Goal: Information Seeking & Learning: Learn about a topic

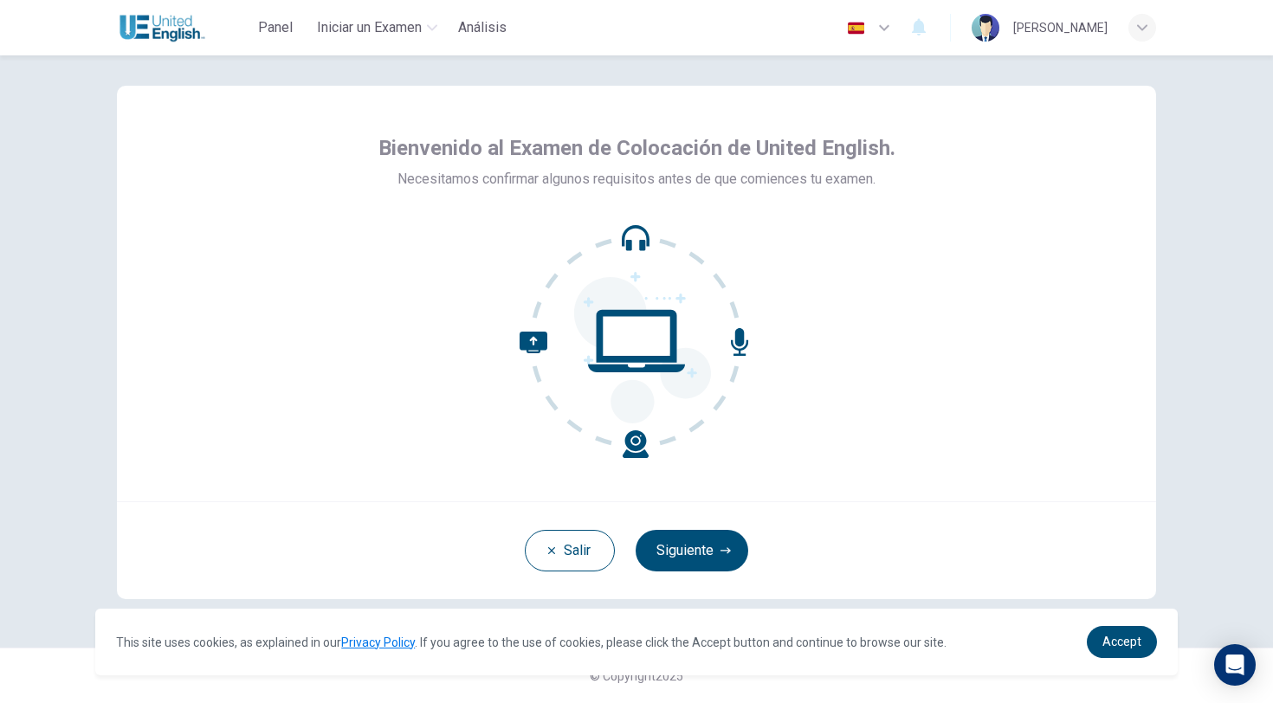
scroll to position [18, 0]
click at [1133, 637] on span "Accept" at bounding box center [1122, 642] width 39 height 14
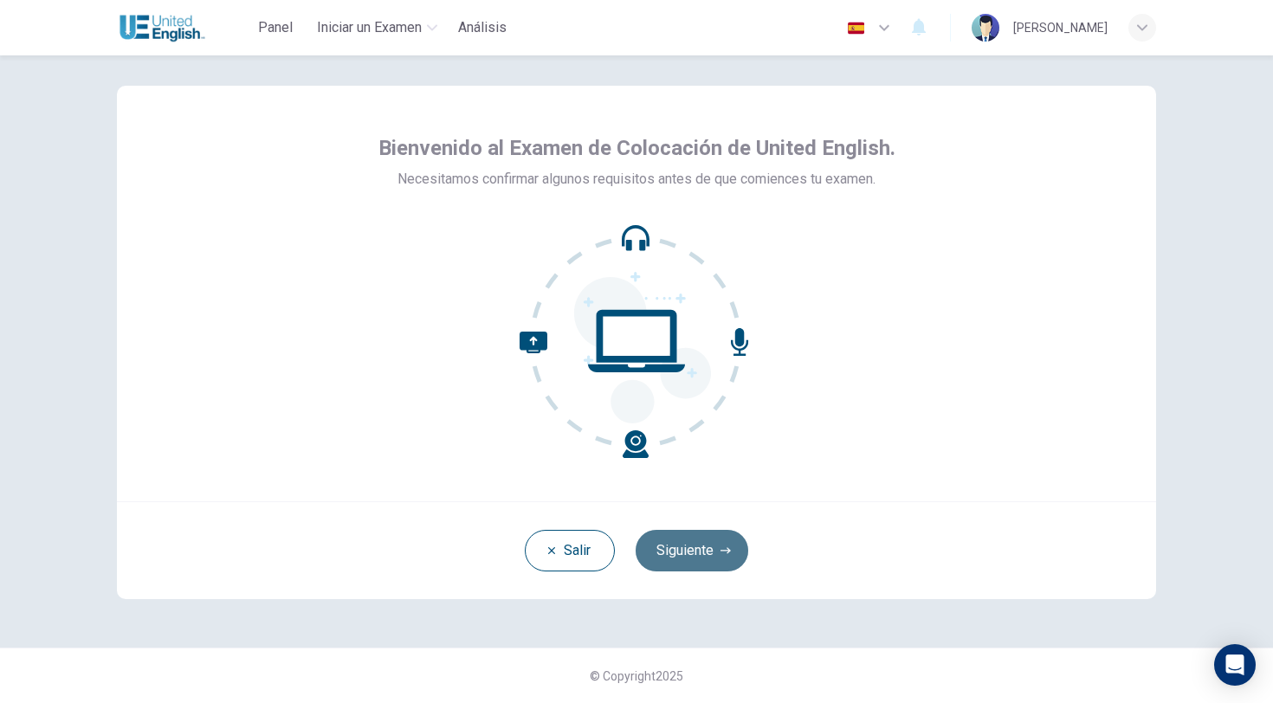
click at [709, 551] on button "Siguiente" at bounding box center [692, 551] width 113 height 42
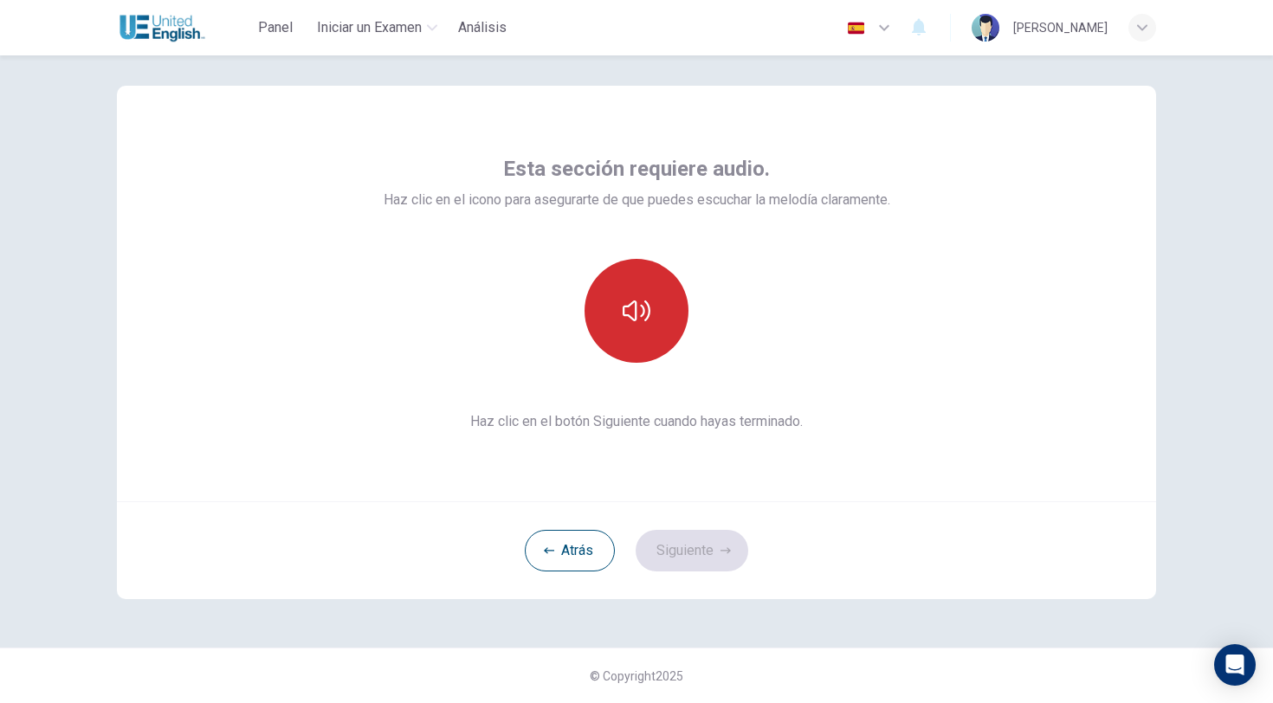
click at [640, 308] on icon "button" at bounding box center [637, 311] width 28 height 28
click at [638, 322] on icon "button" at bounding box center [637, 311] width 28 height 28
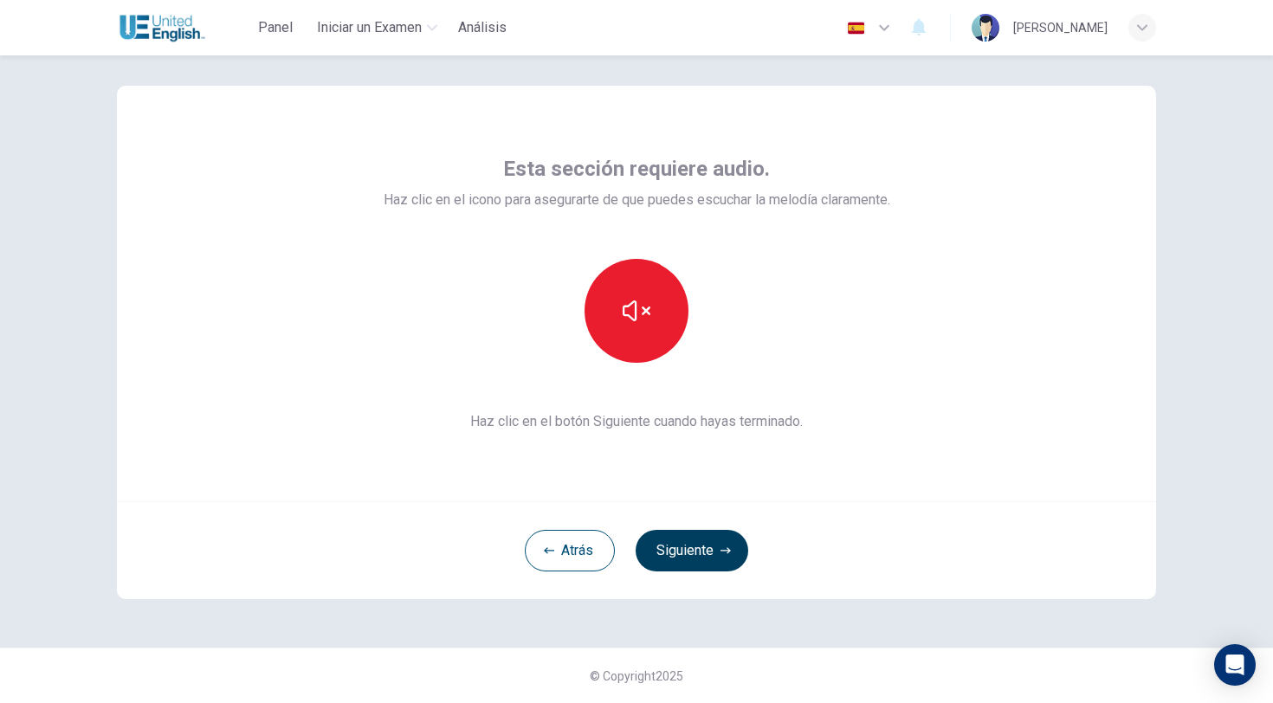
click at [690, 553] on button "Siguiente" at bounding box center [692, 551] width 113 height 42
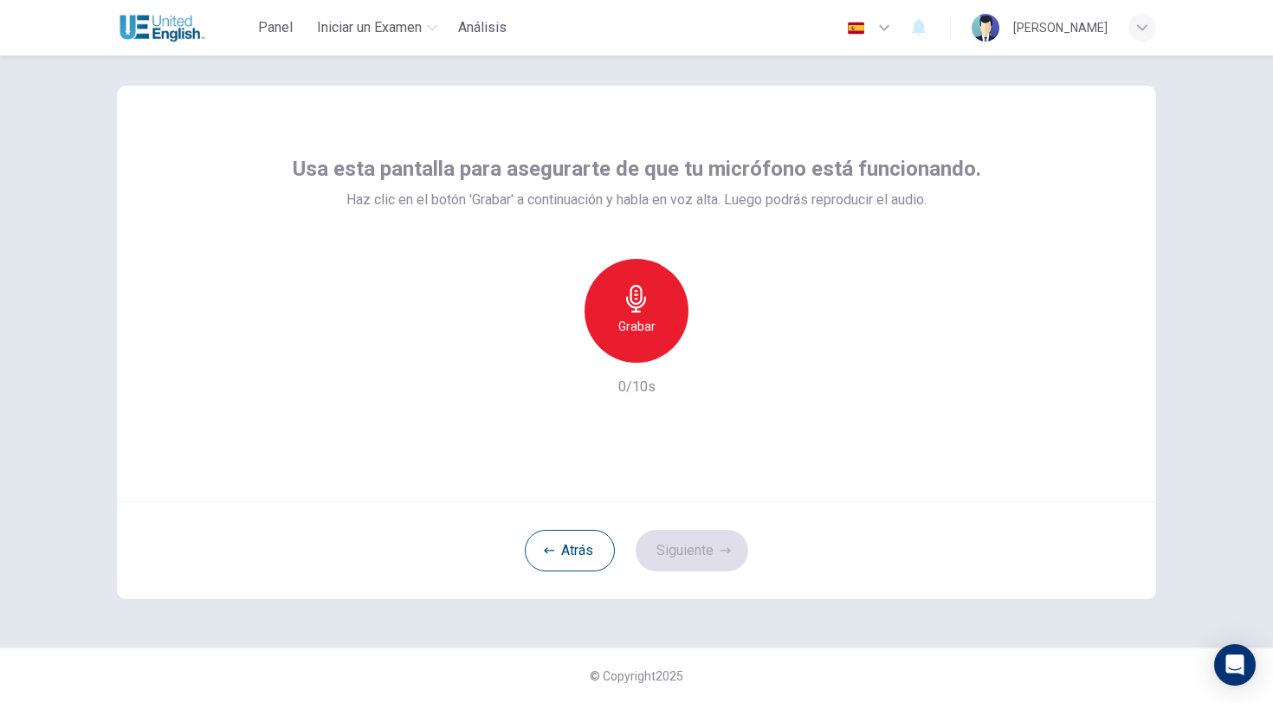
click at [641, 319] on h6 "Grabar" at bounding box center [636, 326] width 37 height 21
click at [641, 319] on h6 "Detener" at bounding box center [637, 326] width 44 height 21
click at [722, 351] on icon "button" at bounding box center [716, 348] width 17 height 17
click at [709, 554] on button "Siguiente" at bounding box center [692, 551] width 113 height 42
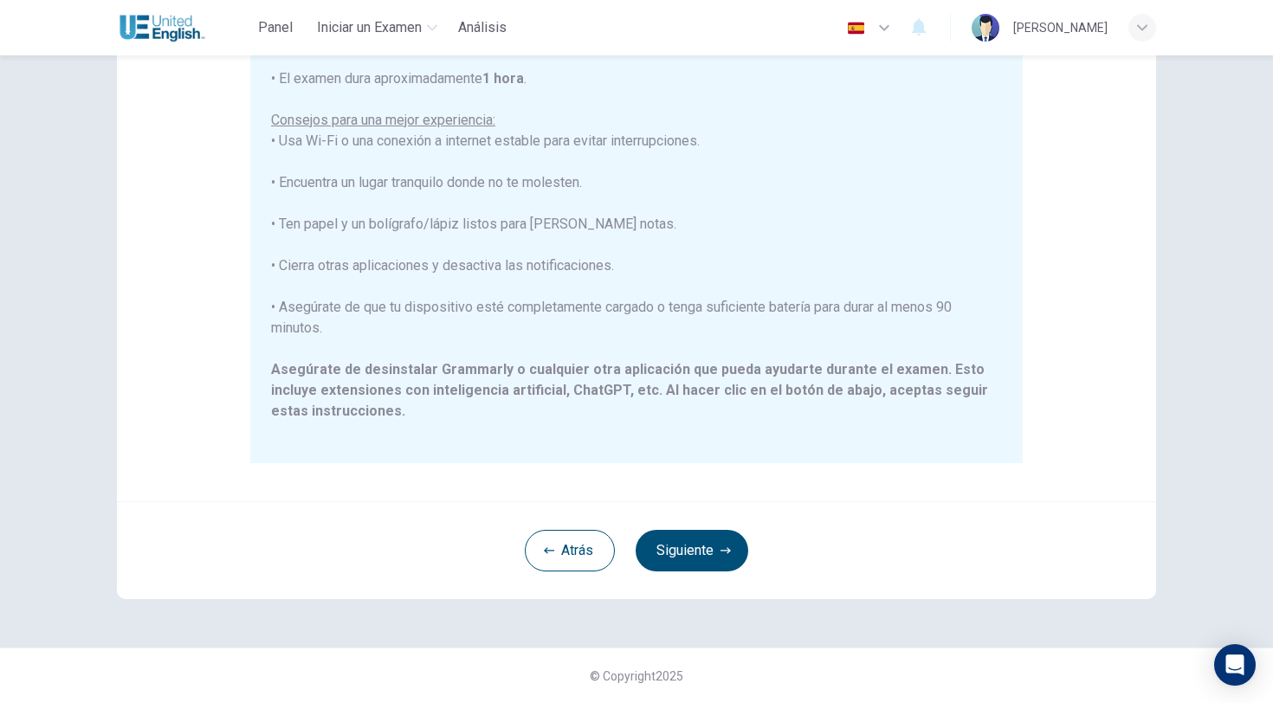
scroll to position [260, 0]
click at [703, 557] on button "Siguiente" at bounding box center [692, 551] width 113 height 42
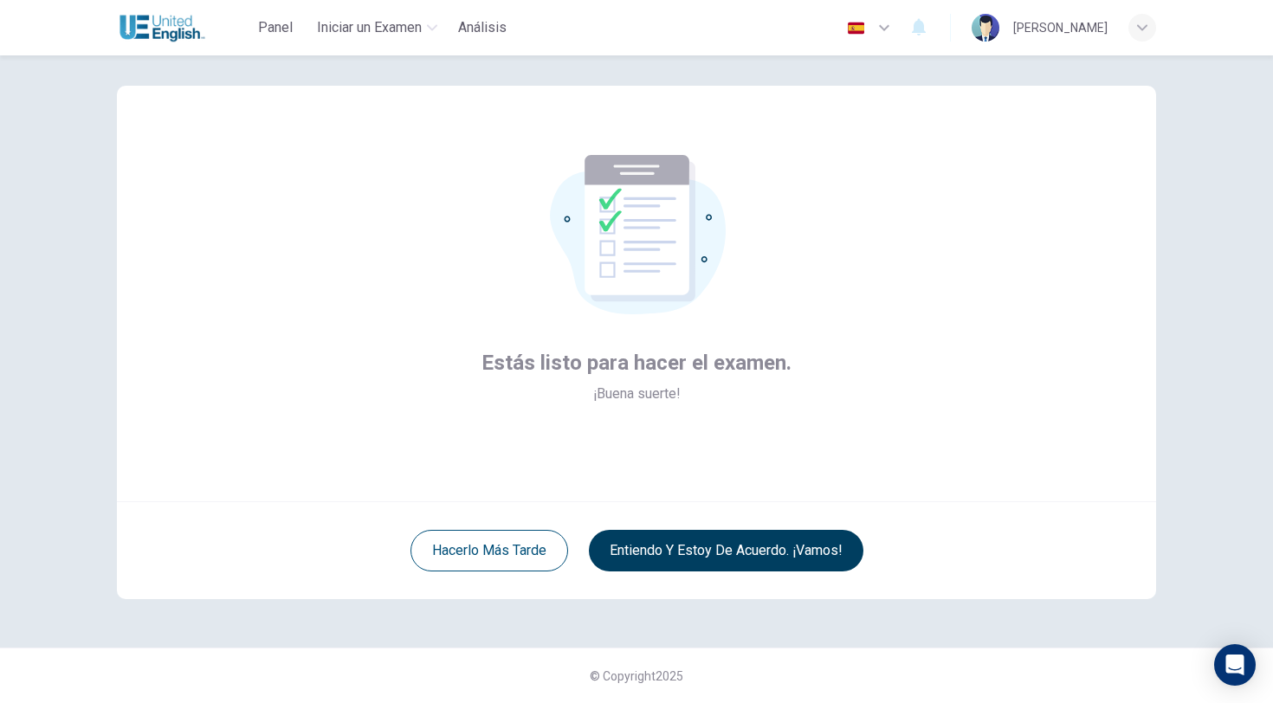
scroll to position [18, 0]
click at [751, 552] on button "Entiendo y estoy de acuerdo. ¡Vamos!" at bounding box center [726, 551] width 275 height 42
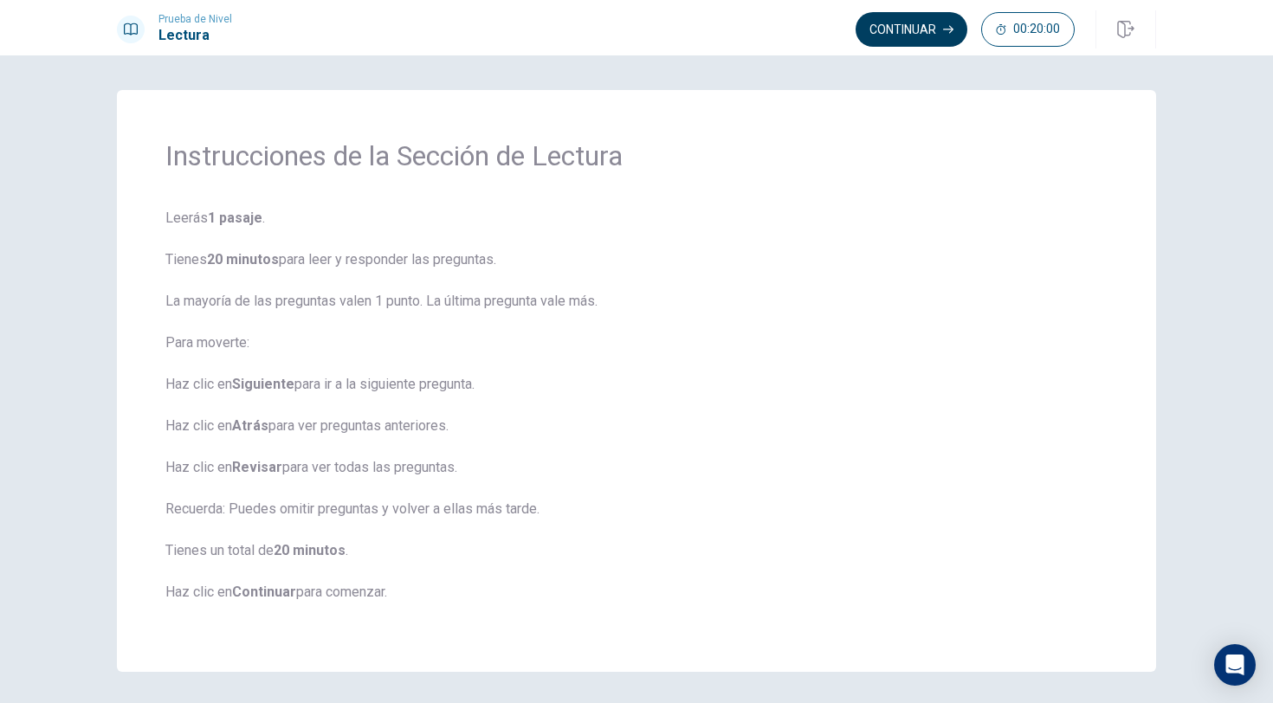
click at [913, 31] on button "Continuar" at bounding box center [912, 29] width 112 height 35
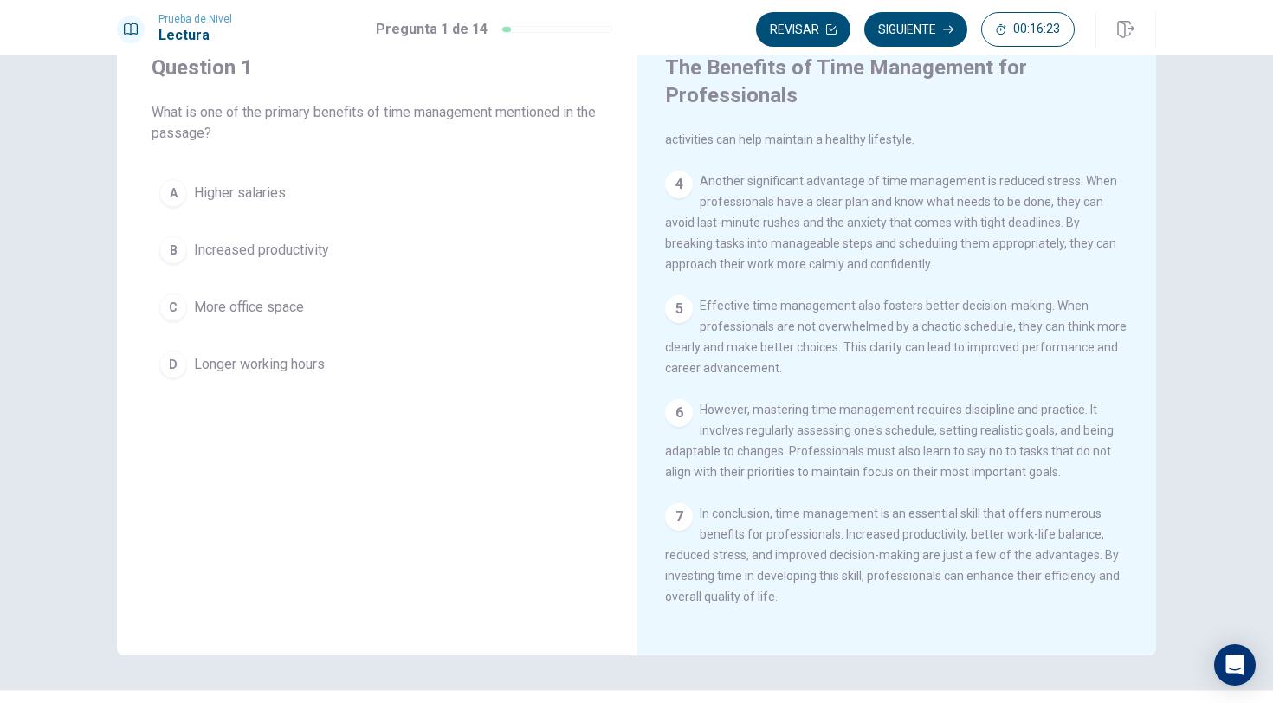
scroll to position [68, 0]
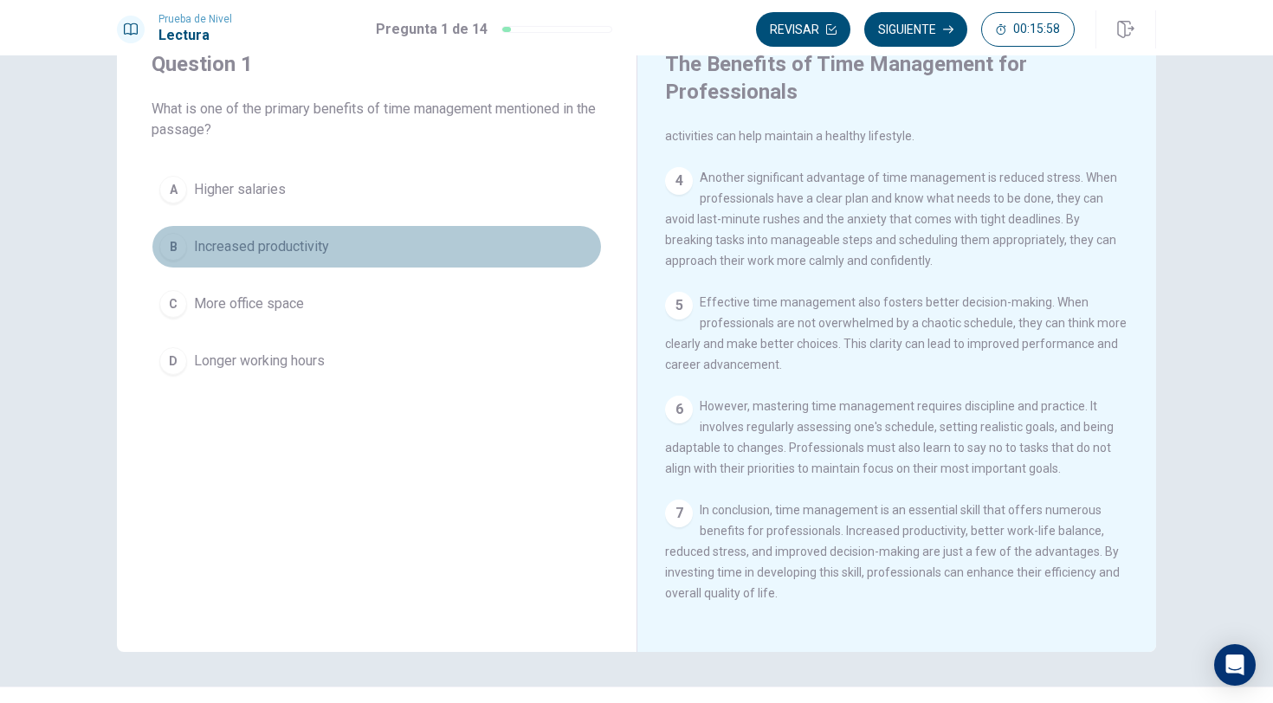
click at [175, 247] on div "B" at bounding box center [173, 247] width 28 height 28
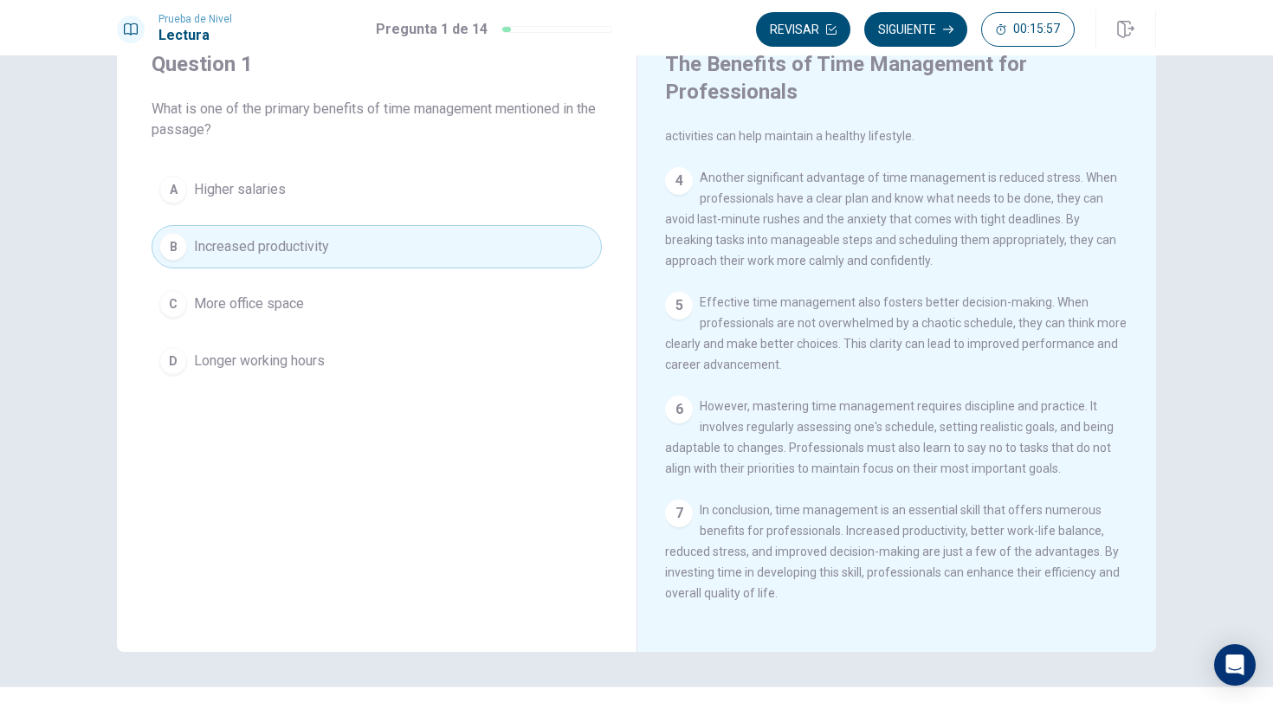
click at [355, 243] on button "B Increased productivity" at bounding box center [377, 246] width 450 height 43
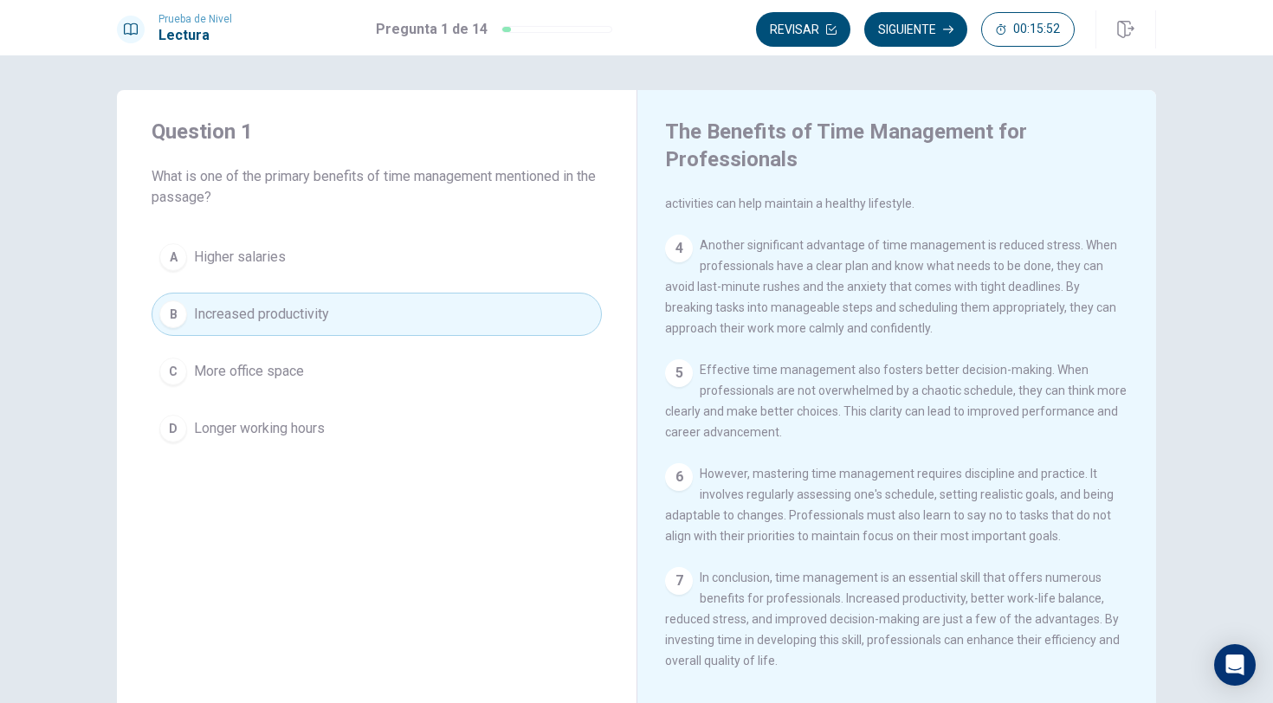
scroll to position [0, 0]
click at [934, 30] on button "Siguiente" at bounding box center [915, 29] width 103 height 35
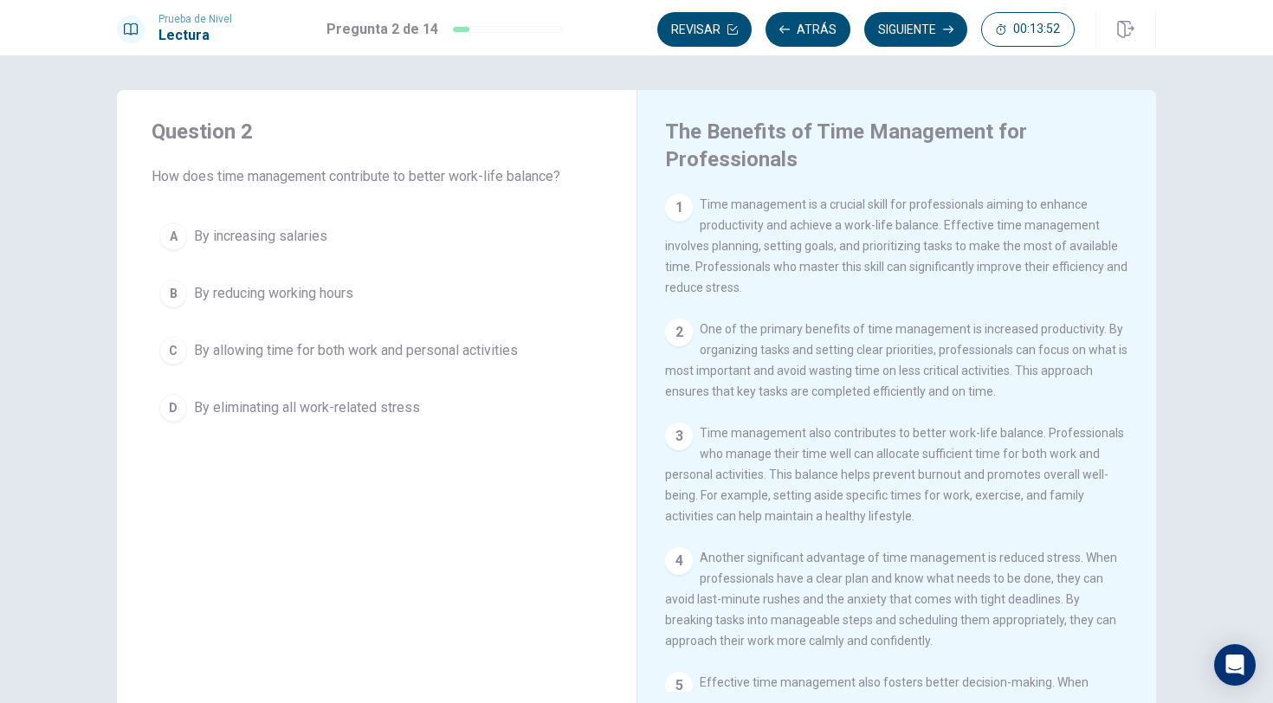
click at [178, 352] on div "C" at bounding box center [173, 351] width 28 height 28
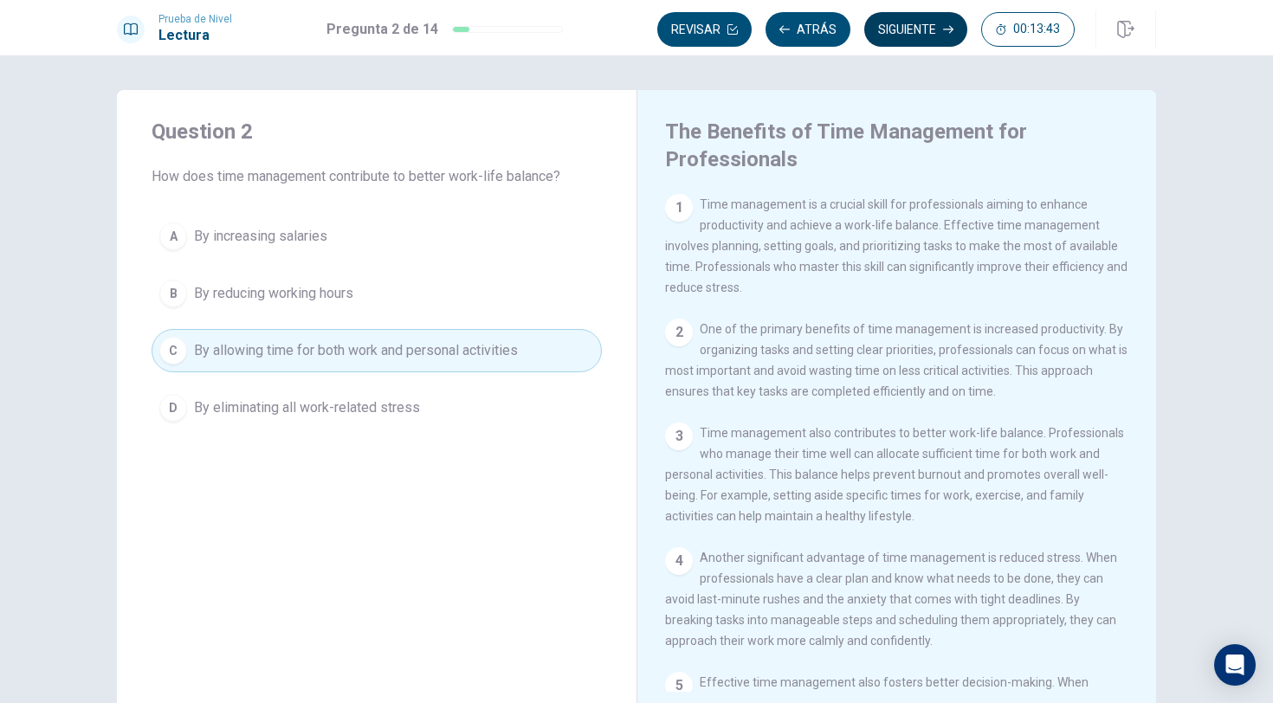
click at [929, 31] on button "Siguiente" at bounding box center [915, 29] width 103 height 35
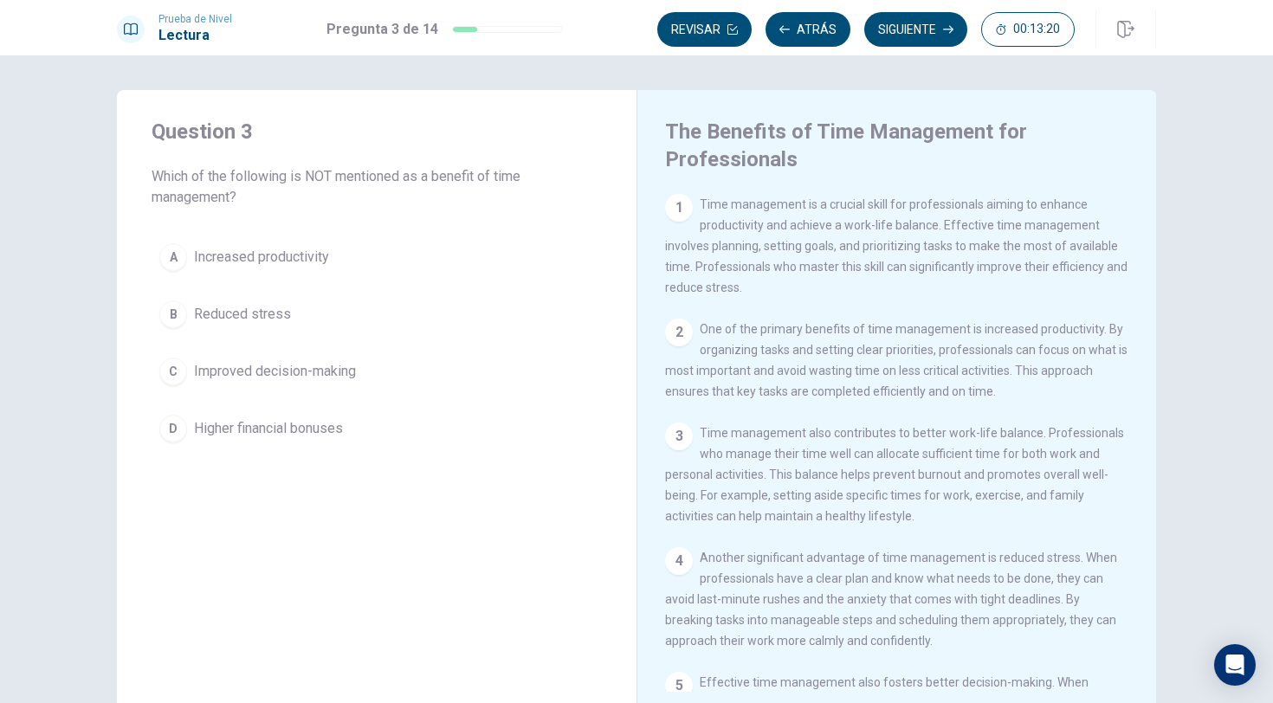
click at [175, 431] on div "D" at bounding box center [173, 429] width 28 height 28
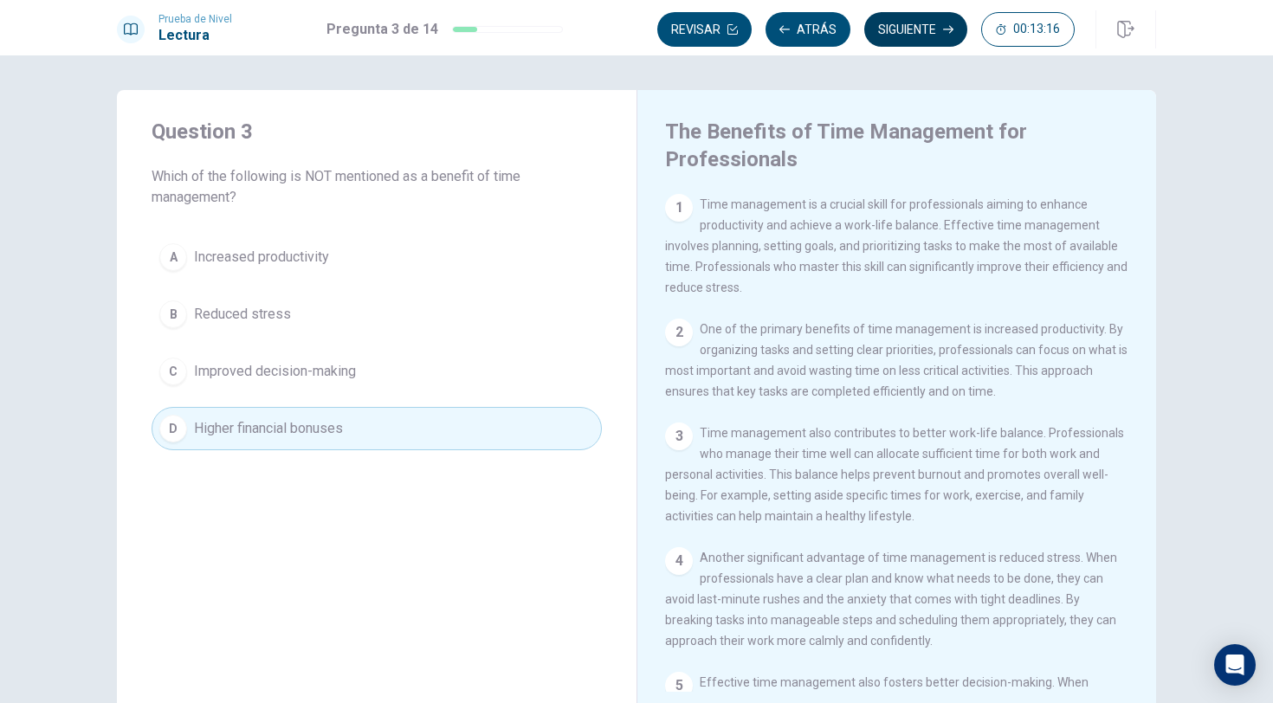
click at [928, 29] on button "Siguiente" at bounding box center [915, 29] width 103 height 35
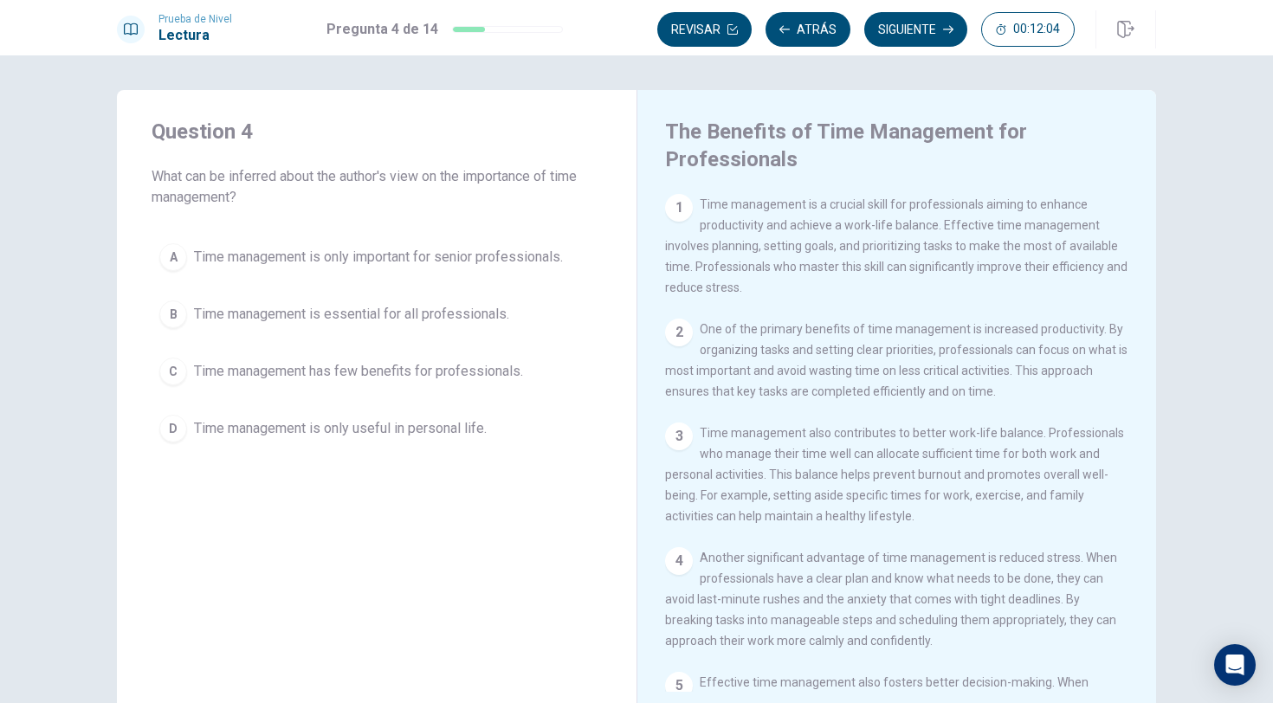
click at [175, 316] on div "B" at bounding box center [173, 315] width 28 height 28
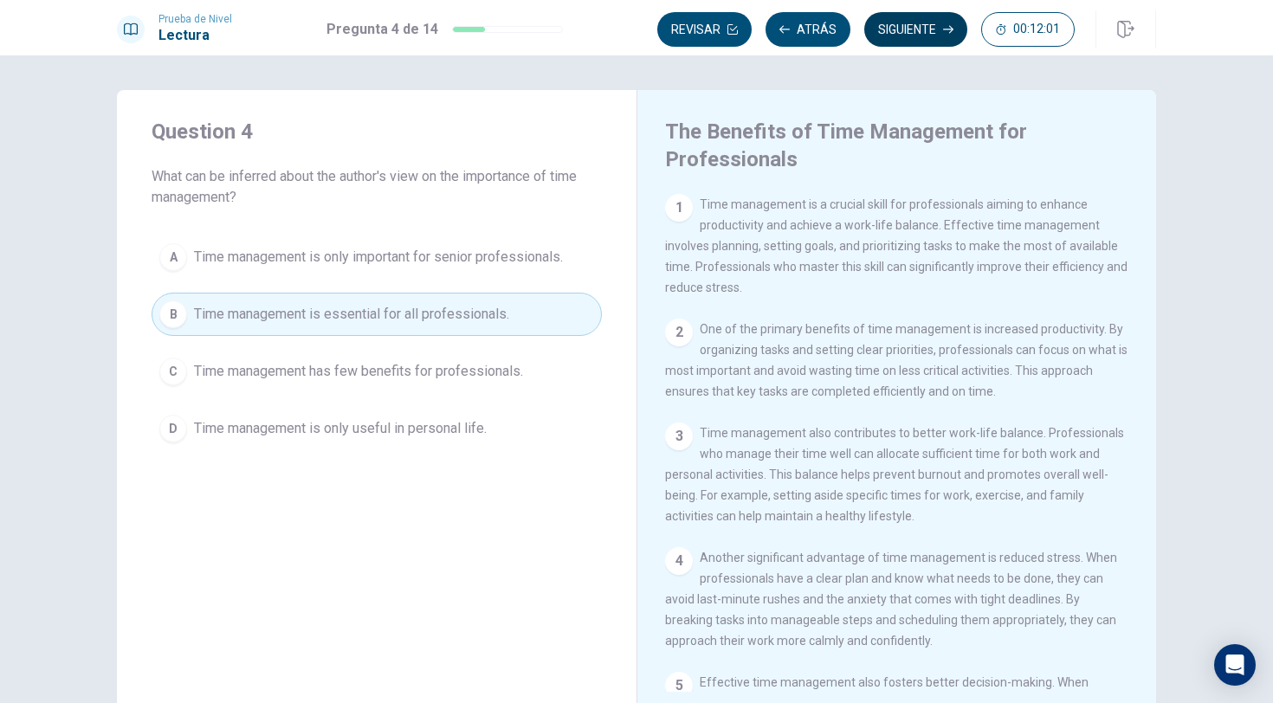
click at [925, 28] on button "Siguiente" at bounding box center [915, 29] width 103 height 35
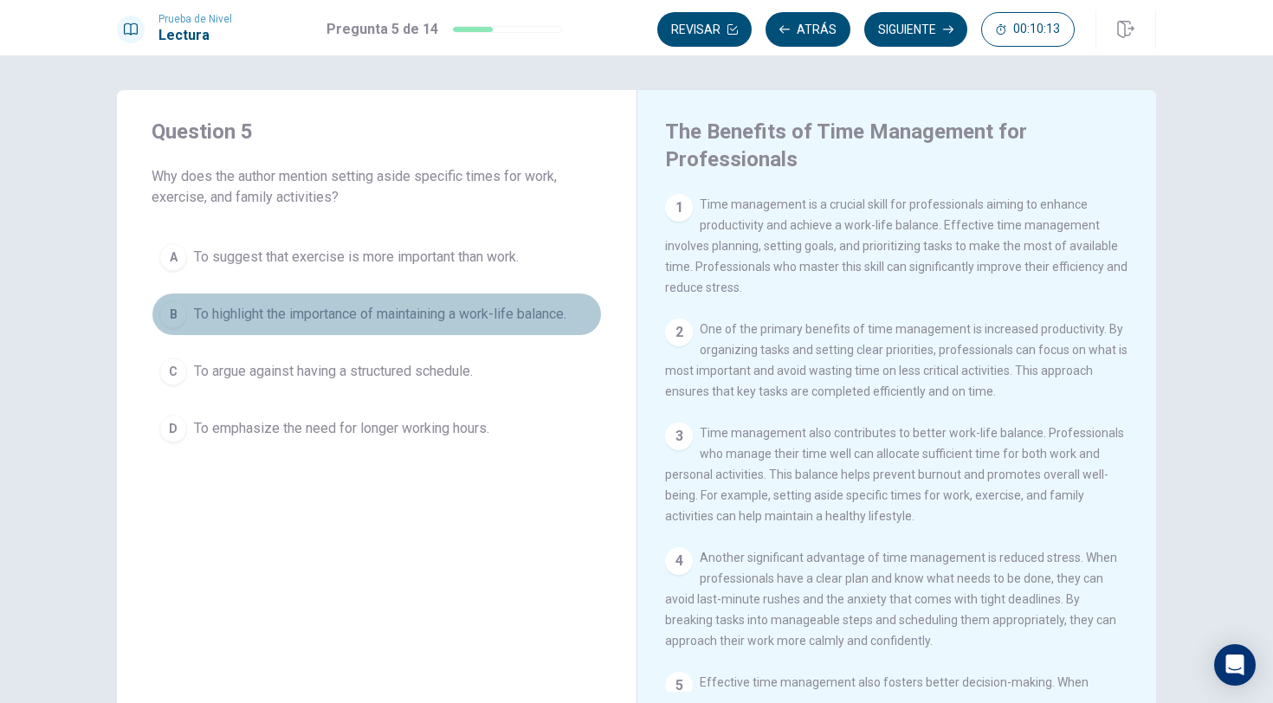
click at [165, 316] on div "B" at bounding box center [173, 315] width 28 height 28
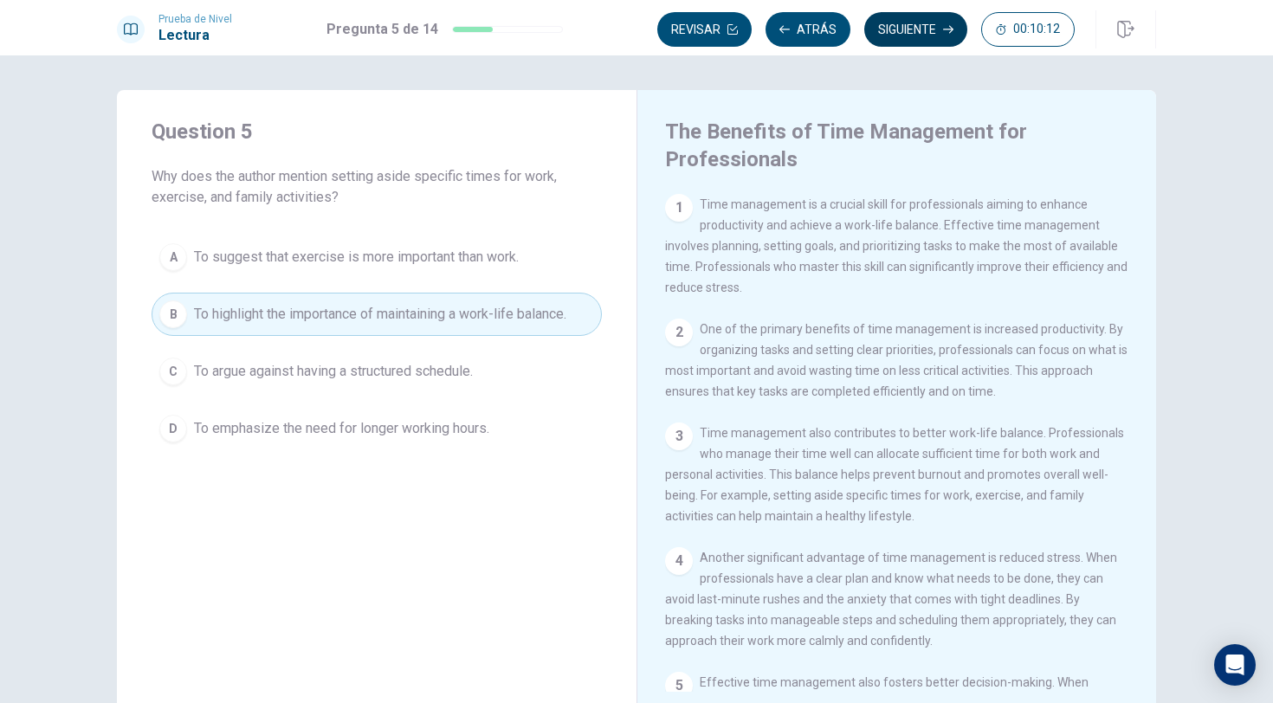
click at [921, 26] on button "Siguiente" at bounding box center [915, 29] width 103 height 35
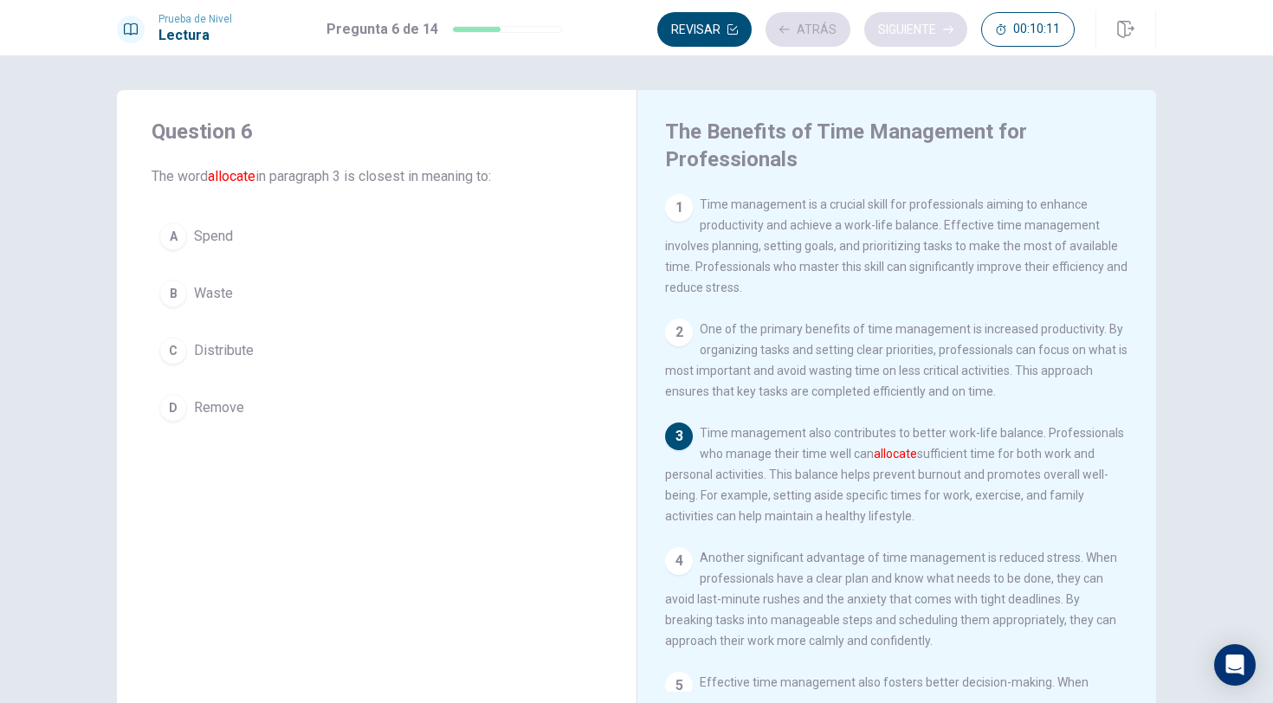
scroll to position [8, 0]
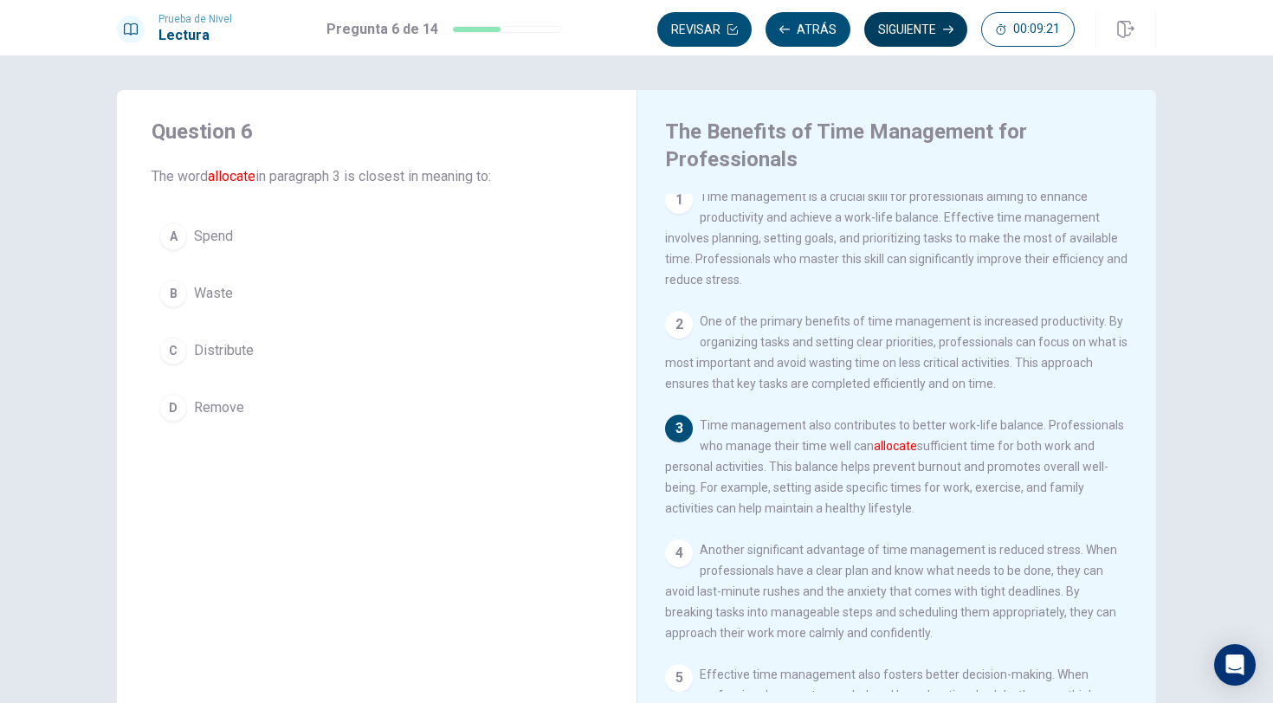
click at [918, 36] on button "Siguiente" at bounding box center [915, 29] width 103 height 35
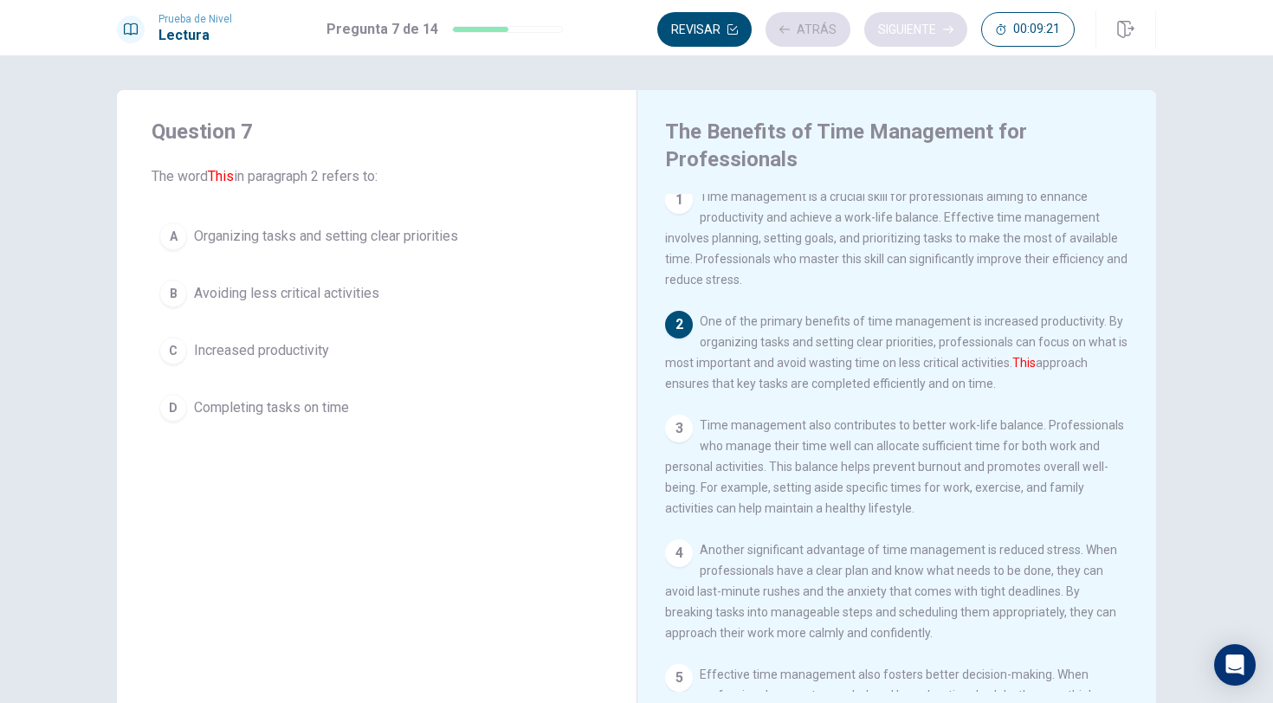
scroll to position [125, 0]
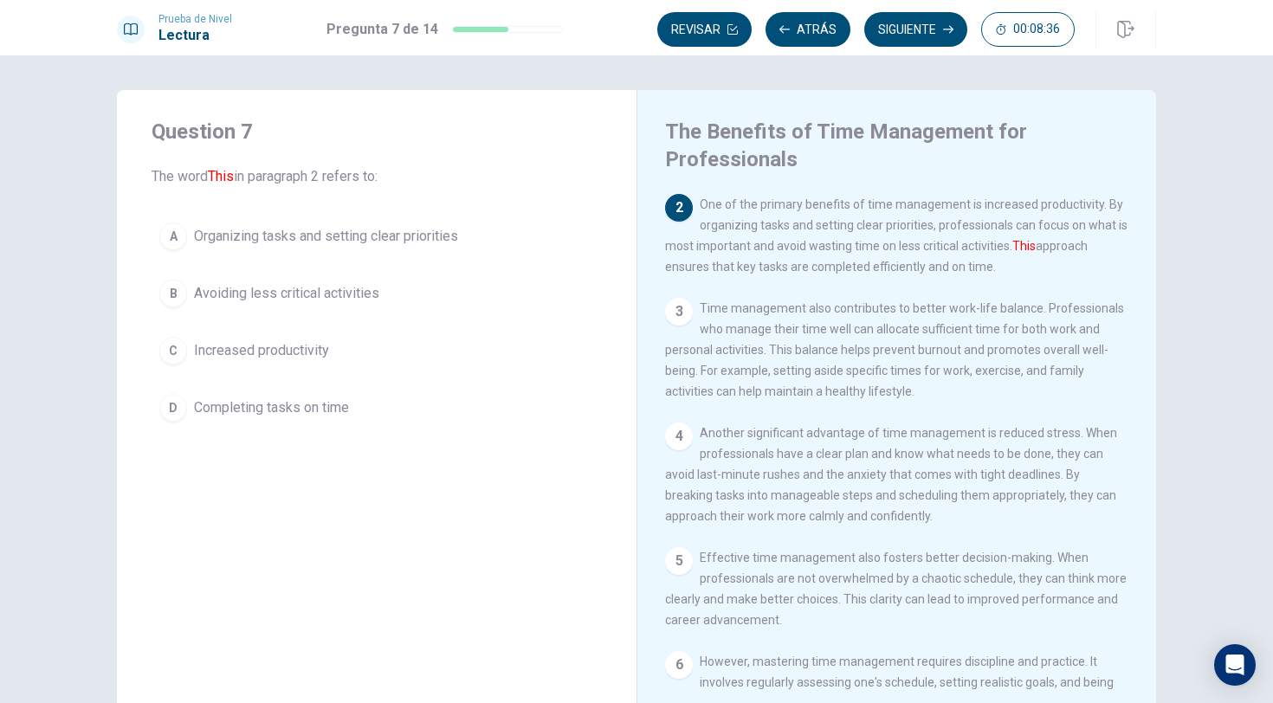
click at [172, 241] on div "A" at bounding box center [173, 237] width 28 height 28
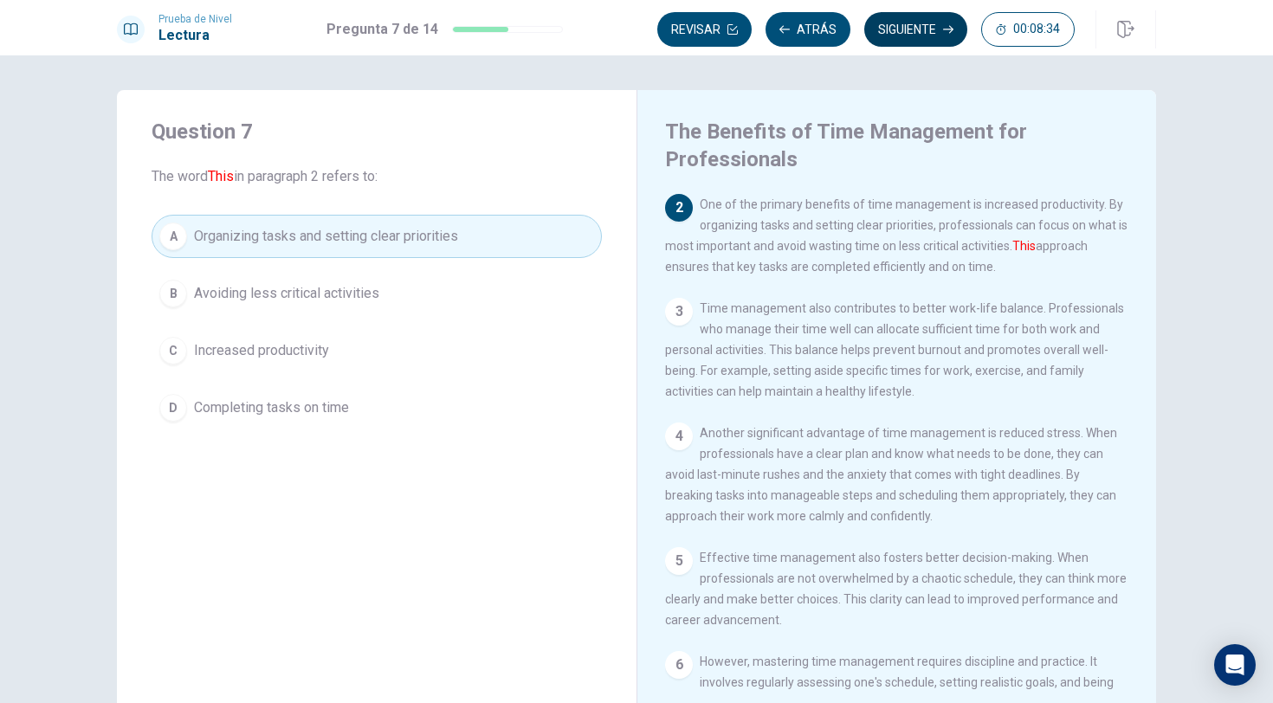
click at [917, 29] on button "Siguiente" at bounding box center [915, 29] width 103 height 35
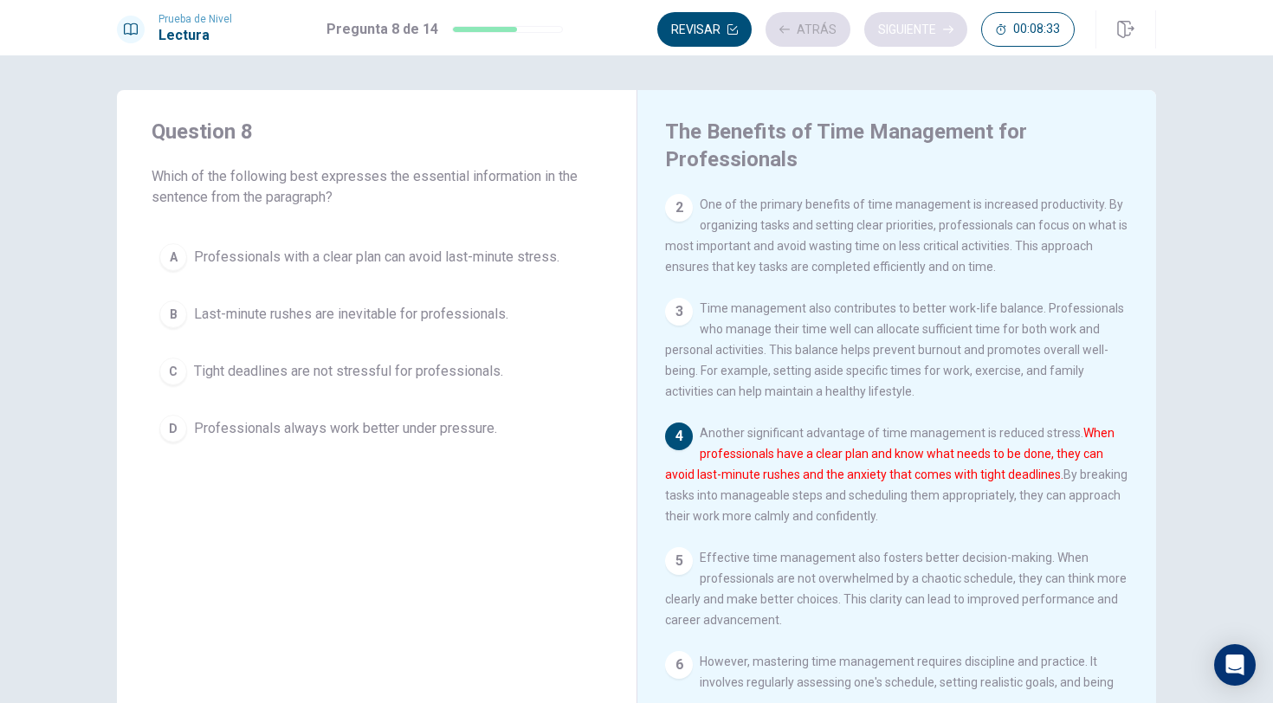
scroll to position [133, 0]
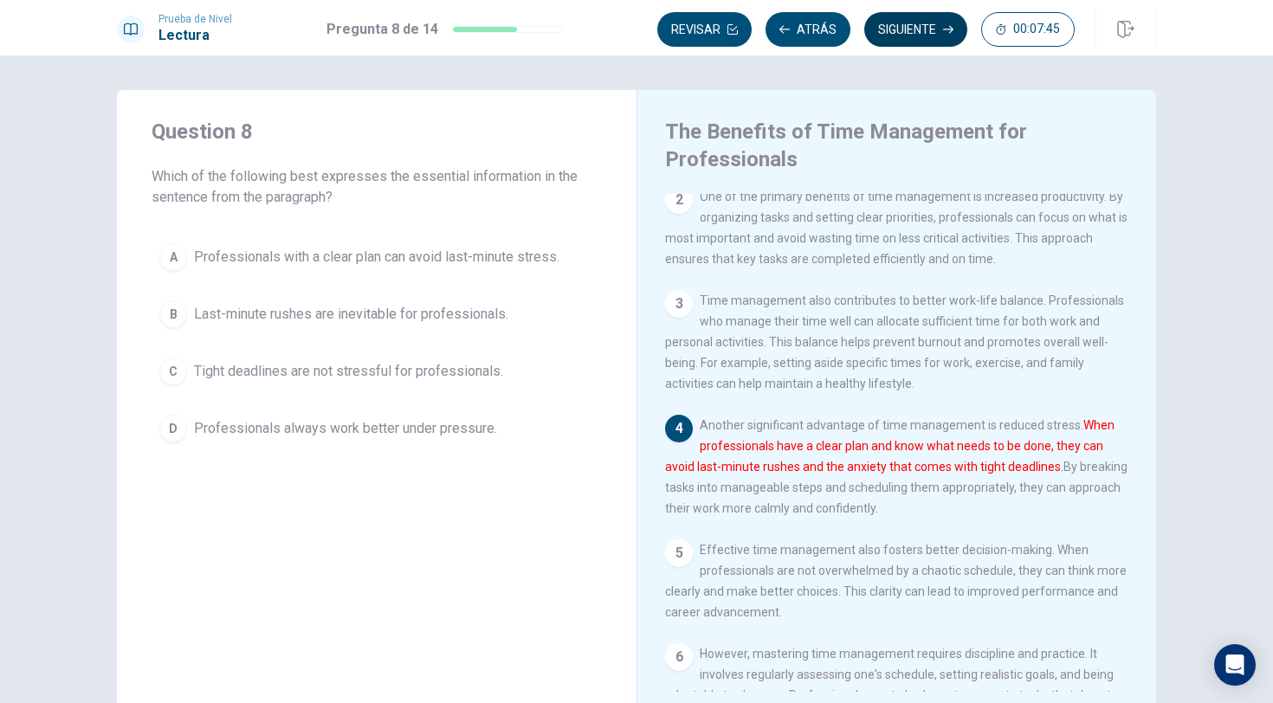
click at [925, 32] on button "Siguiente" at bounding box center [915, 29] width 103 height 35
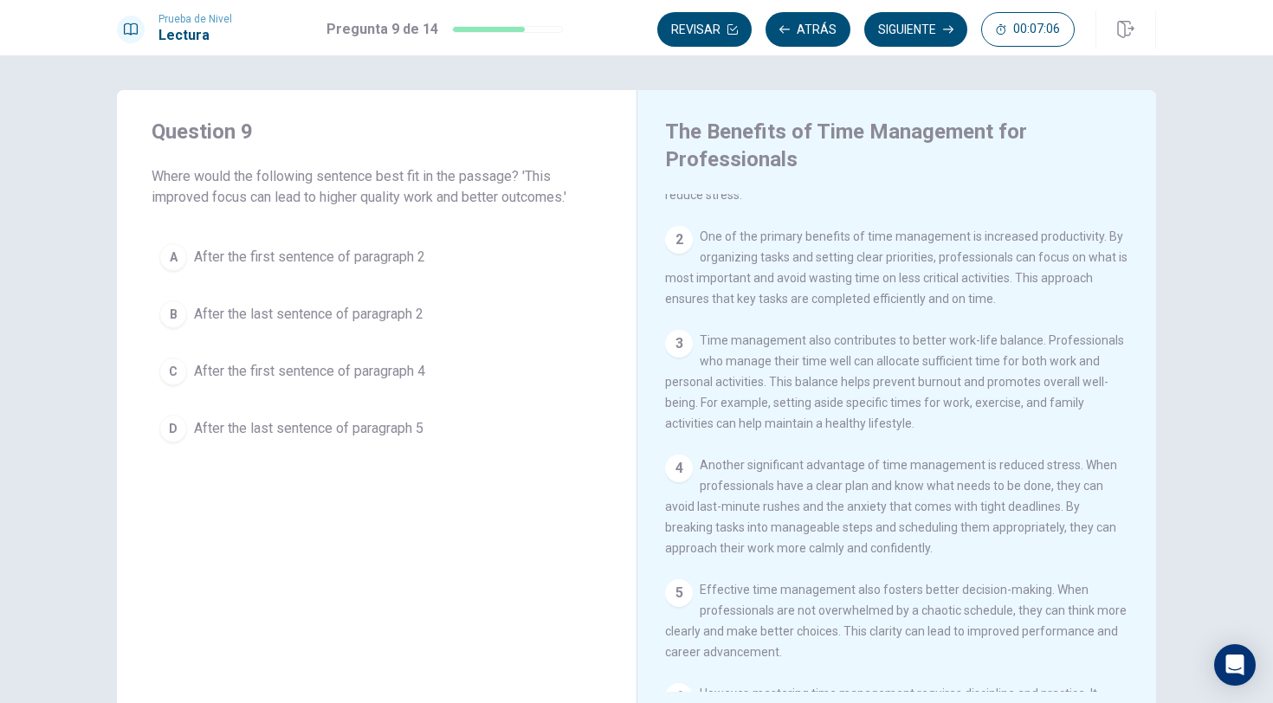
scroll to position [92, 0]
click at [175, 256] on div "A" at bounding box center [173, 257] width 28 height 28
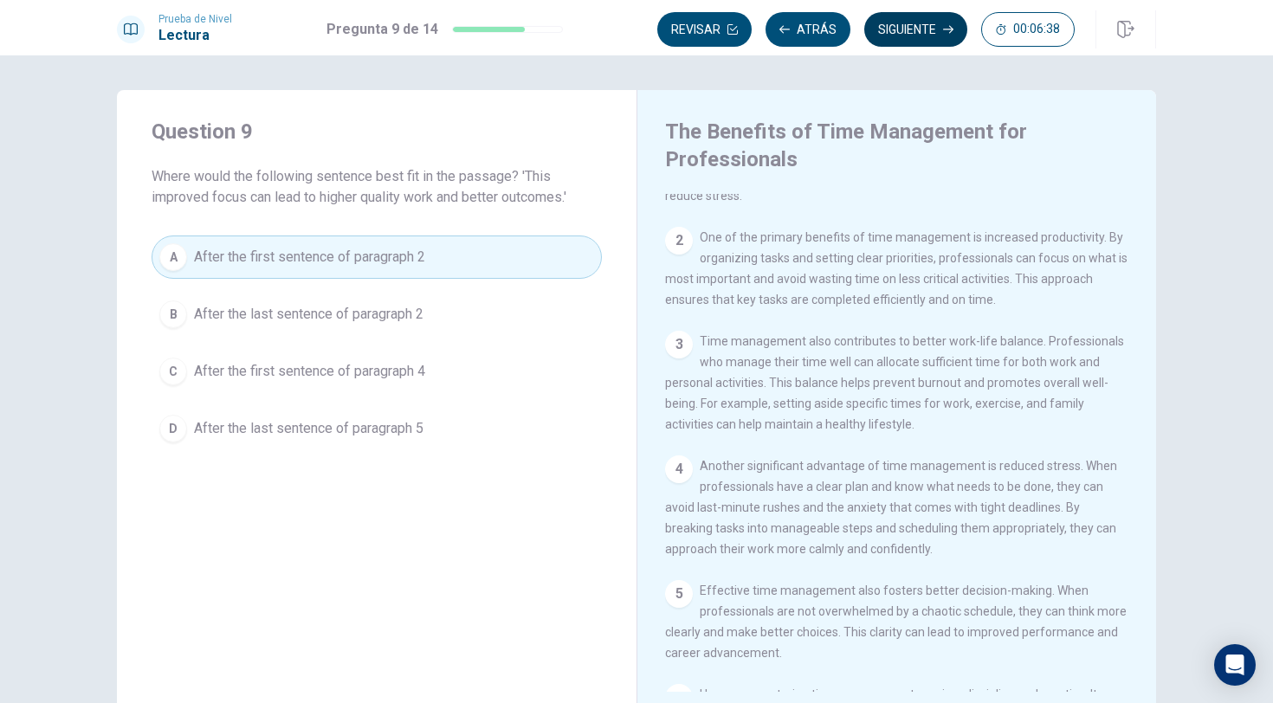
click at [909, 39] on button "Siguiente" at bounding box center [915, 29] width 103 height 35
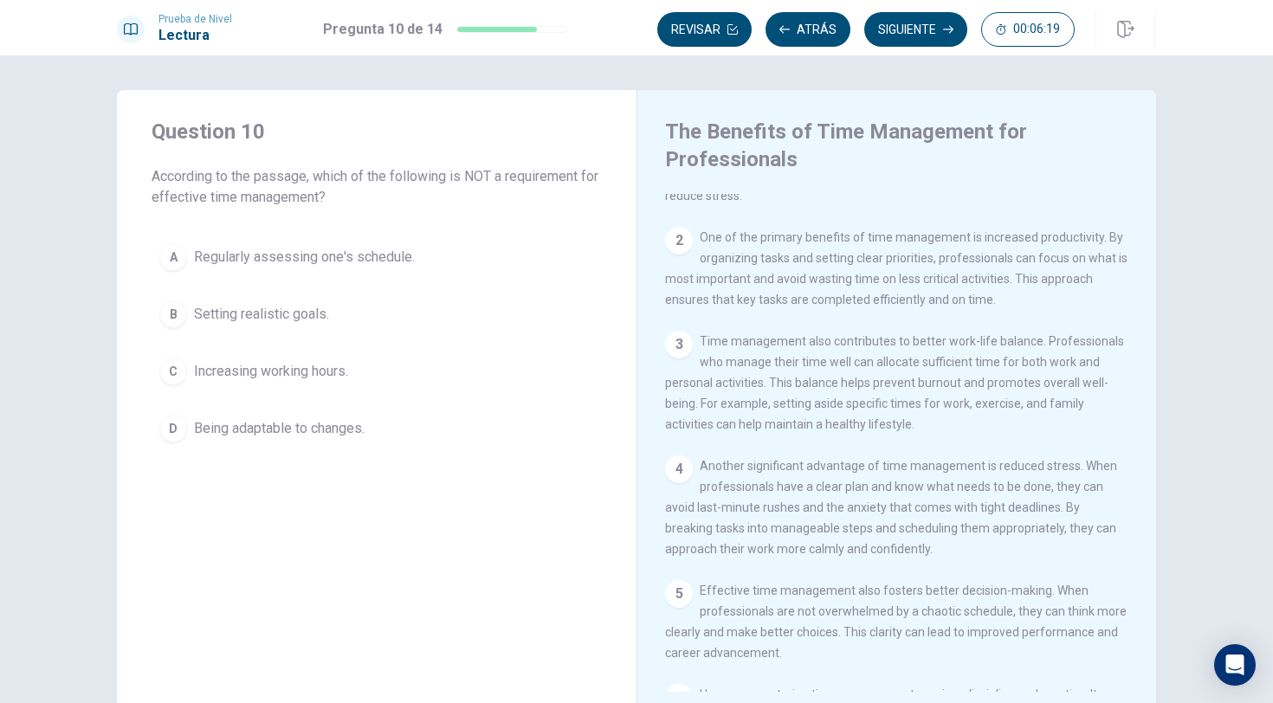
click at [184, 372] on div "C" at bounding box center [173, 372] width 28 height 28
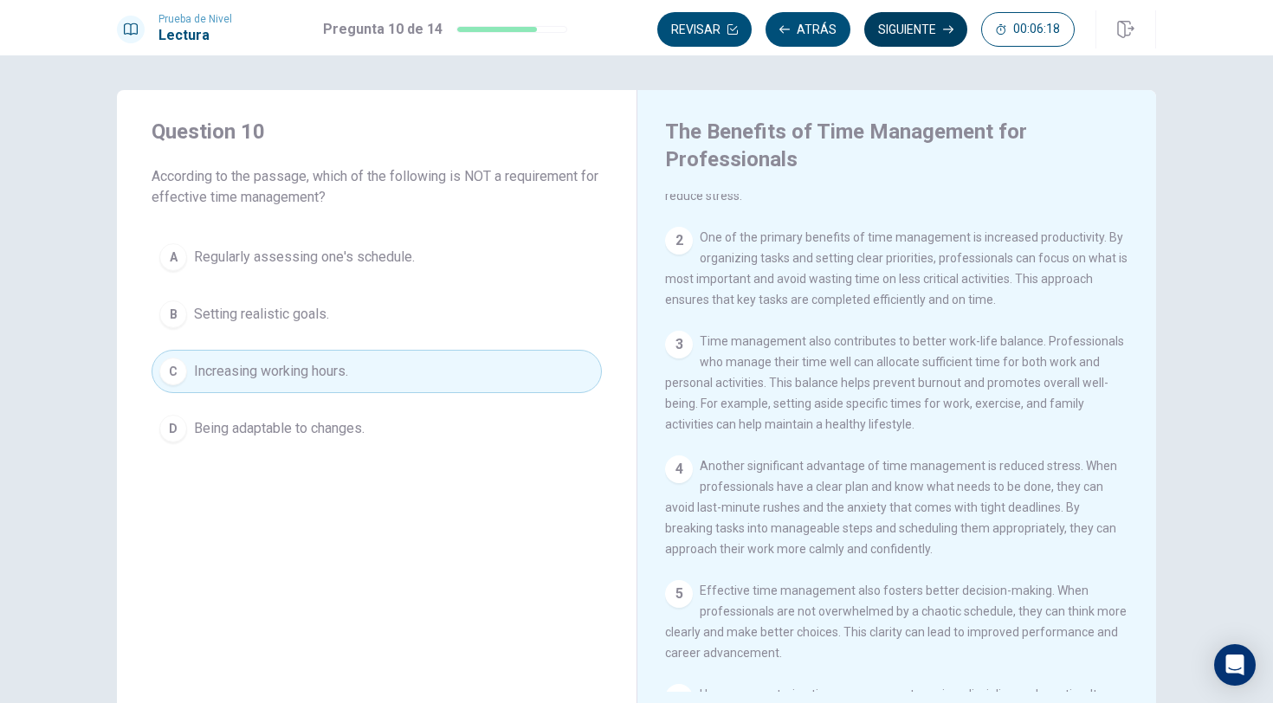
click at [910, 30] on button "Siguiente" at bounding box center [915, 29] width 103 height 35
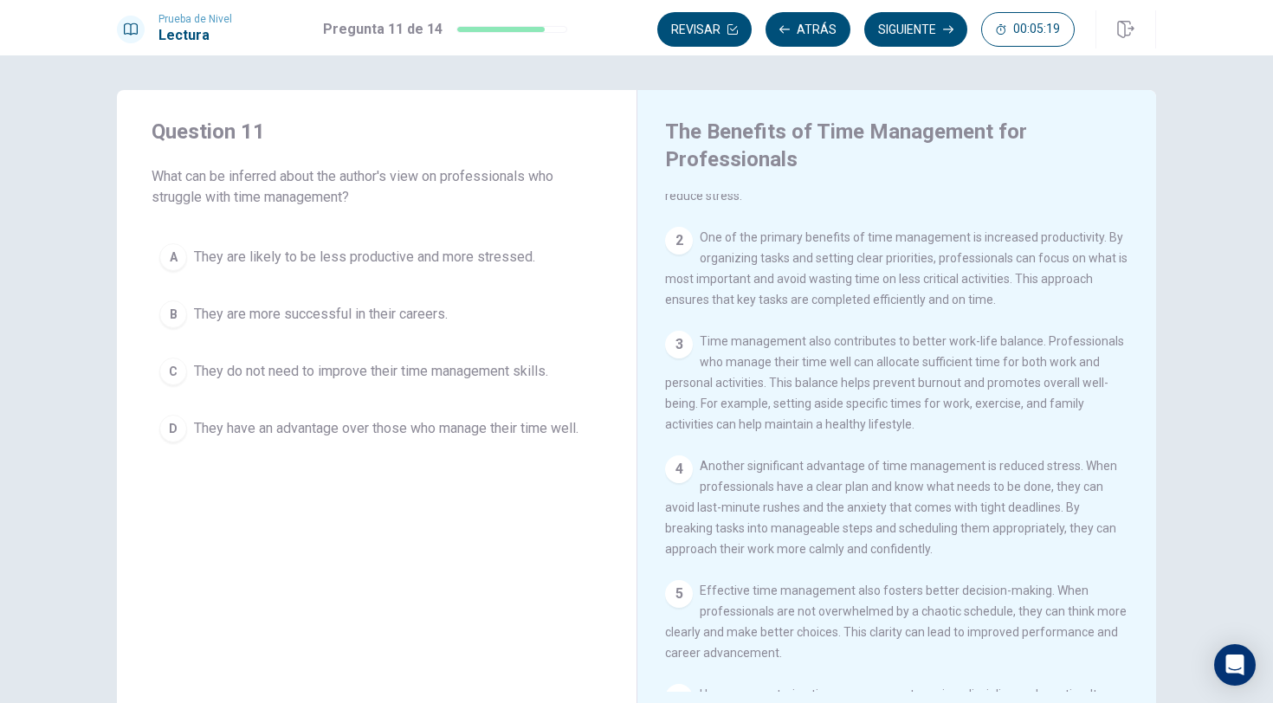
click at [179, 431] on div "D" at bounding box center [173, 429] width 28 height 28
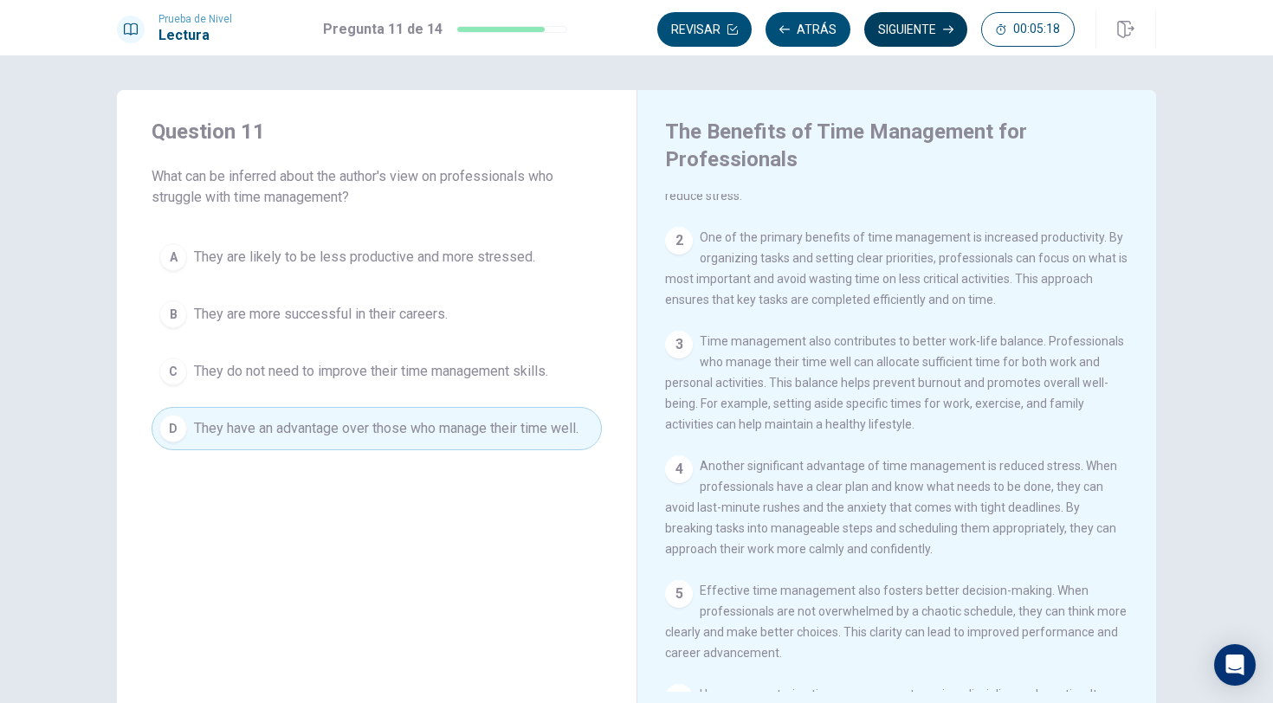
click at [926, 23] on button "Siguiente" at bounding box center [915, 29] width 103 height 35
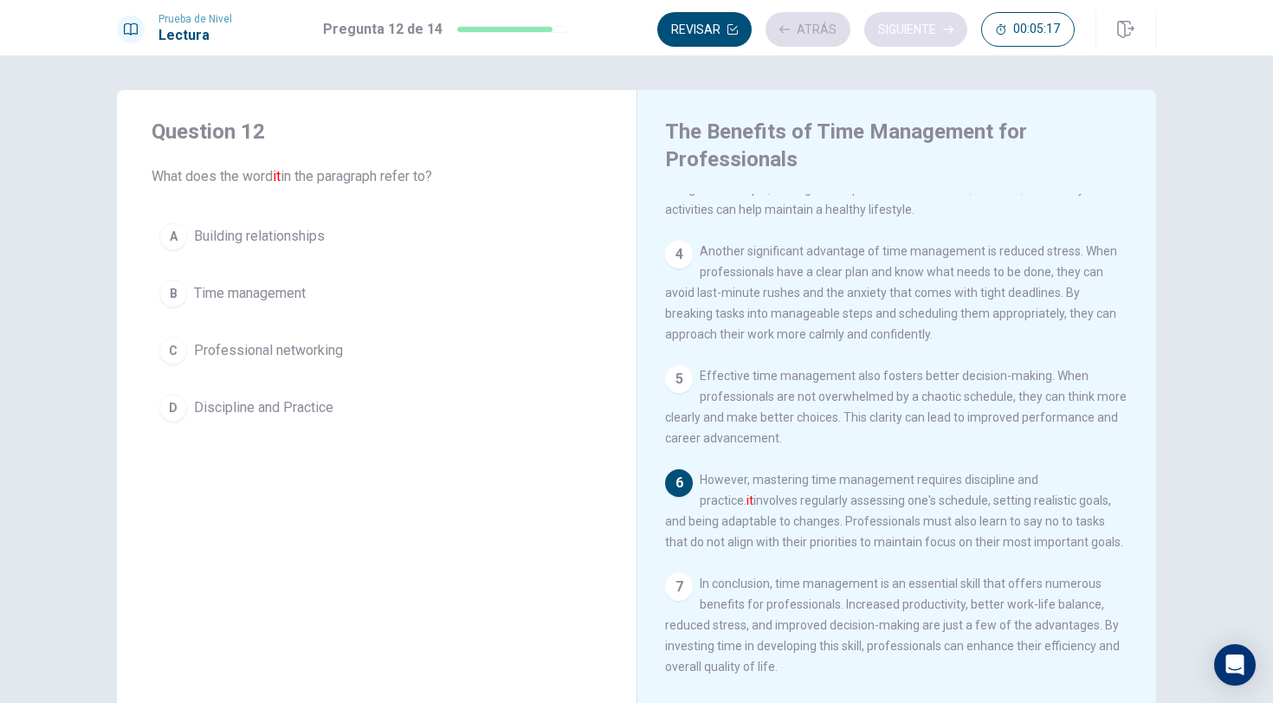
scroll to position [313, 0]
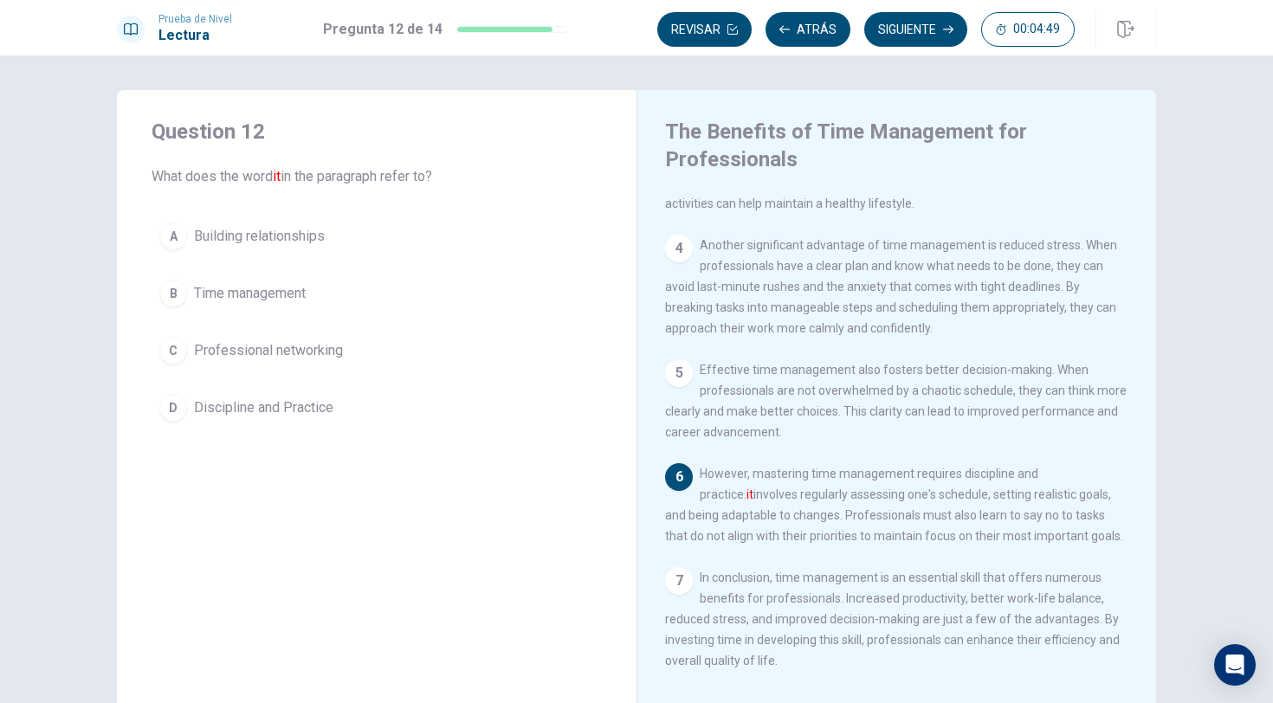
click at [173, 414] on div "D" at bounding box center [173, 408] width 28 height 28
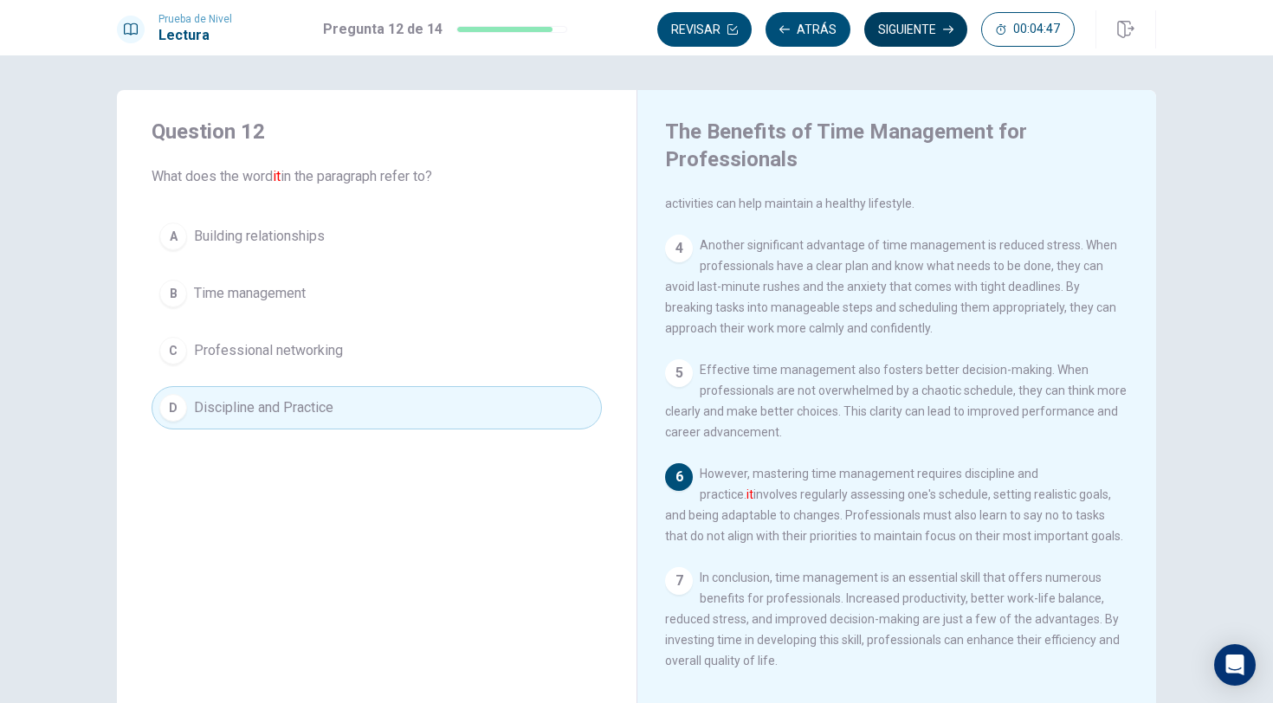
click at [917, 31] on button "Siguiente" at bounding box center [915, 29] width 103 height 35
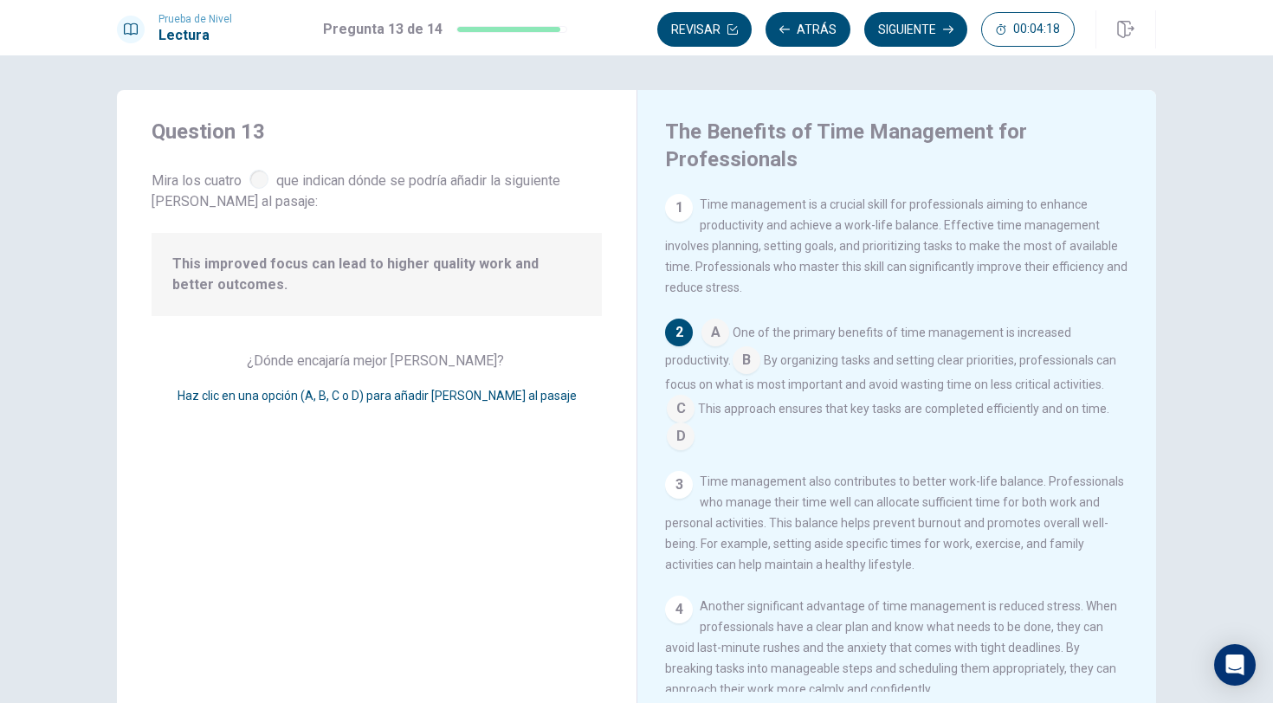
scroll to position [0, 0]
click at [680, 441] on input at bounding box center [681, 438] width 28 height 28
click at [680, 411] on input at bounding box center [681, 411] width 28 height 28
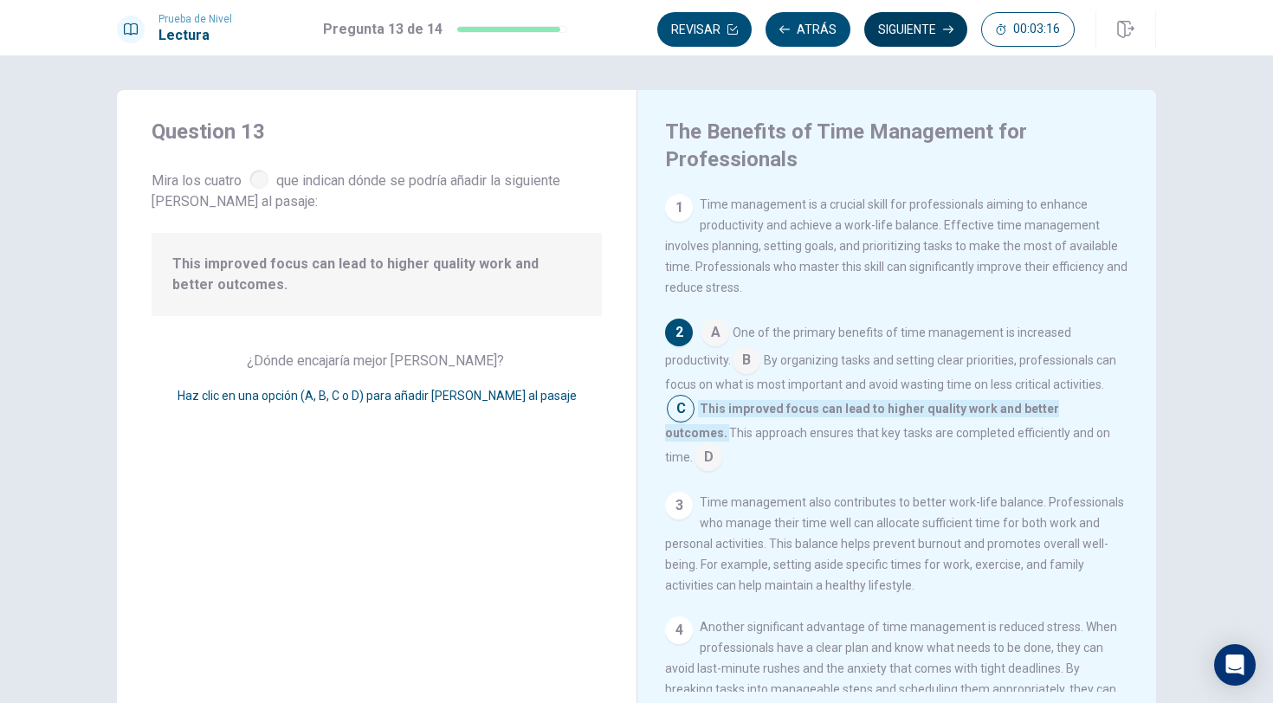
click at [920, 23] on button "Siguiente" at bounding box center [915, 29] width 103 height 35
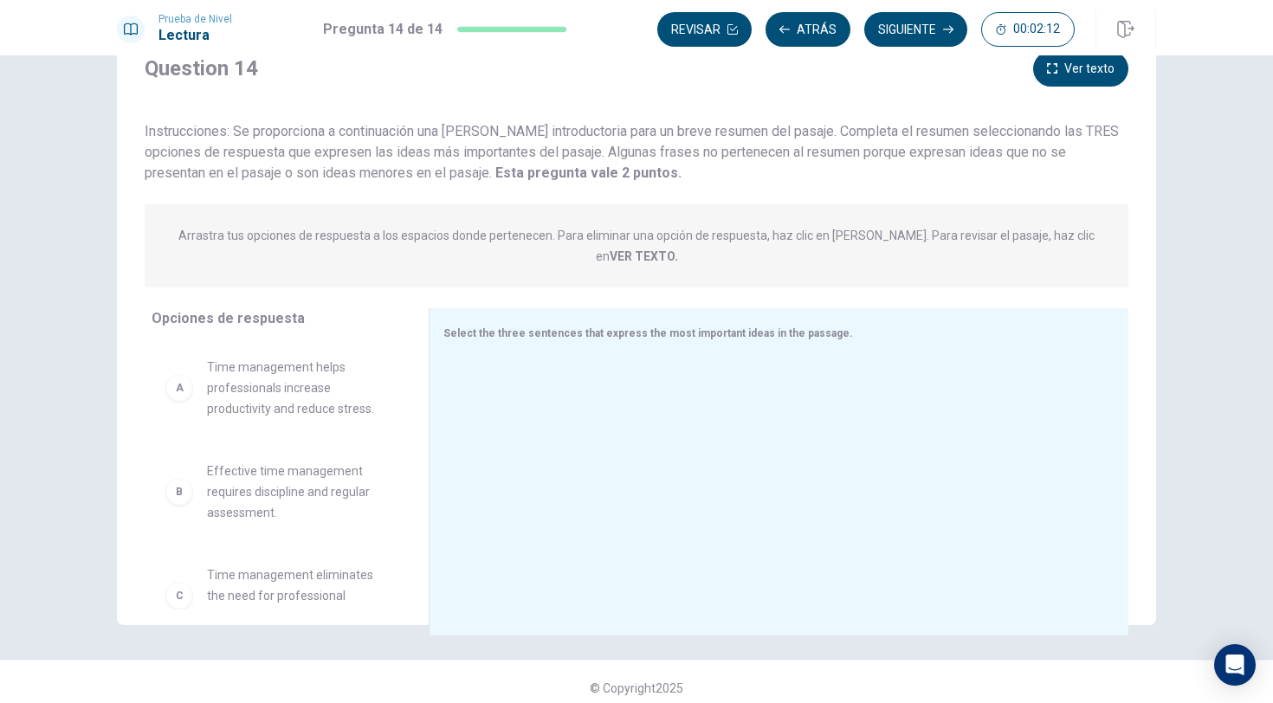
scroll to position [70, 0]
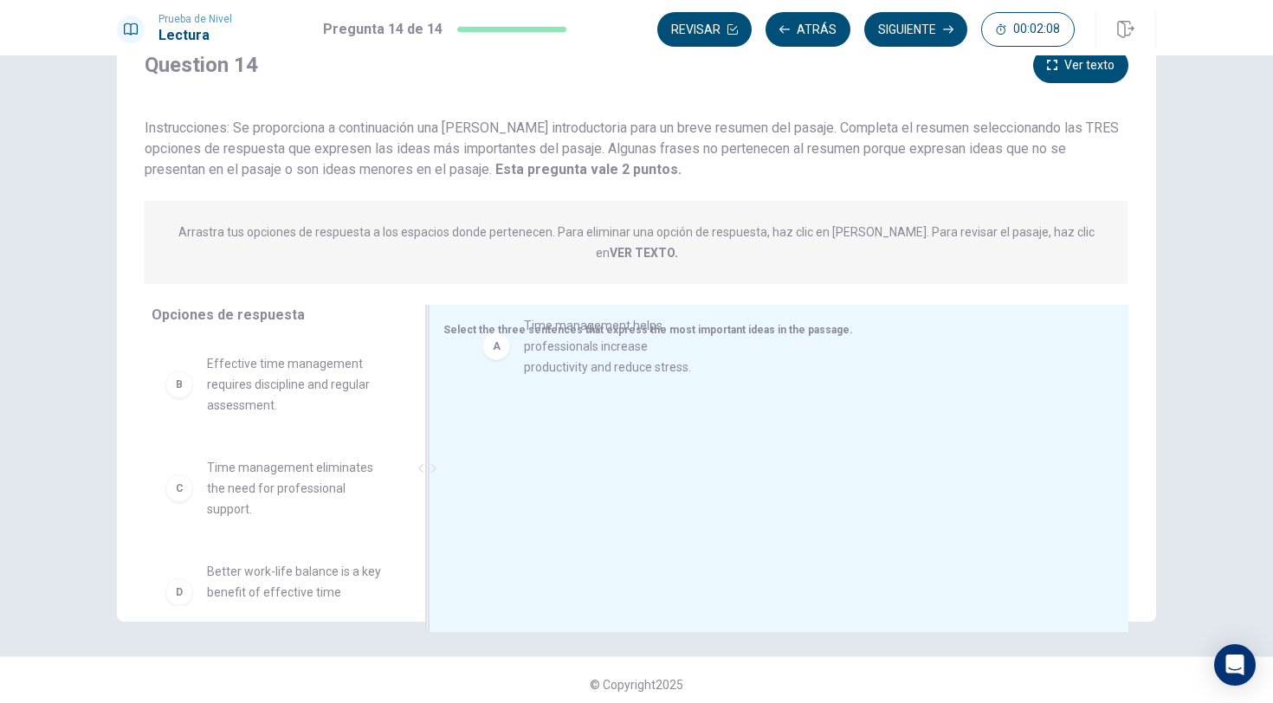
drag, startPoint x: 298, startPoint y: 357, endPoint x: 624, endPoint y: 340, distance: 326.1
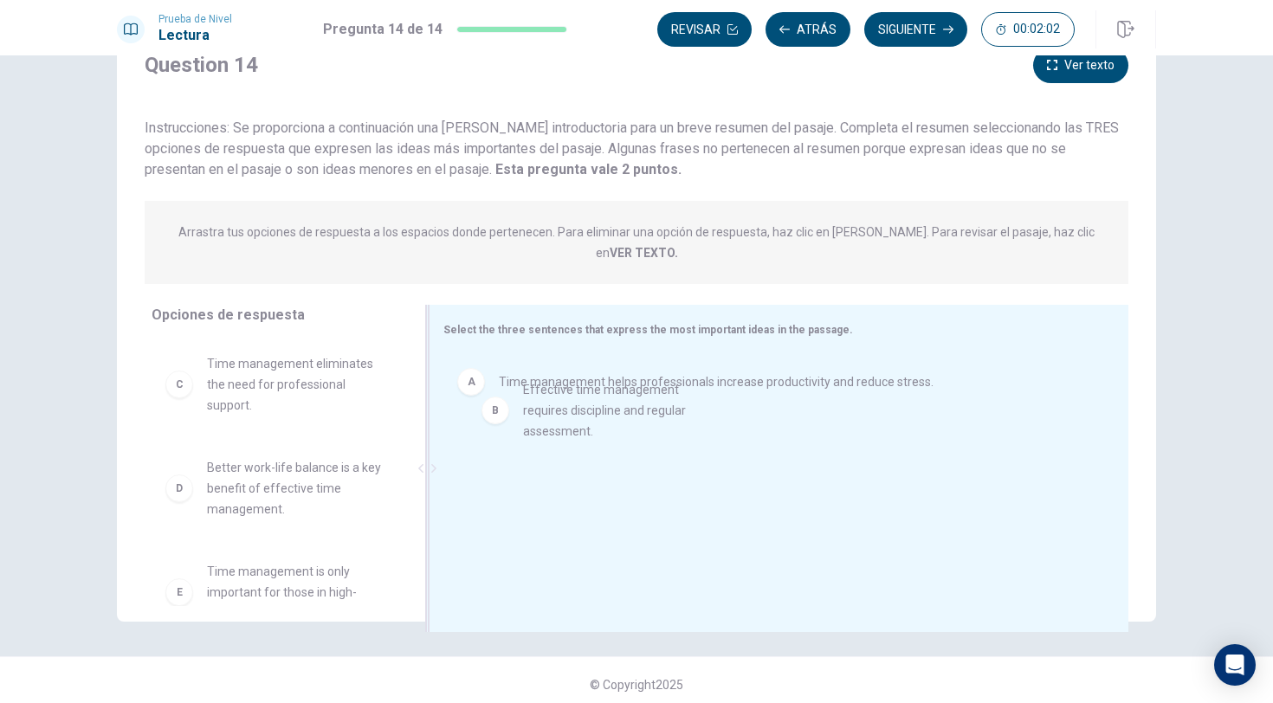
drag, startPoint x: 295, startPoint y: 366, endPoint x: 620, endPoint y: 413, distance: 329.2
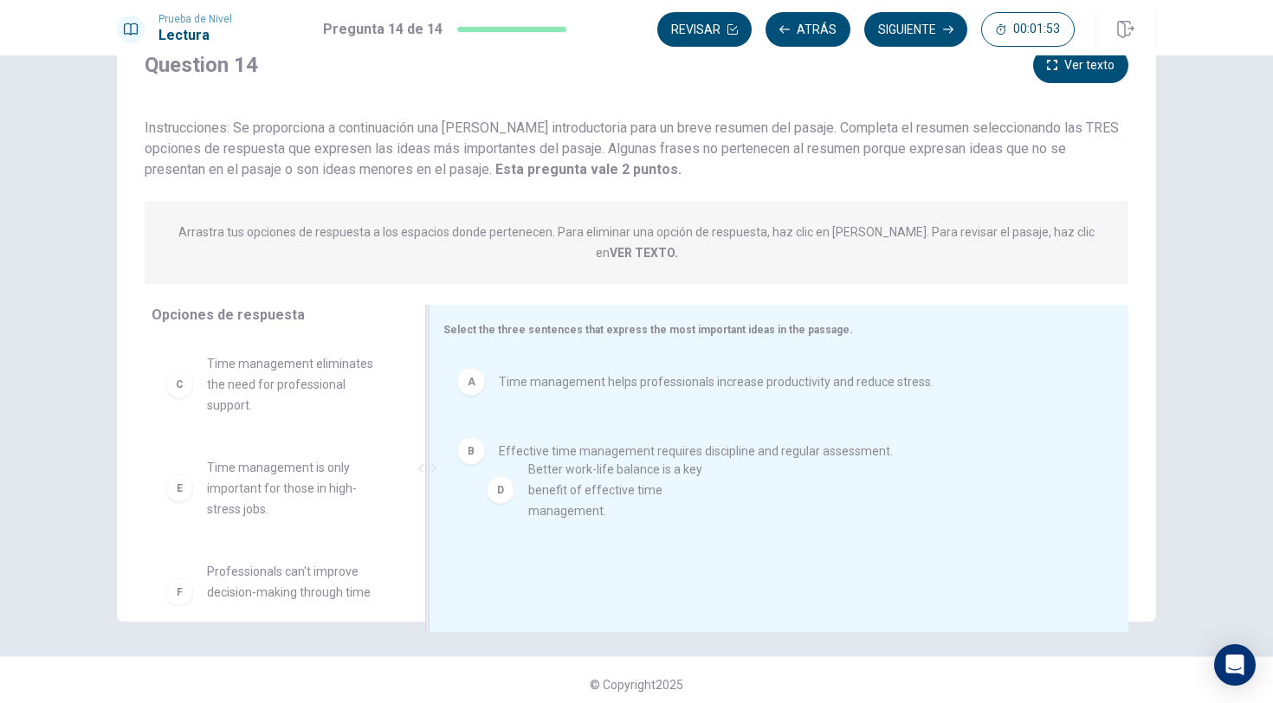
drag, startPoint x: 282, startPoint y: 469, endPoint x: 610, endPoint y: 493, distance: 328.3
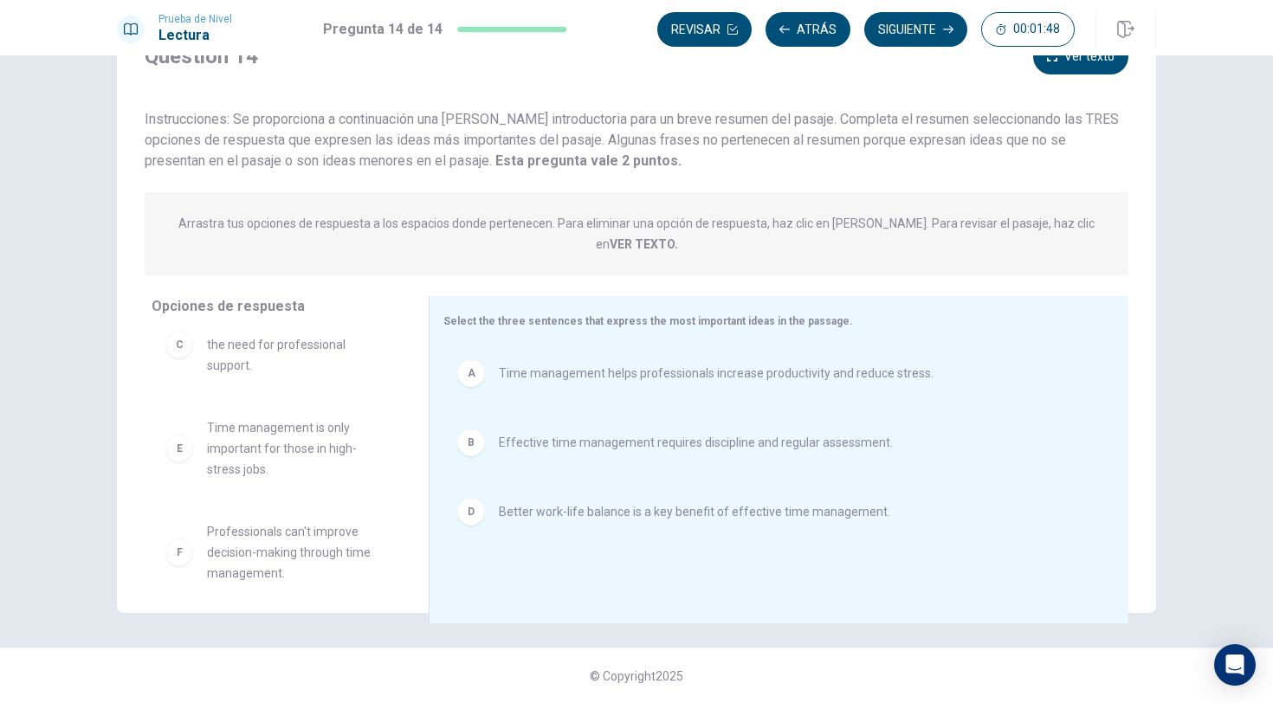
scroll to position [79, 0]
click at [911, 33] on button "Siguiente" at bounding box center [915, 29] width 103 height 35
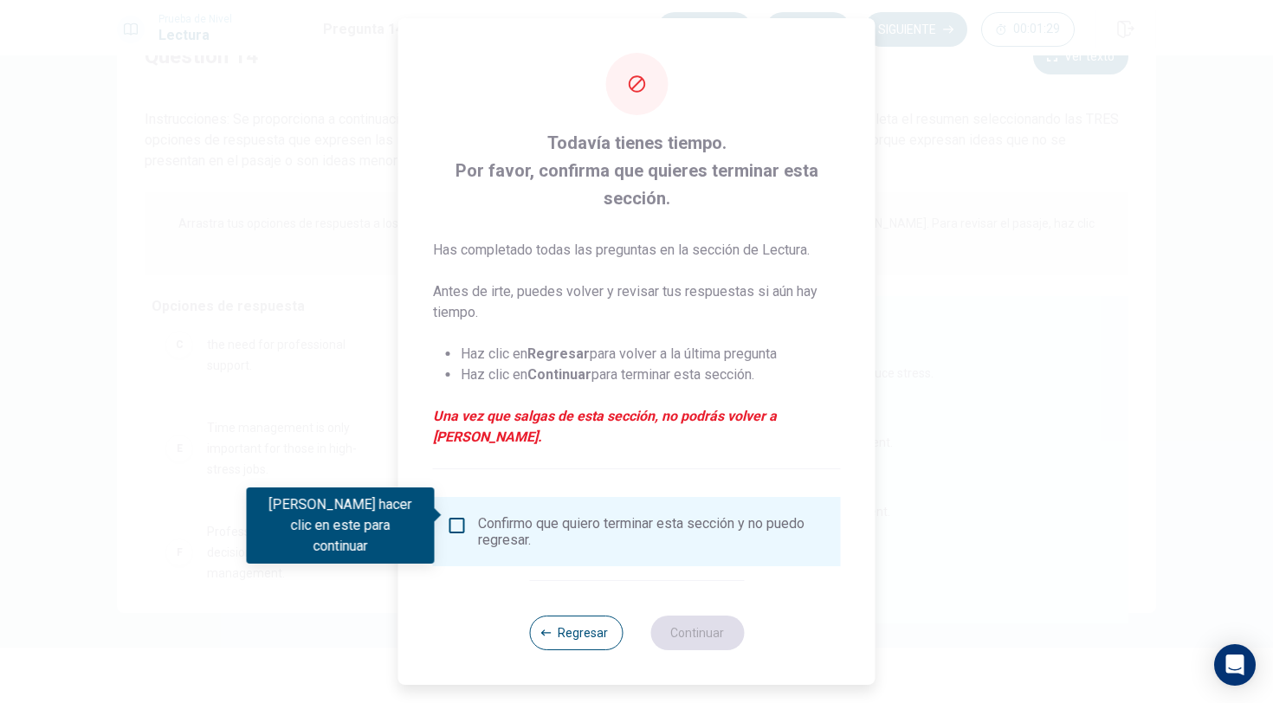
click at [456, 517] on input "Debes hacer clic en este para continuar" at bounding box center [457, 525] width 21 height 21
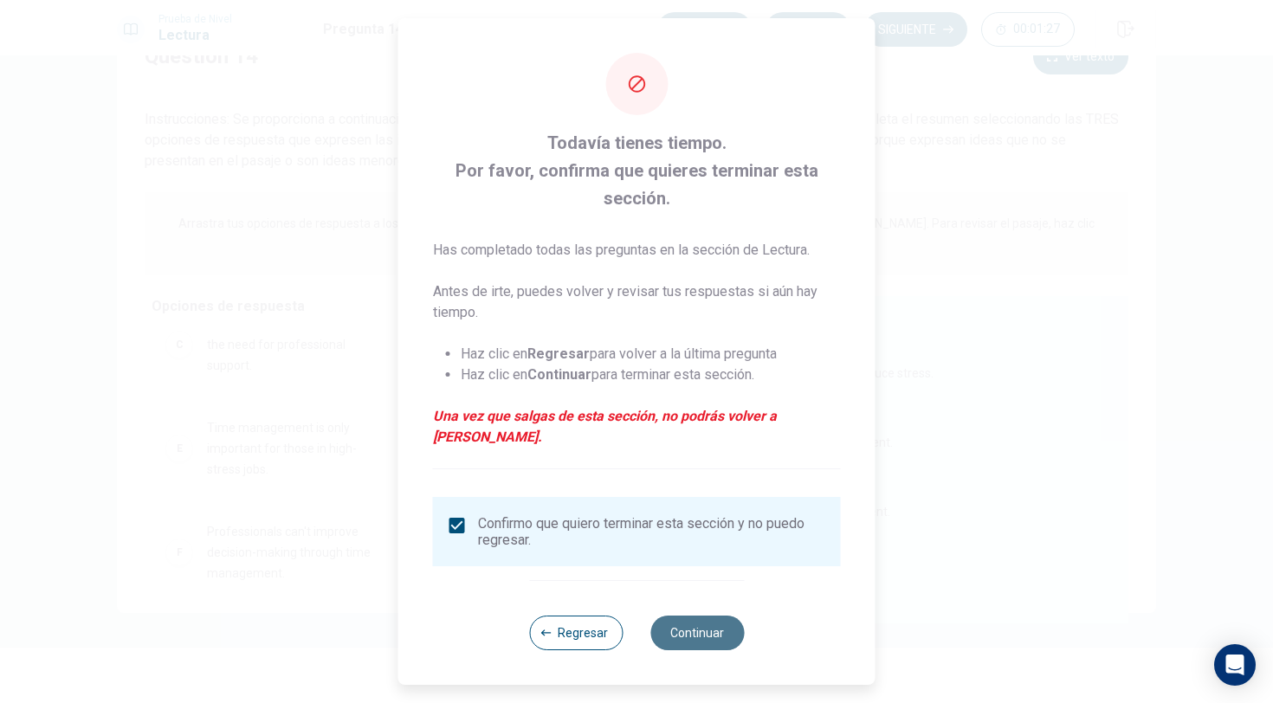
click at [704, 623] on button "Continuar" at bounding box center [698, 633] width 94 height 35
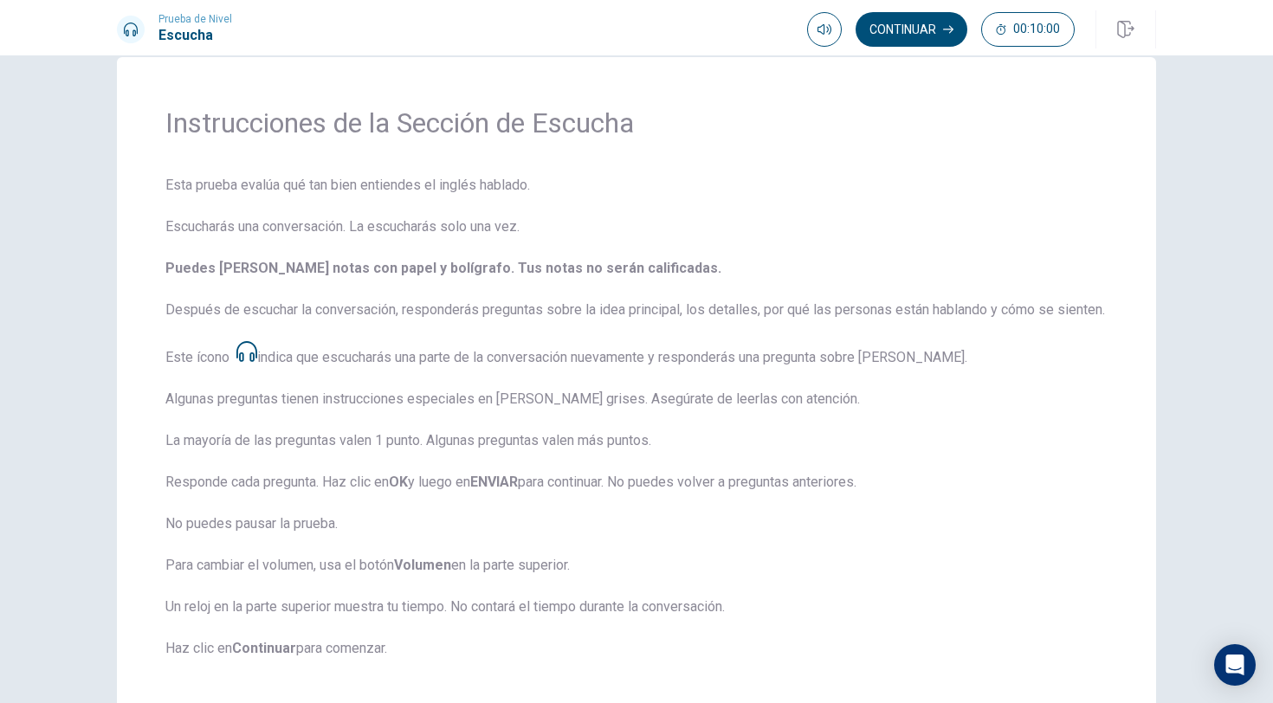
scroll to position [26, 0]
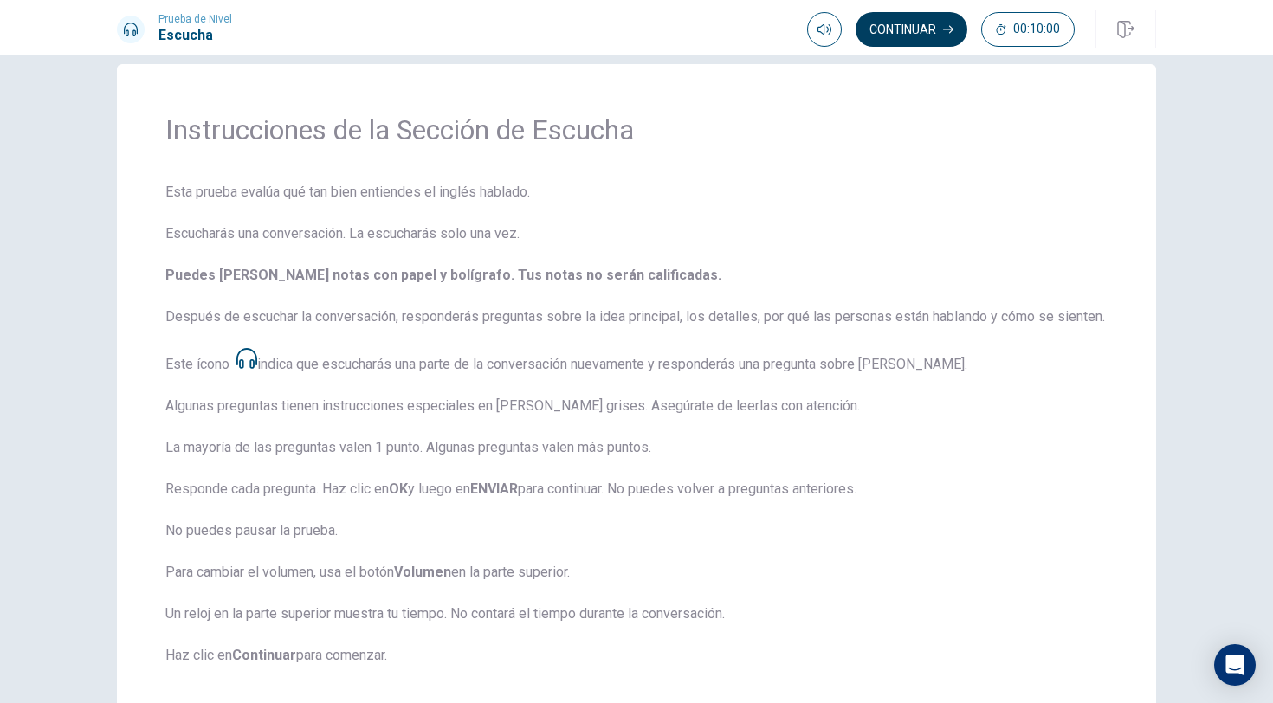
click at [928, 36] on button "Continuar" at bounding box center [912, 29] width 112 height 35
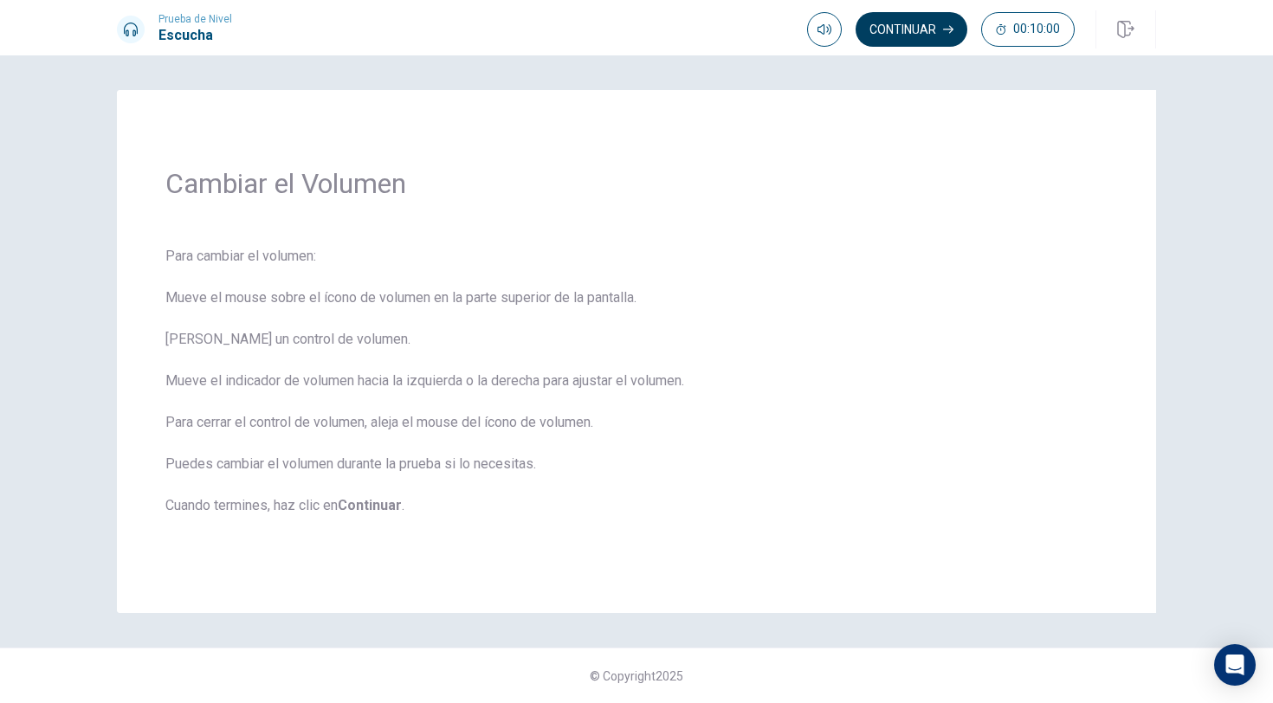
click at [928, 36] on button "Continuar" at bounding box center [912, 29] width 112 height 35
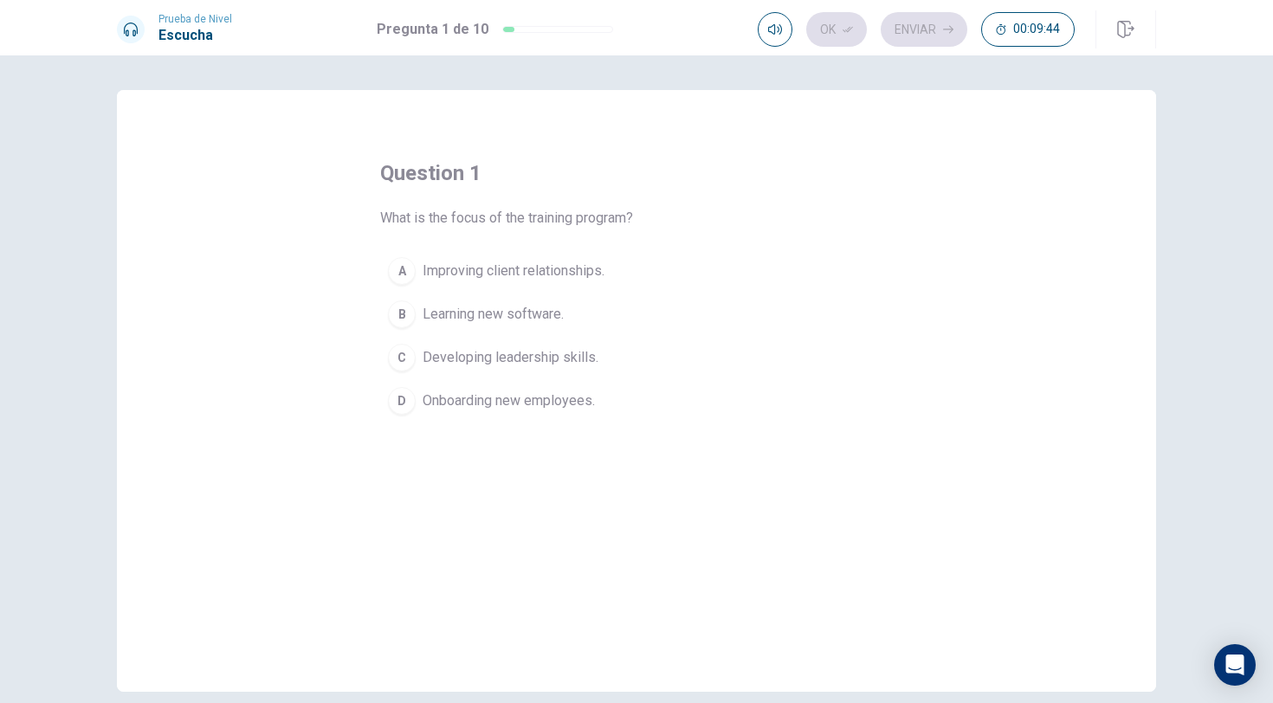
click at [401, 308] on div "B" at bounding box center [402, 315] width 28 height 28
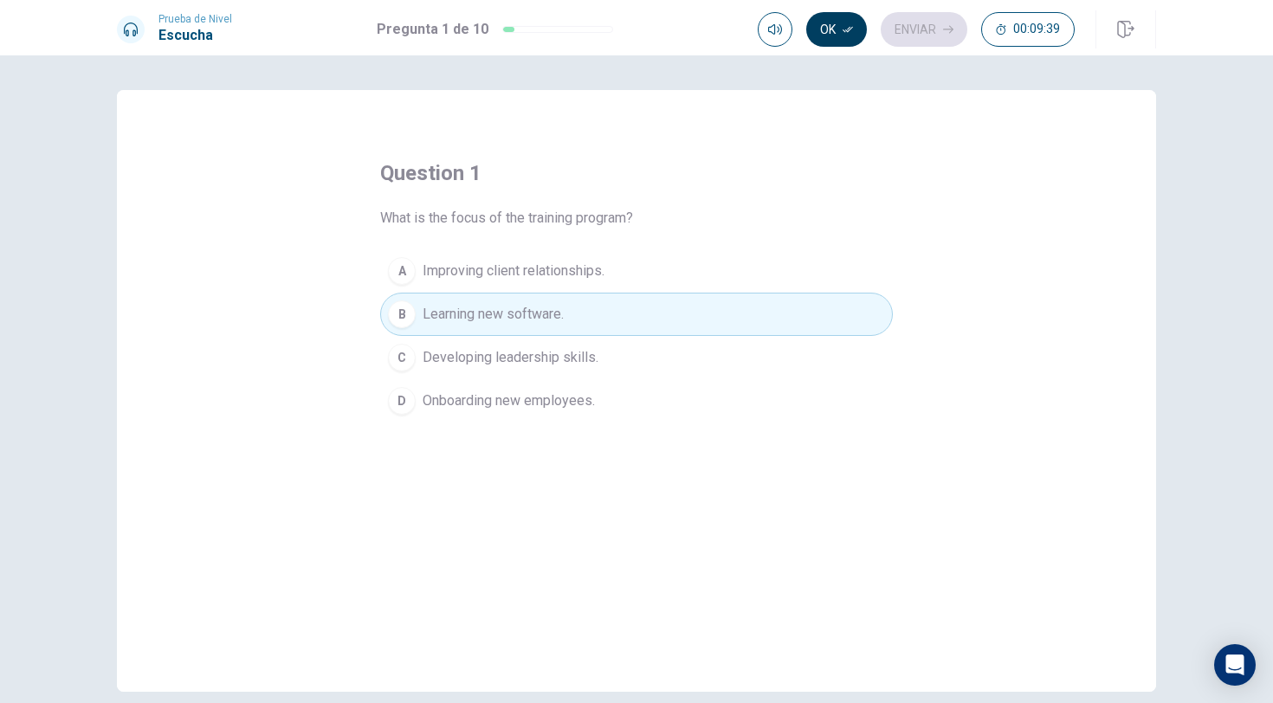
click at [833, 25] on button "Ok" at bounding box center [836, 29] width 61 height 35
click at [923, 26] on button "Enviar" at bounding box center [924, 29] width 87 height 35
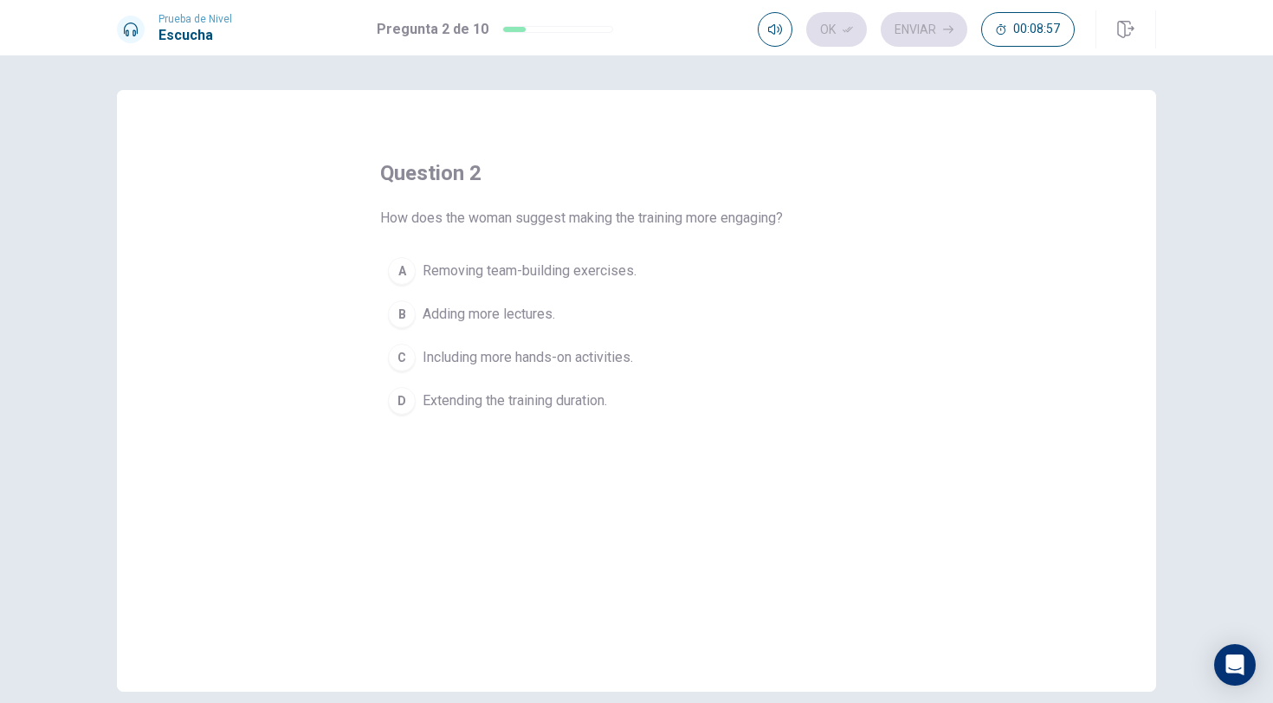
click at [414, 401] on div "D" at bounding box center [402, 401] width 28 height 28
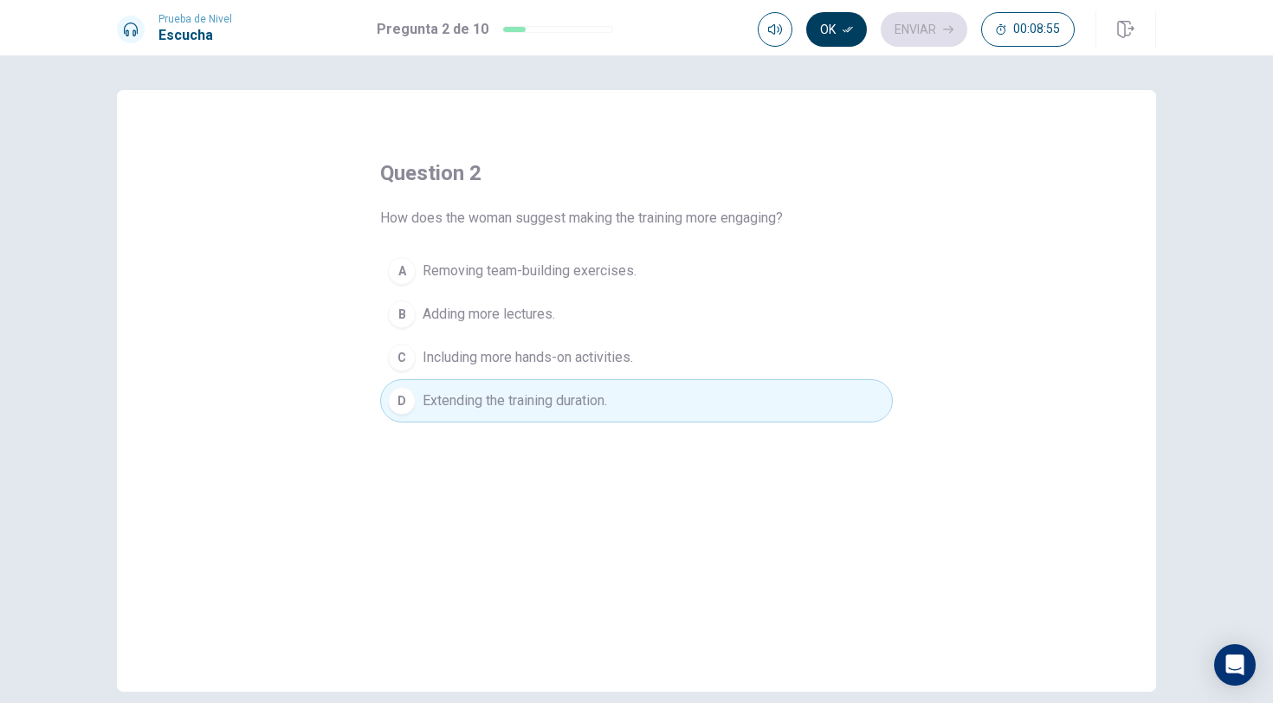
click at [845, 28] on icon "button" at bounding box center [848, 29] width 10 height 10
click at [927, 32] on button "Enviar" at bounding box center [924, 29] width 87 height 35
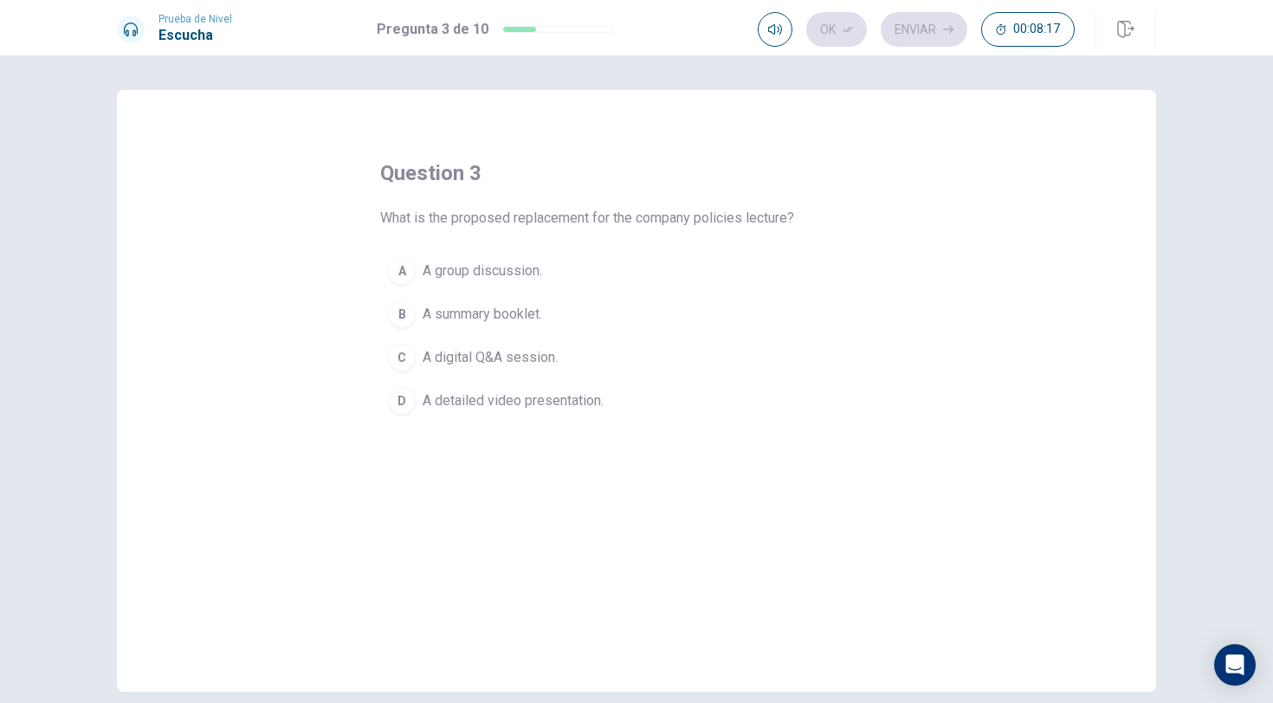
click at [404, 312] on div "B" at bounding box center [402, 315] width 28 height 28
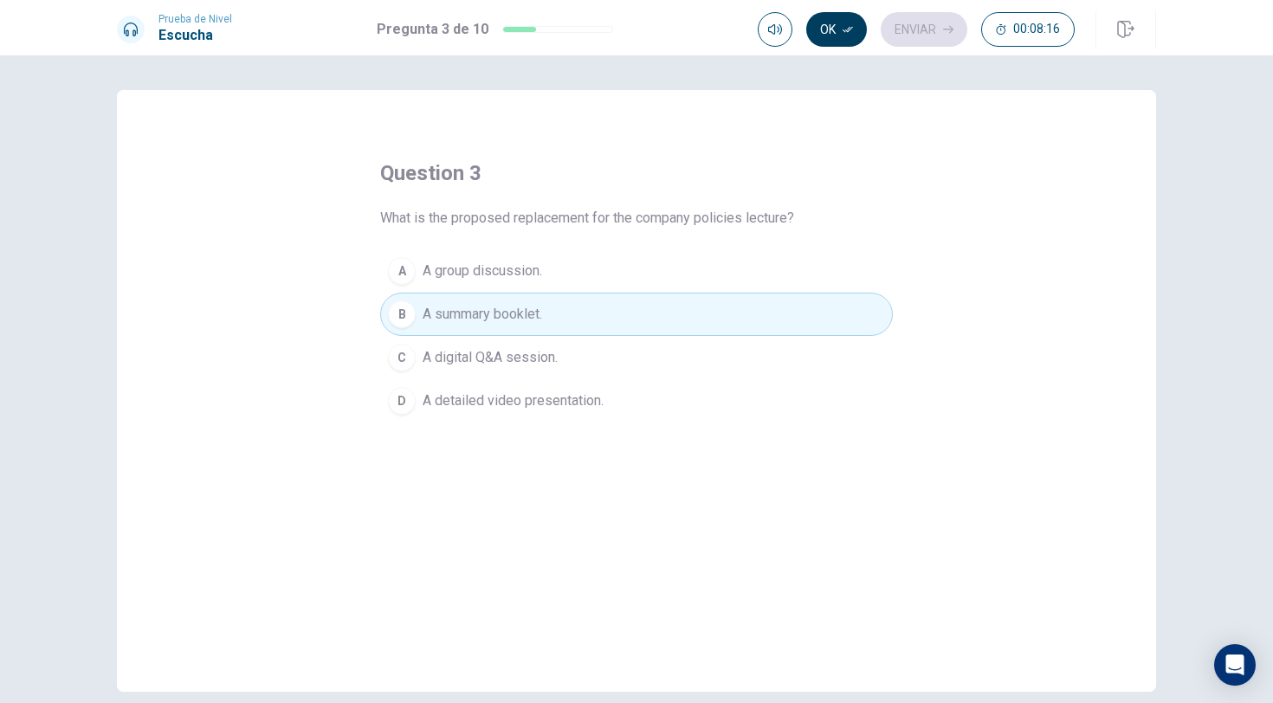
click at [834, 21] on button "Ok" at bounding box center [836, 29] width 61 height 35
click at [925, 25] on button "Enviar" at bounding box center [924, 29] width 87 height 35
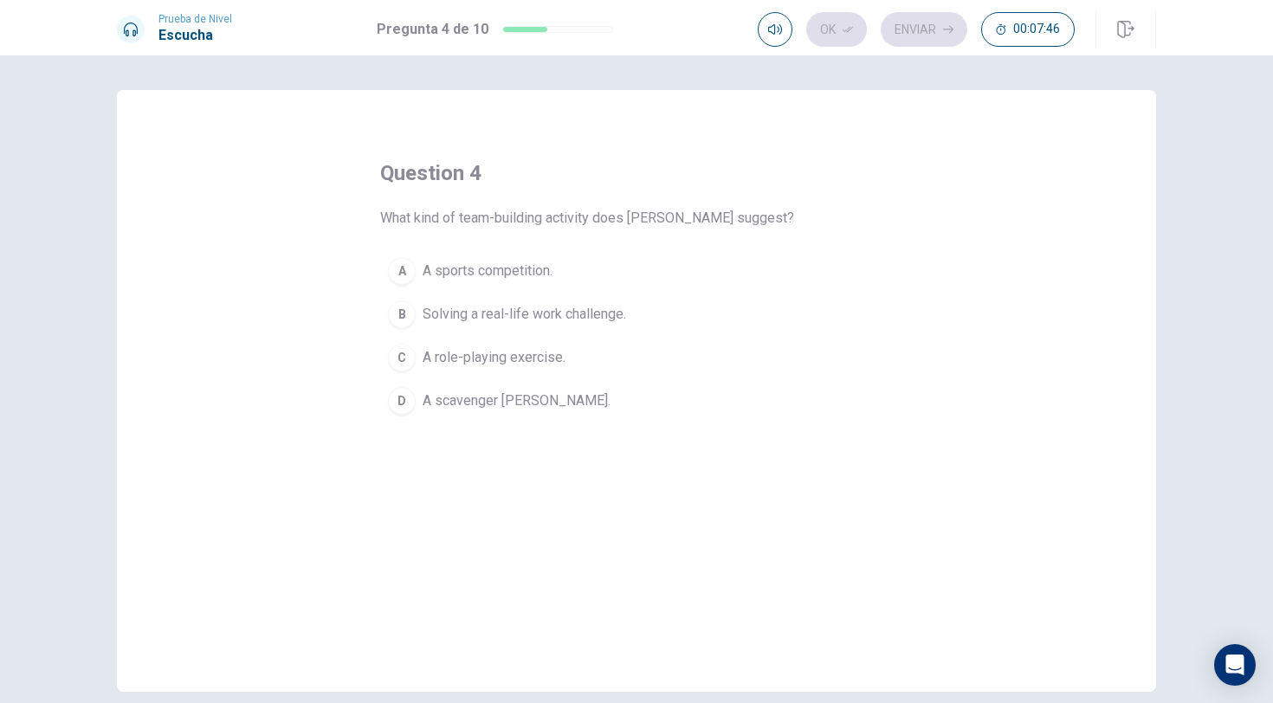
click at [410, 316] on div "B" at bounding box center [402, 315] width 28 height 28
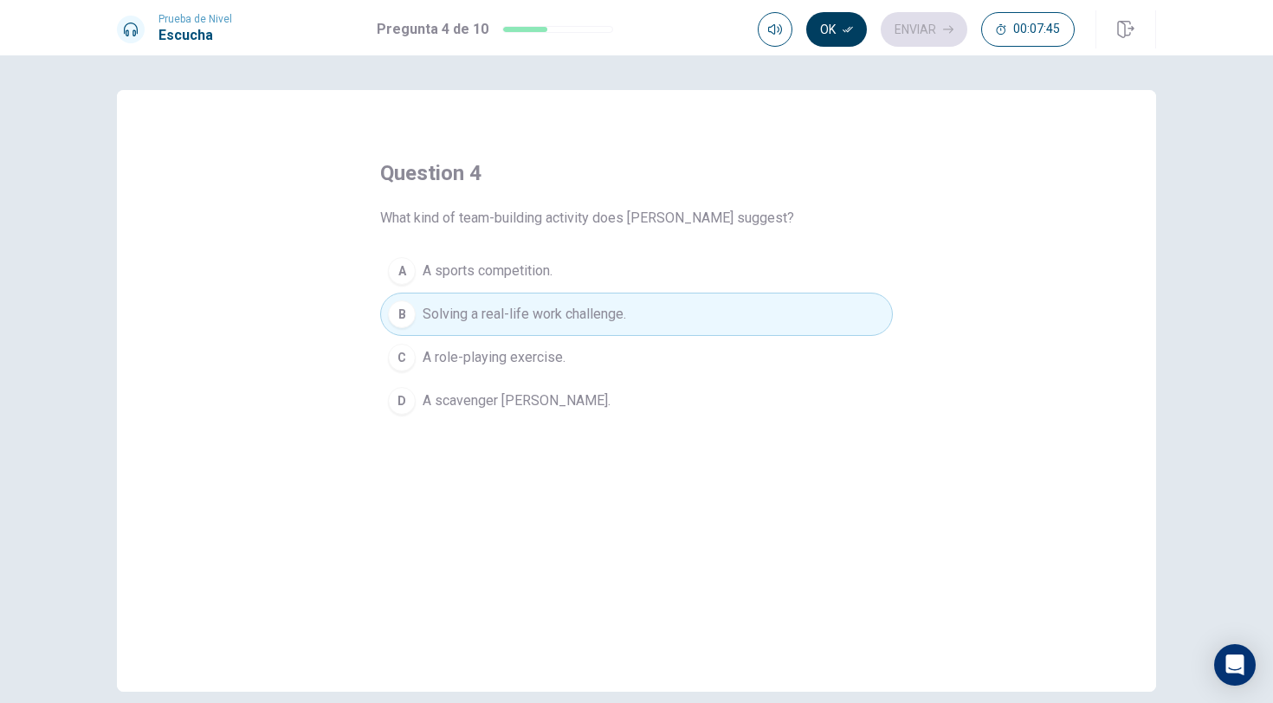
click at [837, 28] on button "Ok" at bounding box center [836, 29] width 61 height 35
click at [924, 32] on button "Enviar" at bounding box center [924, 29] width 87 height 35
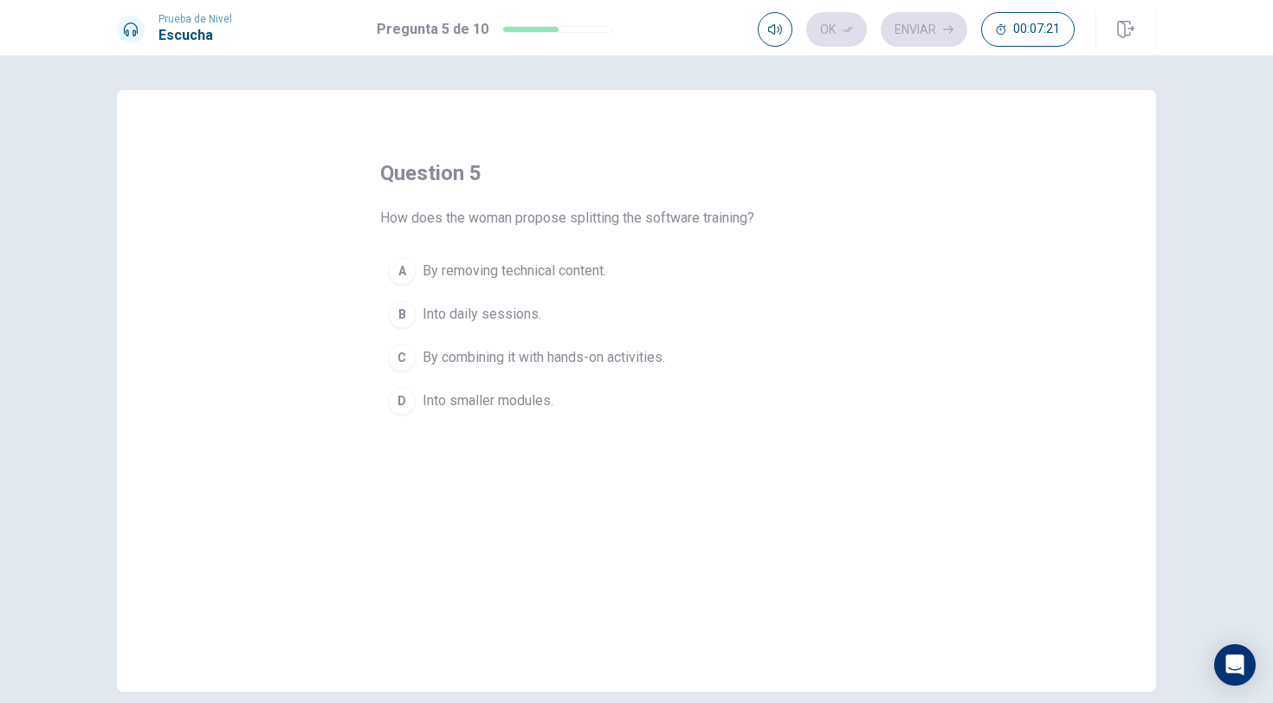
click at [411, 280] on div "A" at bounding box center [402, 271] width 28 height 28
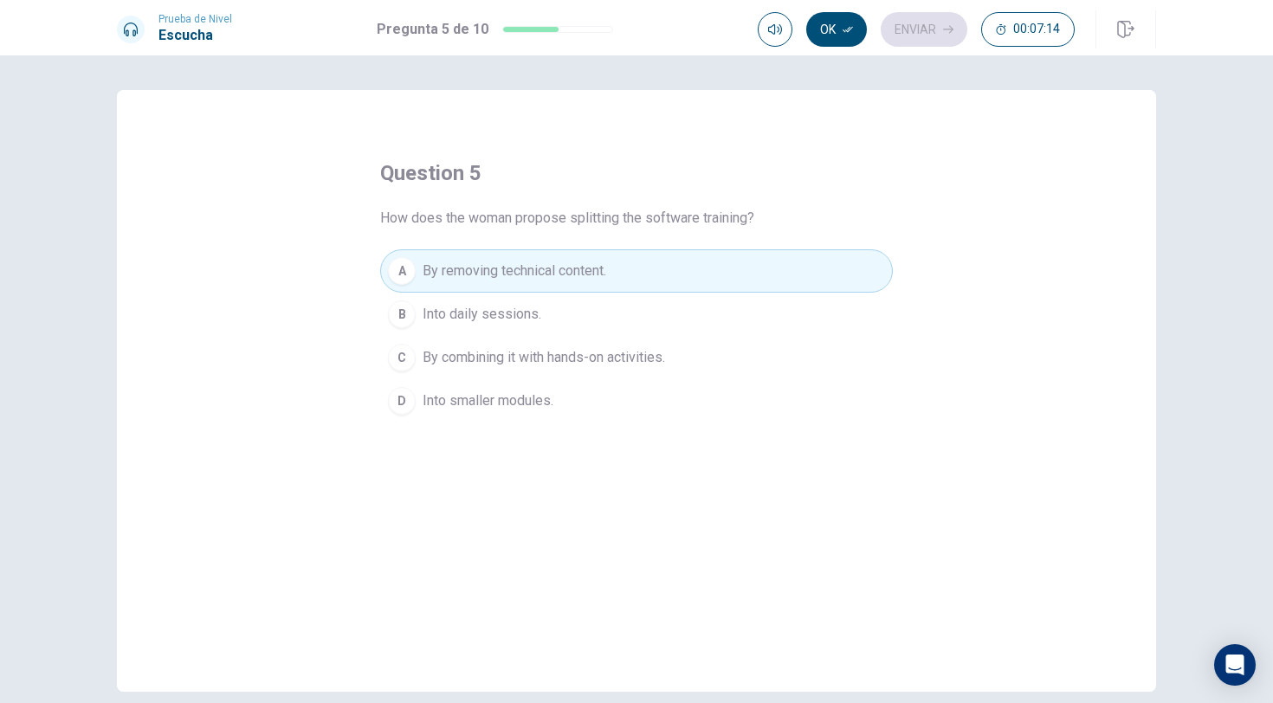
click at [403, 314] on div "B" at bounding box center [402, 315] width 28 height 28
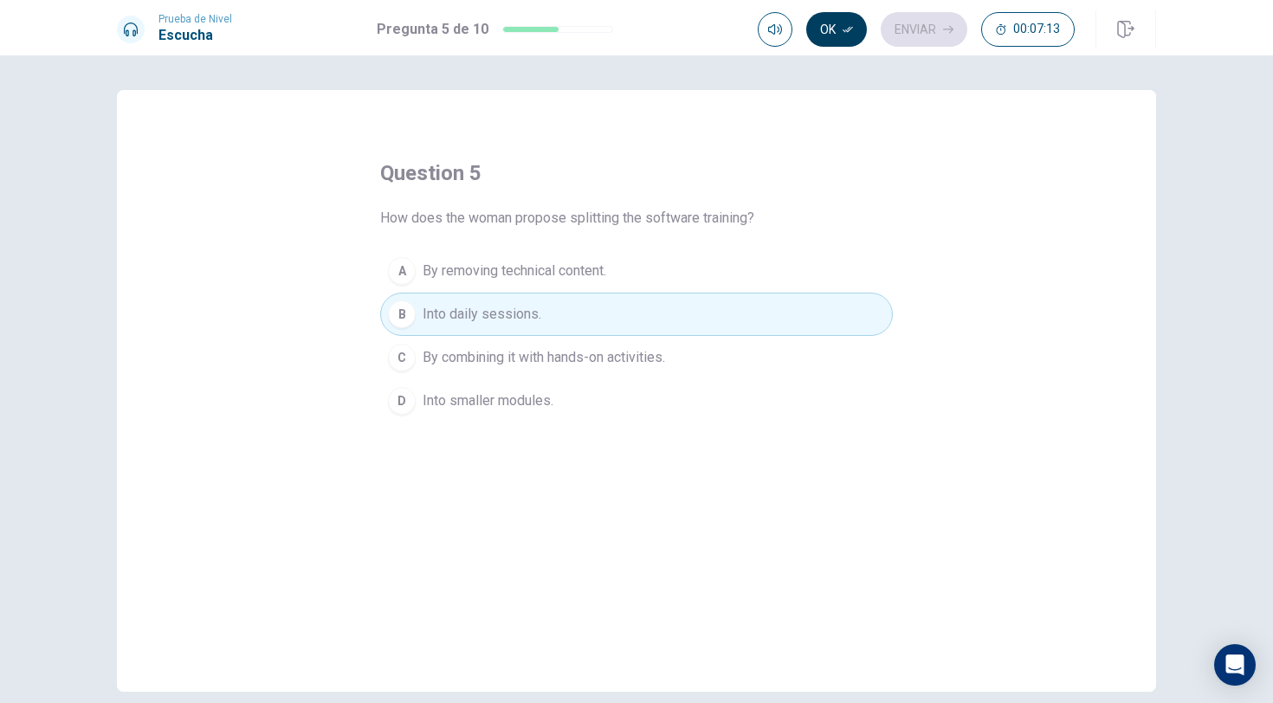
click at [843, 34] on icon "button" at bounding box center [848, 29] width 10 height 10
click at [950, 30] on icon "button" at bounding box center [948, 29] width 10 height 10
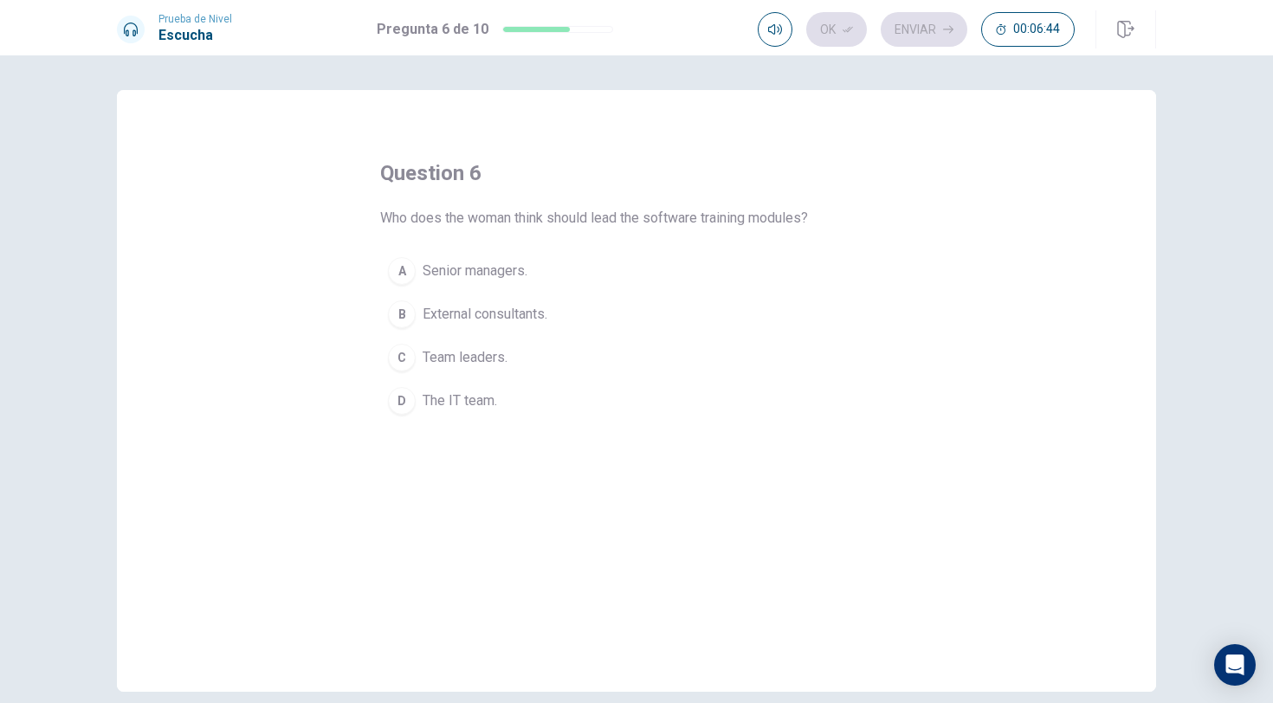
click at [411, 357] on div "C" at bounding box center [402, 358] width 28 height 28
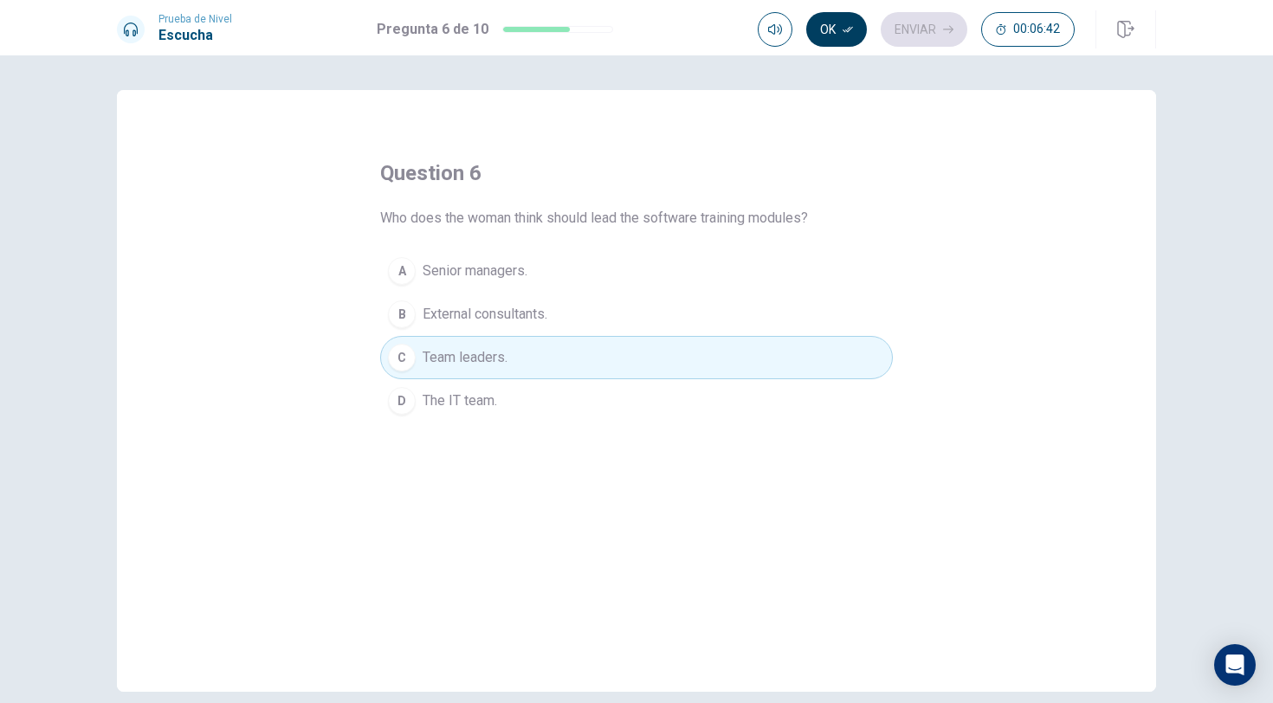
click at [849, 29] on icon "button" at bounding box center [848, 29] width 10 height 10
click at [930, 21] on button "Enviar" at bounding box center [924, 29] width 87 height 35
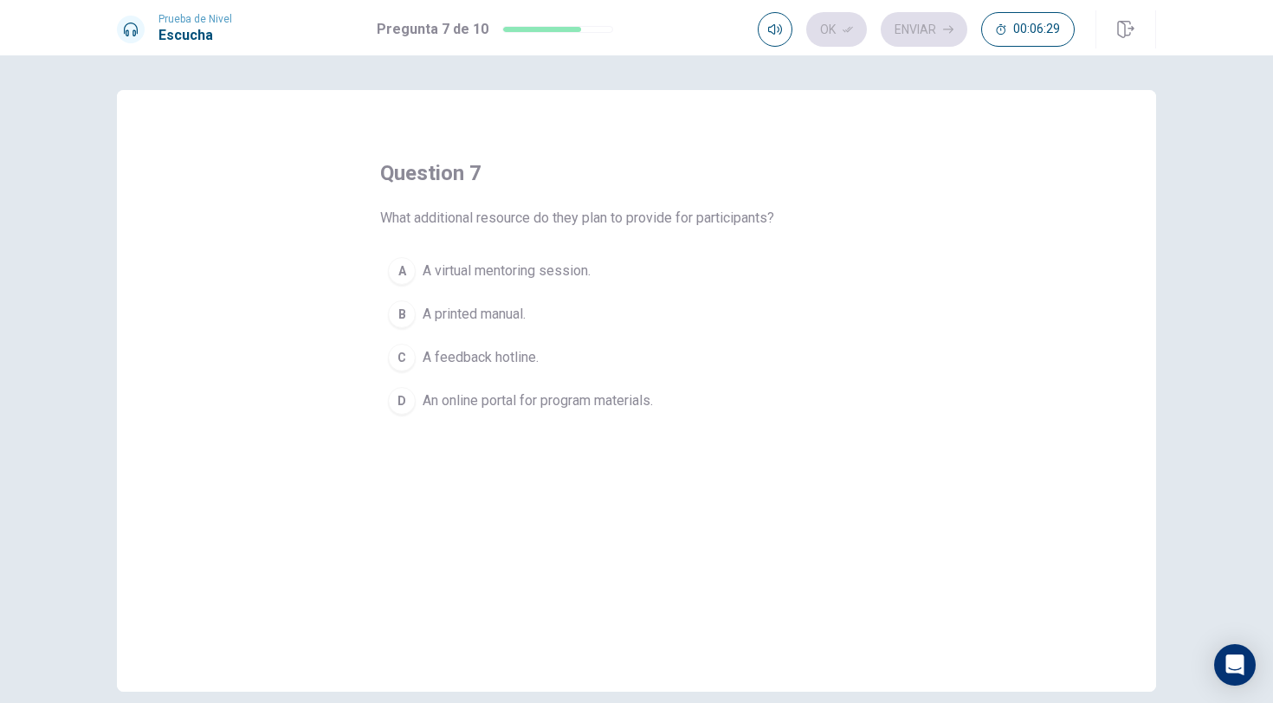
click at [400, 269] on div "A" at bounding box center [402, 271] width 28 height 28
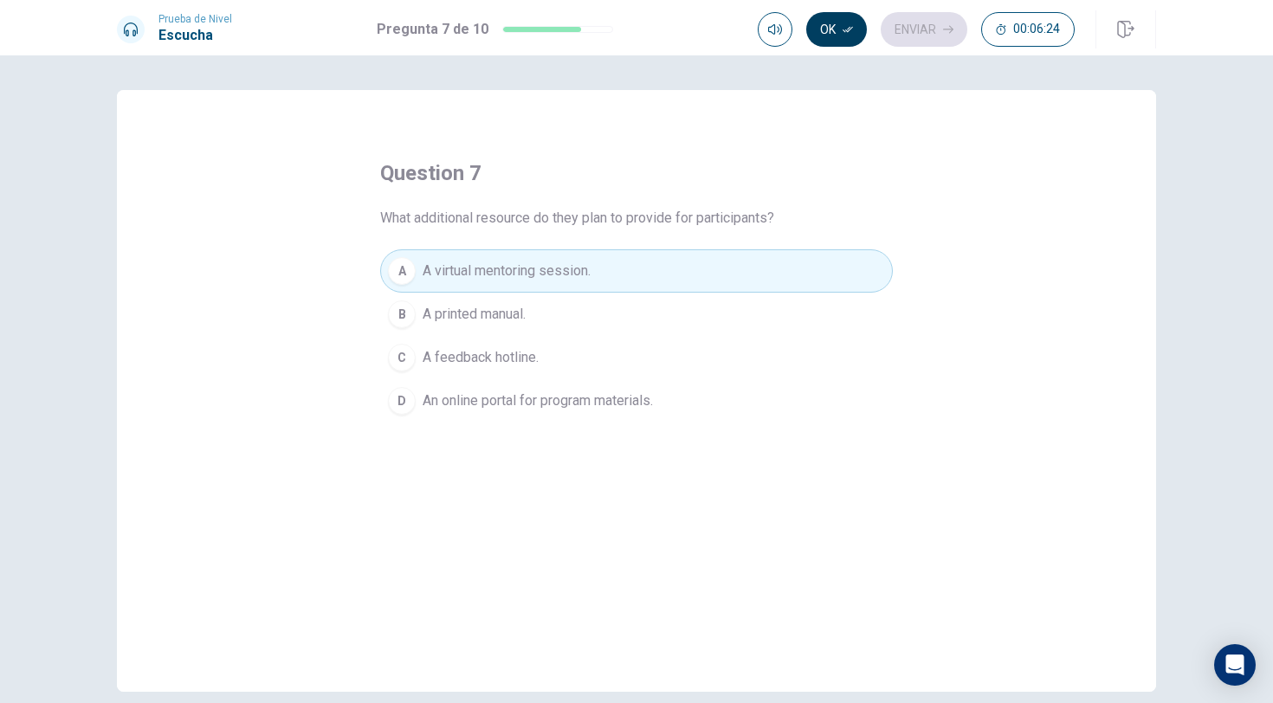
click at [839, 29] on button "Ok" at bounding box center [836, 29] width 61 height 35
click at [926, 24] on button "Enviar" at bounding box center [924, 29] width 87 height 35
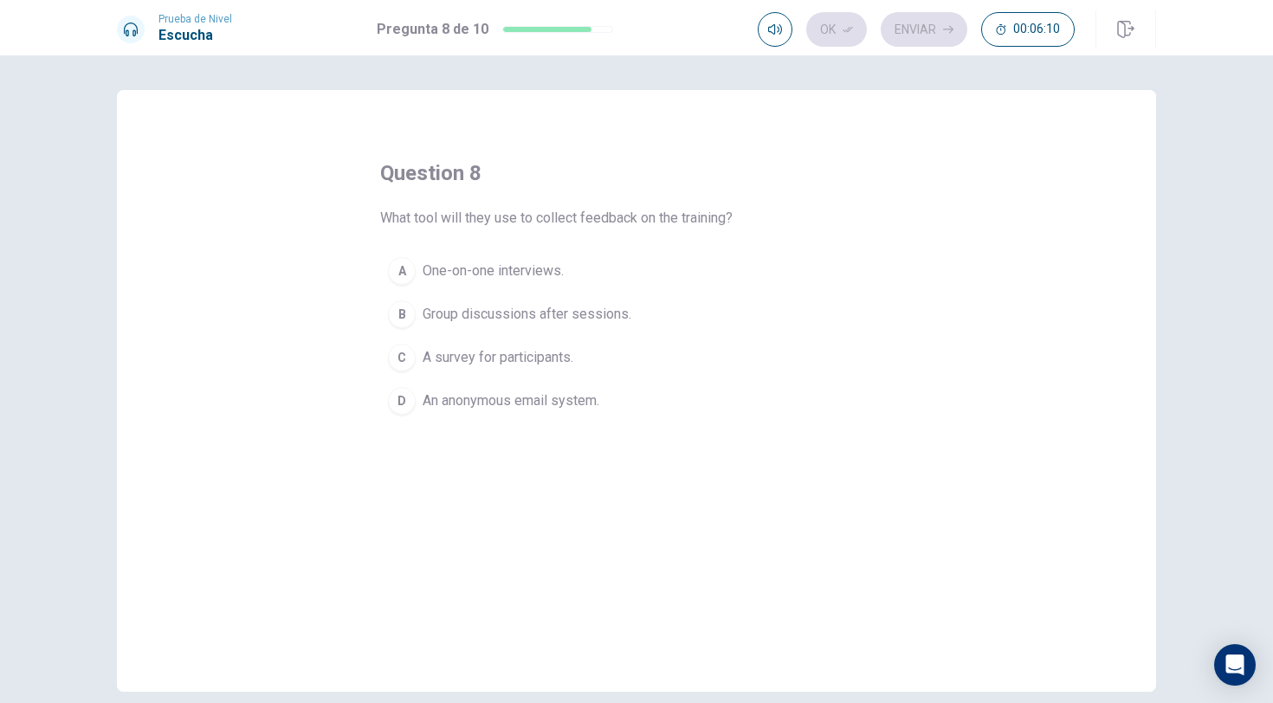
click at [418, 278] on button "A One-on-one interviews." at bounding box center [636, 270] width 513 height 43
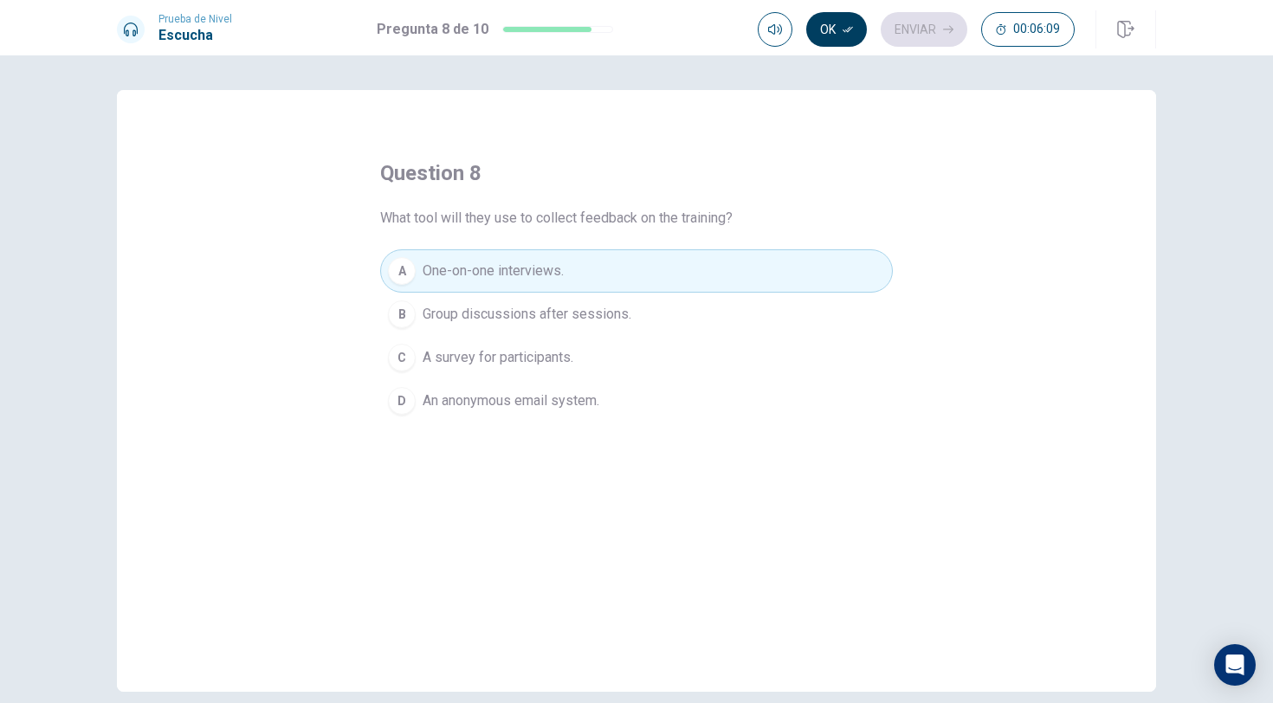
click at [826, 30] on button "Ok" at bounding box center [836, 29] width 61 height 35
click at [943, 28] on icon "button" at bounding box center [948, 29] width 10 height 10
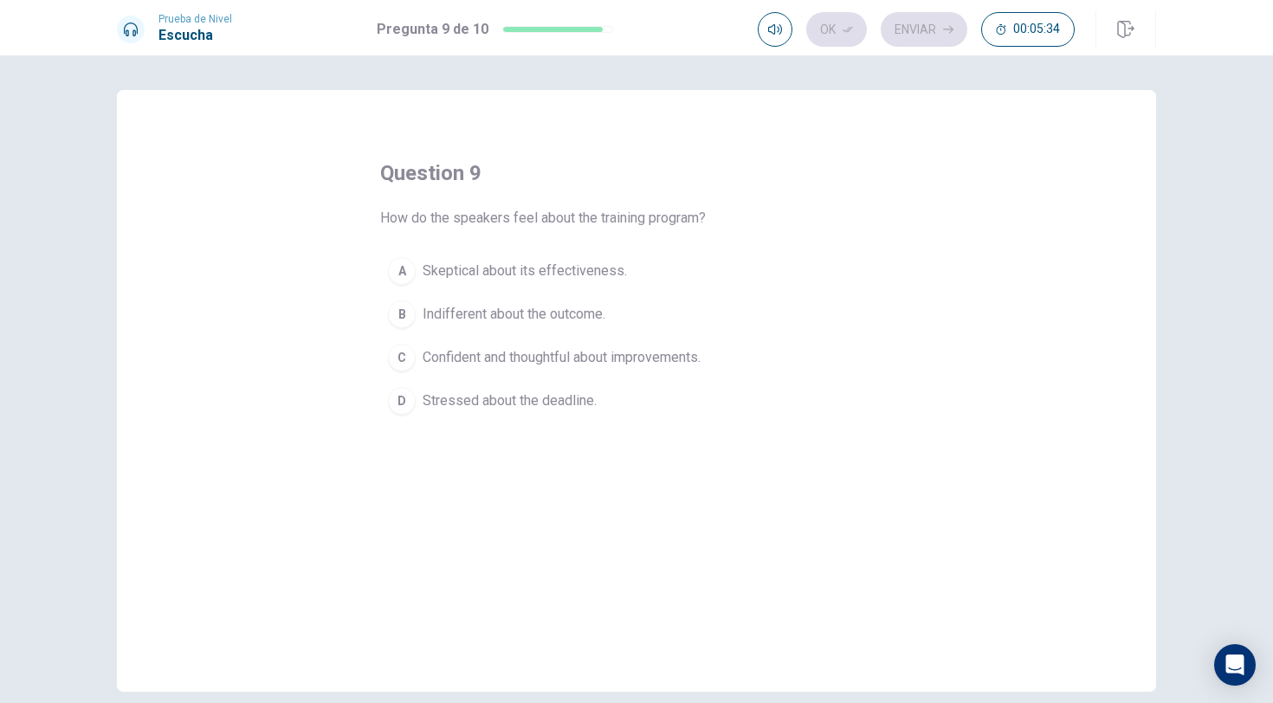
click at [402, 275] on div "A" at bounding box center [402, 271] width 28 height 28
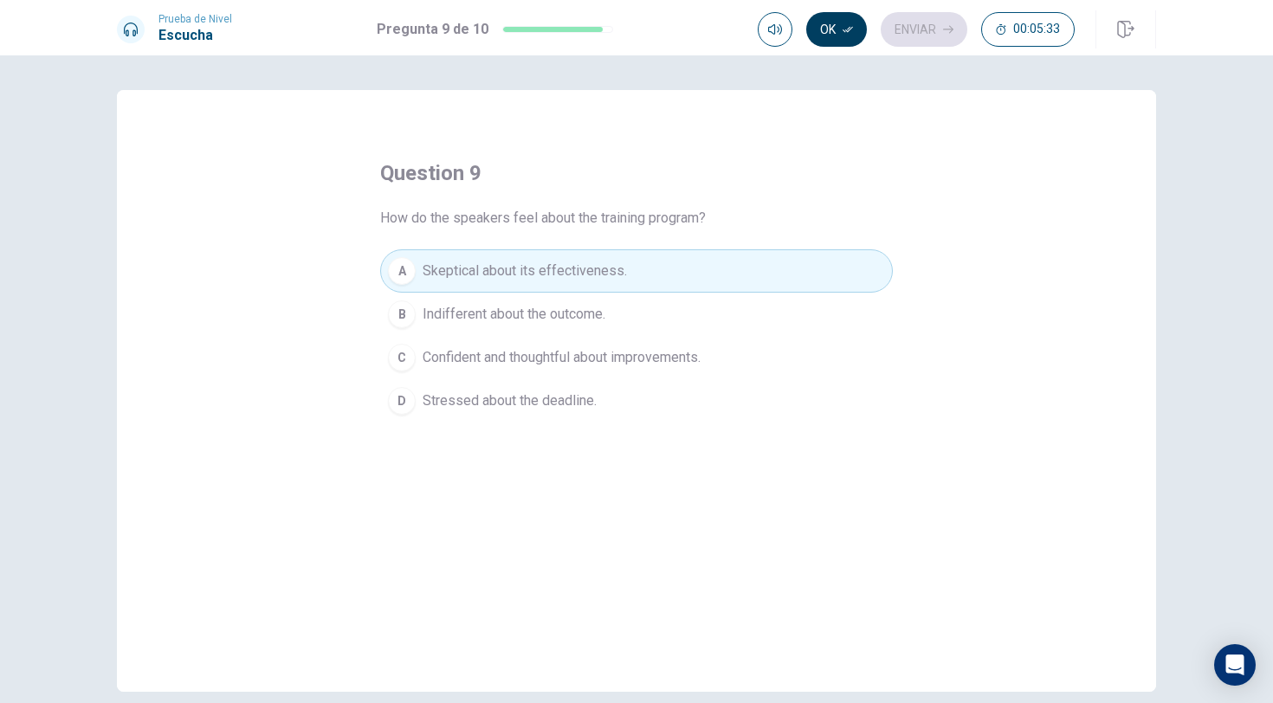
click at [835, 27] on button "Ok" at bounding box center [836, 29] width 61 height 35
click at [942, 35] on button "Enviar" at bounding box center [924, 29] width 87 height 35
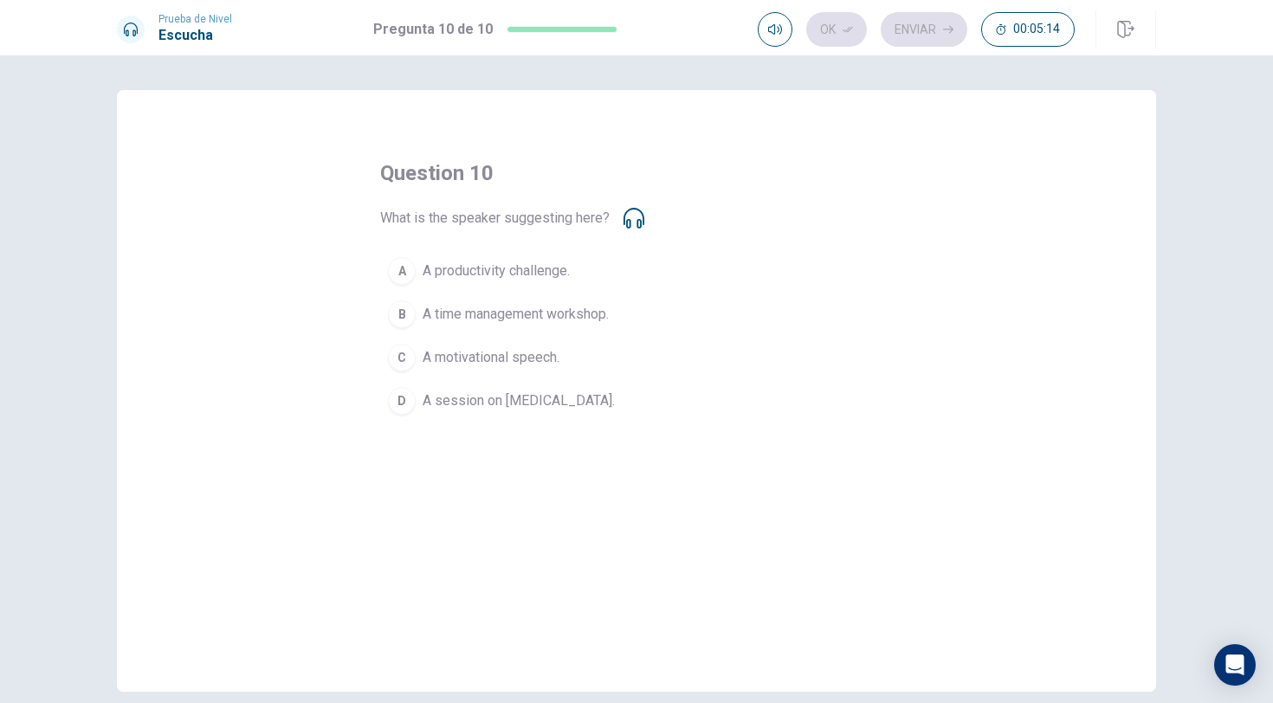
click at [411, 314] on div "B" at bounding box center [402, 315] width 28 height 28
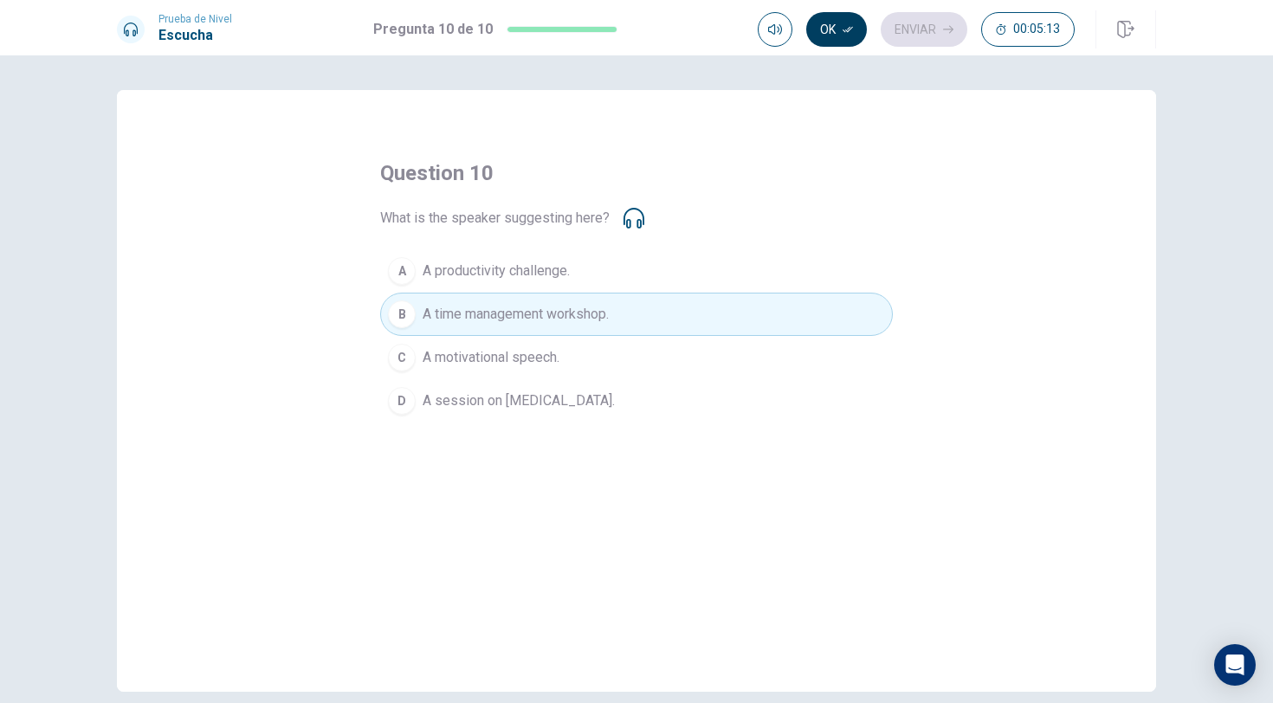
click at [836, 29] on button "Ok" at bounding box center [836, 29] width 61 height 35
click at [923, 40] on button "Enviar" at bounding box center [924, 29] width 87 height 35
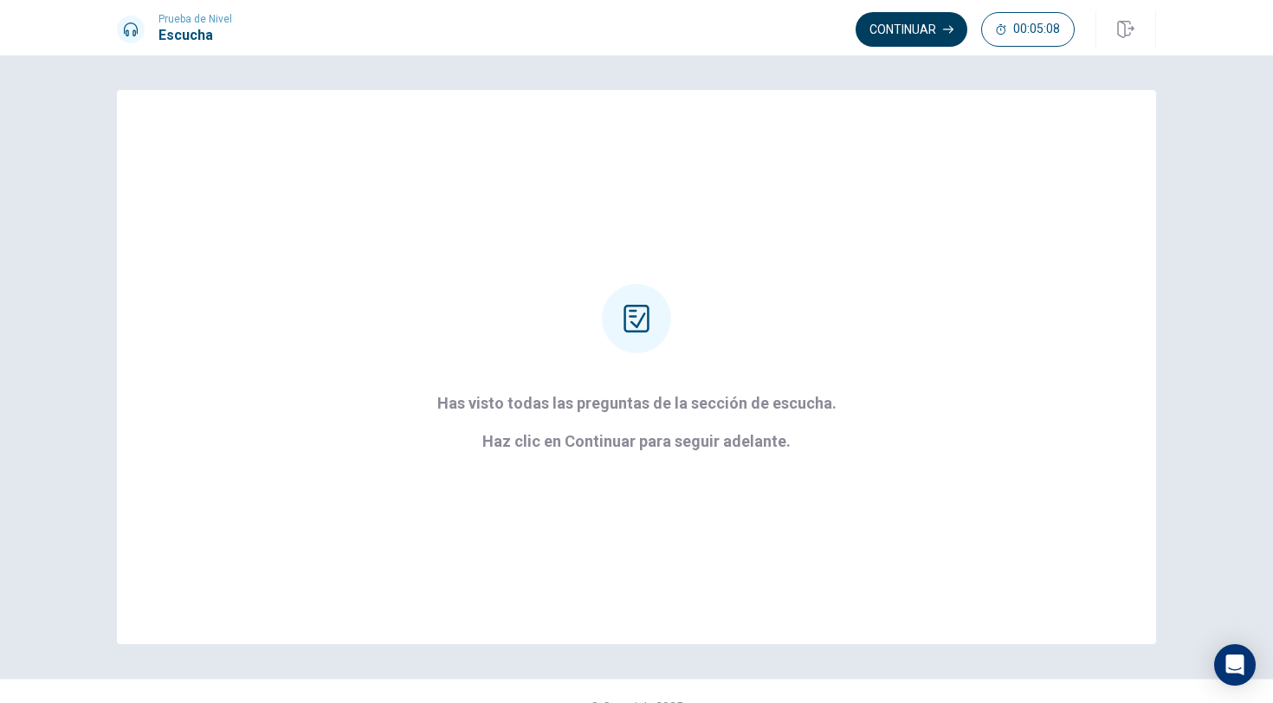
click at [927, 24] on button "Continuar" at bounding box center [912, 29] width 112 height 35
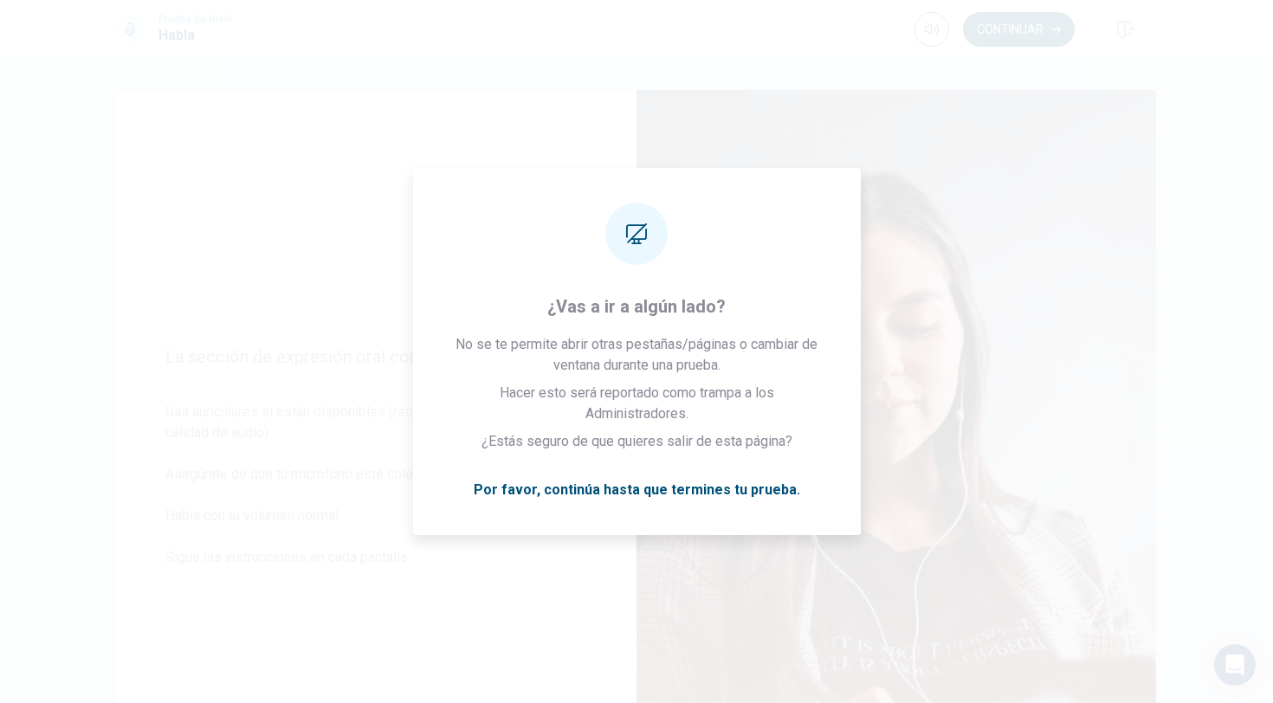
click at [923, 287] on img at bounding box center [897, 467] width 520 height 755
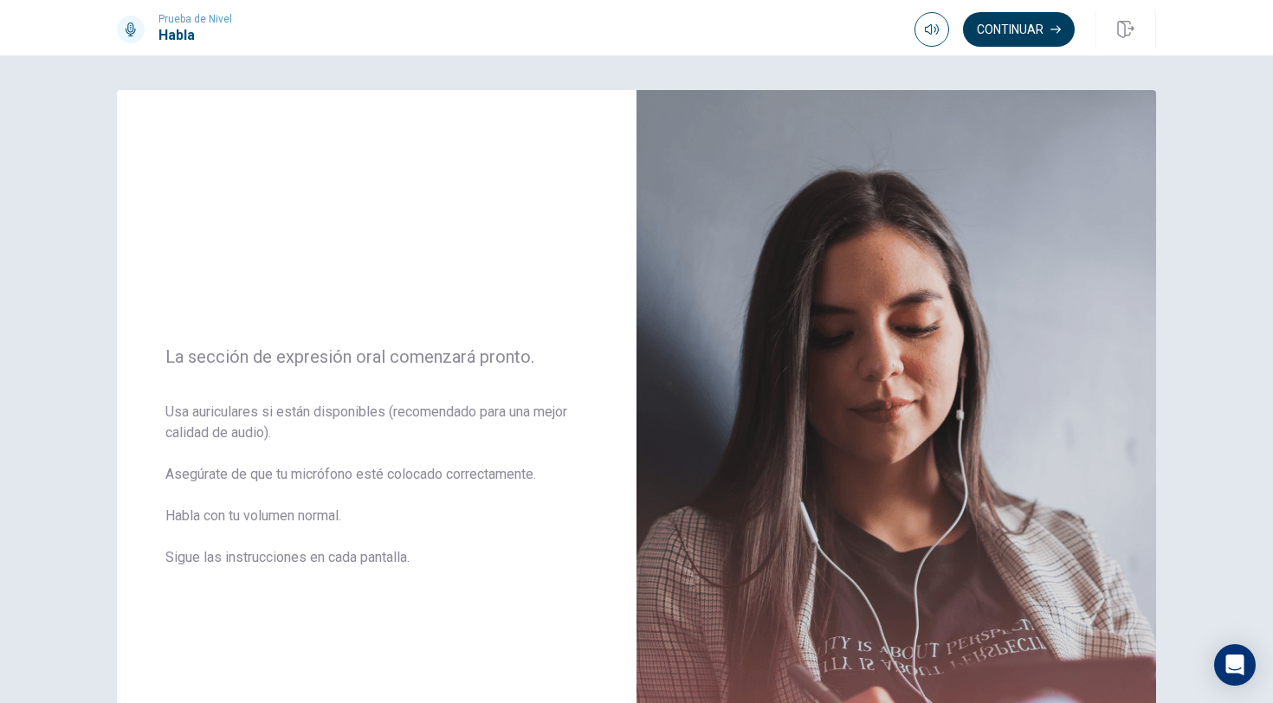
click at [1025, 33] on button "Continuar" at bounding box center [1019, 29] width 112 height 35
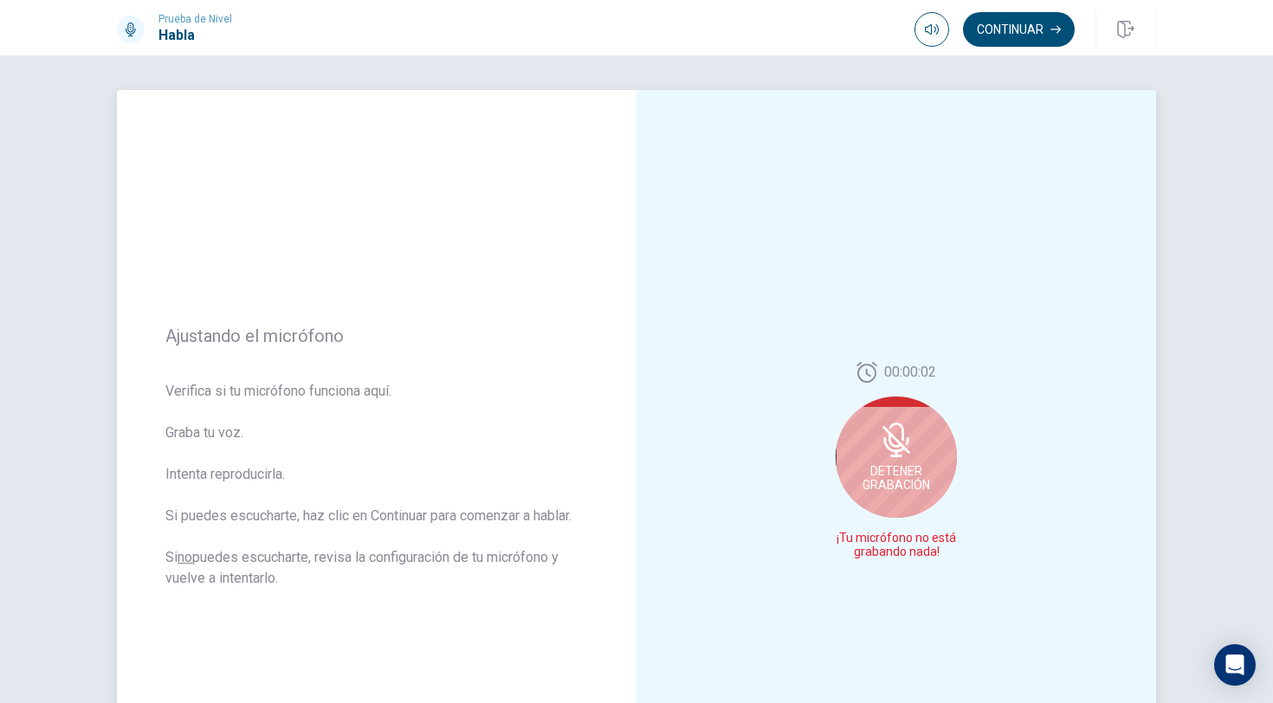
click at [900, 479] on span "Detener Grabación" at bounding box center [897, 478] width 68 height 28
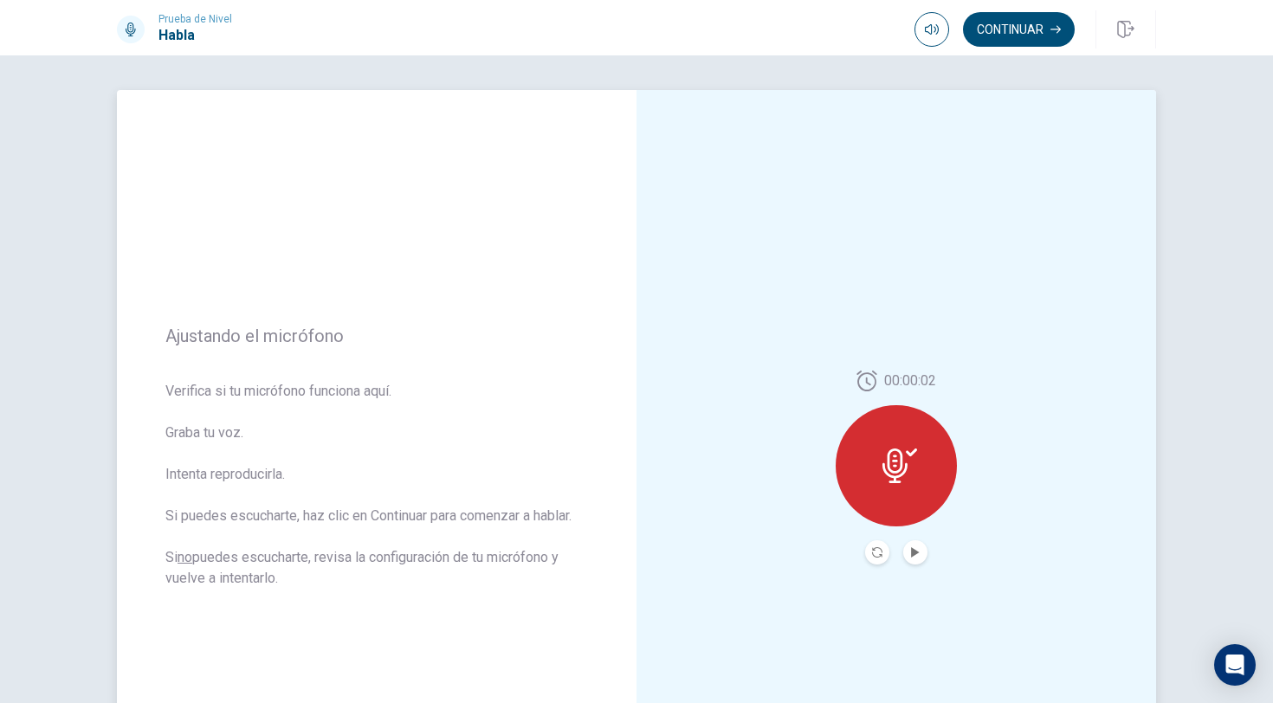
click at [903, 472] on icon at bounding box center [900, 466] width 35 height 35
click at [912, 552] on icon "Play Audio" at bounding box center [915, 552] width 8 height 10
click at [880, 546] on button "Record Again" at bounding box center [877, 553] width 24 height 24
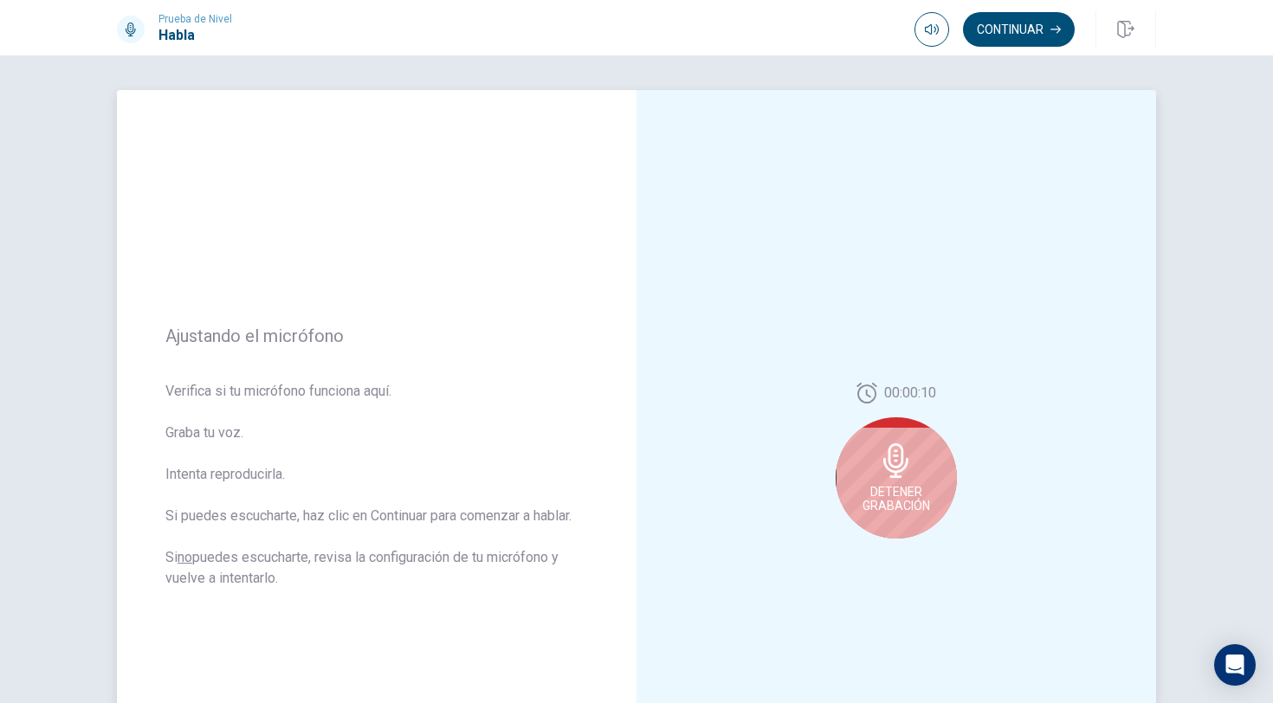
click at [898, 504] on span "Detener Grabación" at bounding box center [897, 499] width 68 height 28
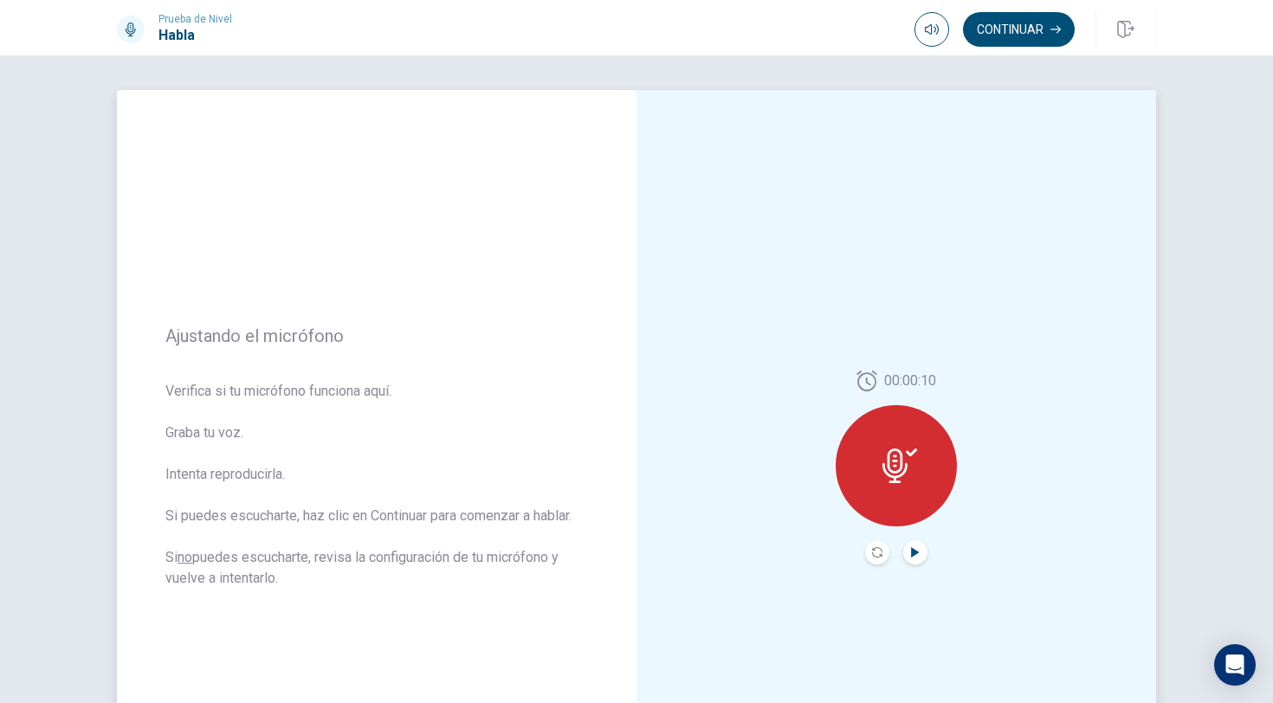
click at [915, 550] on icon "Play Audio" at bounding box center [915, 552] width 8 height 10
click at [1030, 36] on button "Continuar" at bounding box center [1019, 29] width 112 height 35
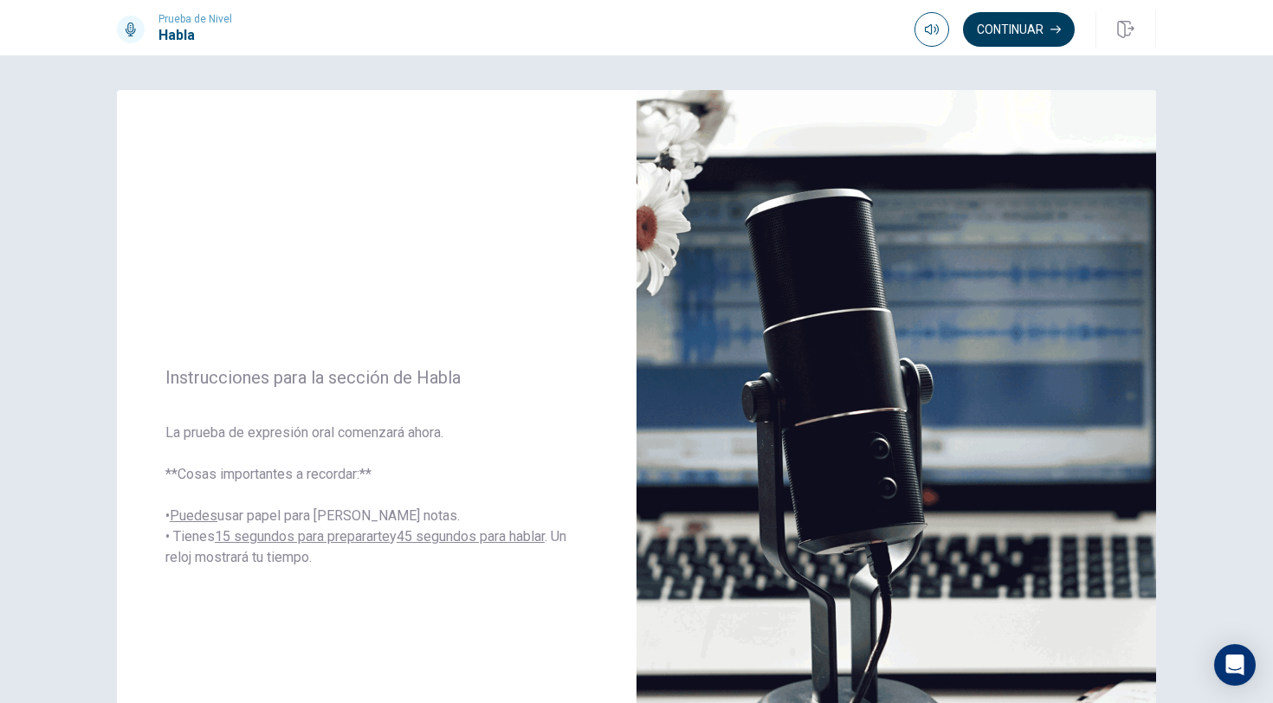
click at [1023, 36] on button "Continuar" at bounding box center [1019, 29] width 112 height 35
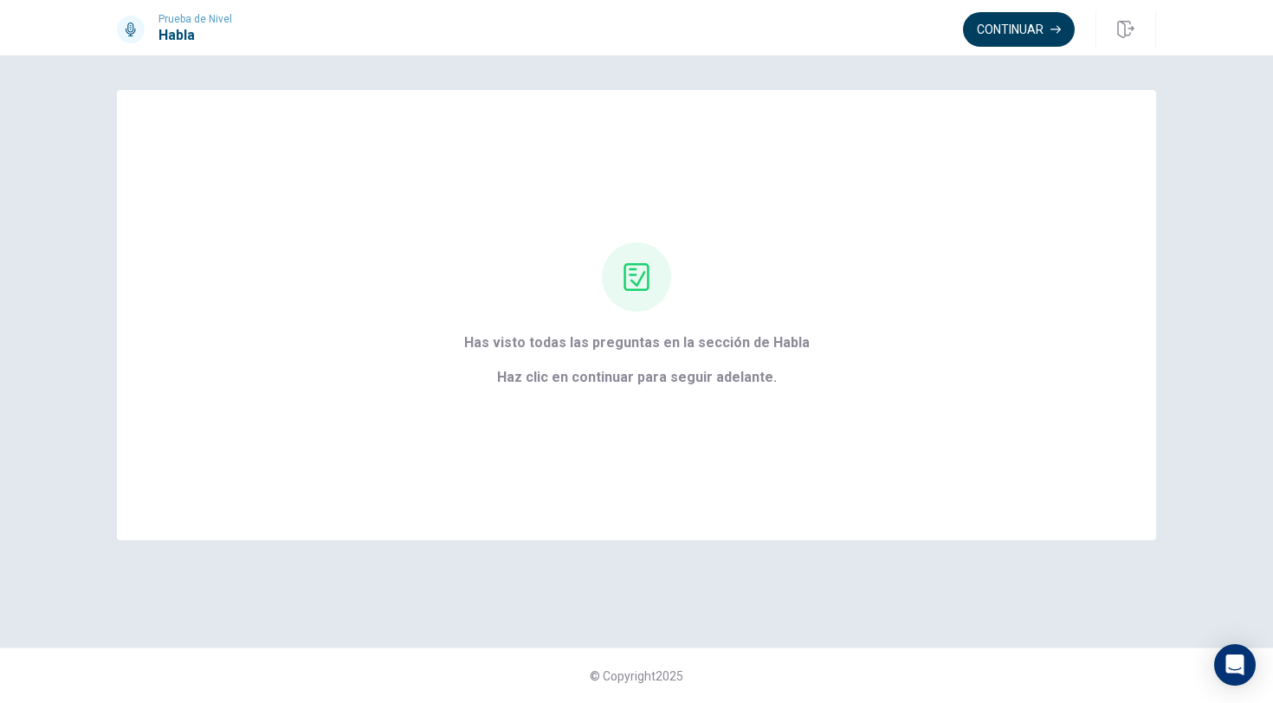
click at [1019, 26] on button "Continuar" at bounding box center [1019, 29] width 112 height 35
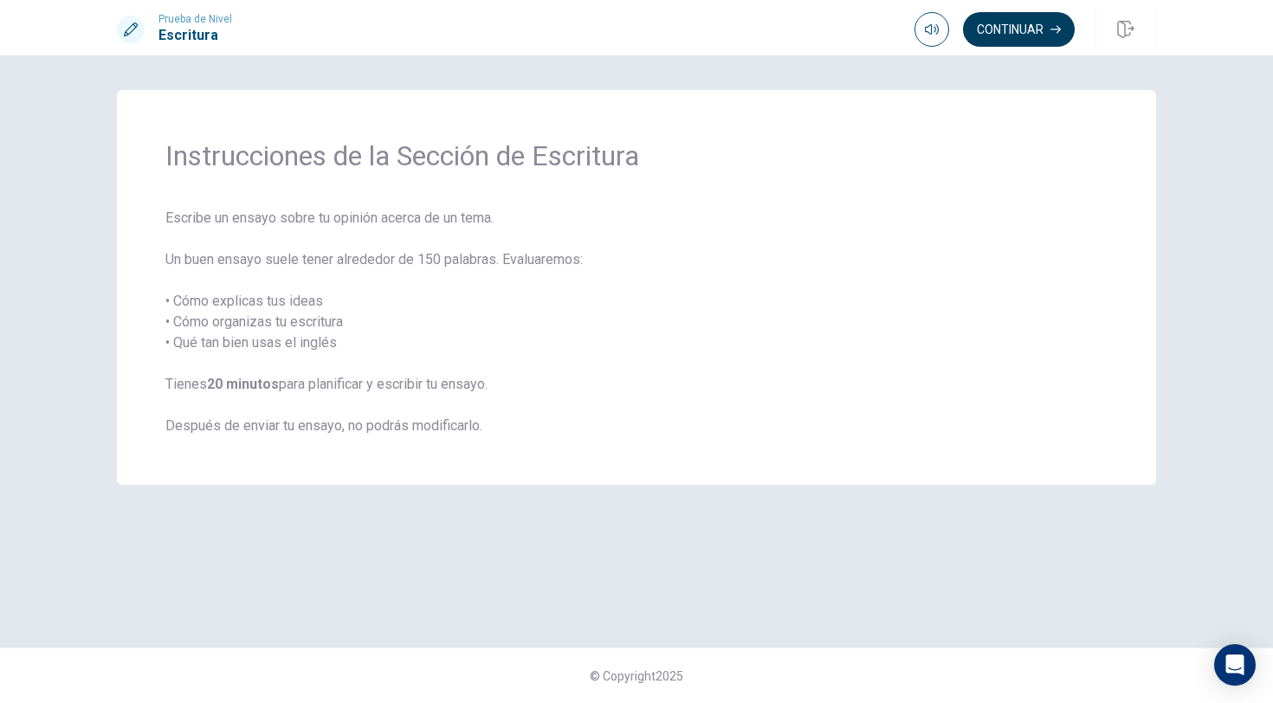
click at [1030, 31] on button "Continuar" at bounding box center [1019, 29] width 112 height 35
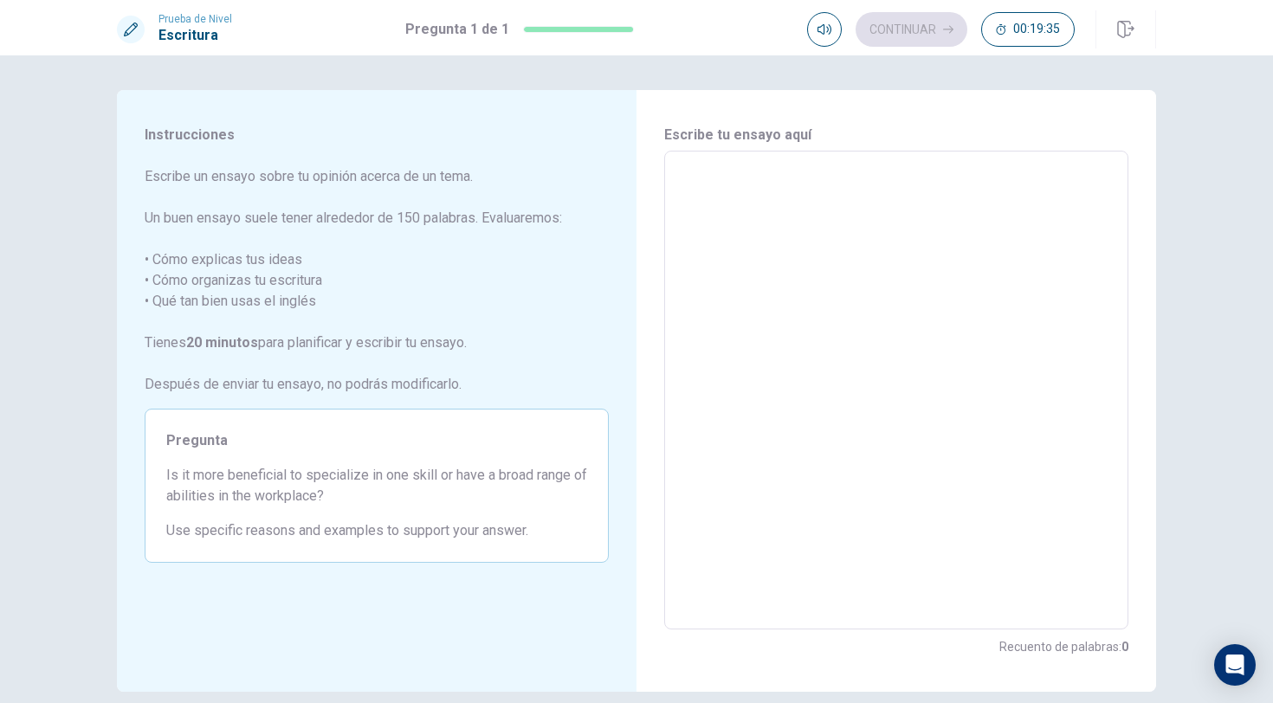
click at [705, 186] on textarea at bounding box center [897, 390] width 440 height 450
type textarea "i"
type textarea "x"
type textarea "I"
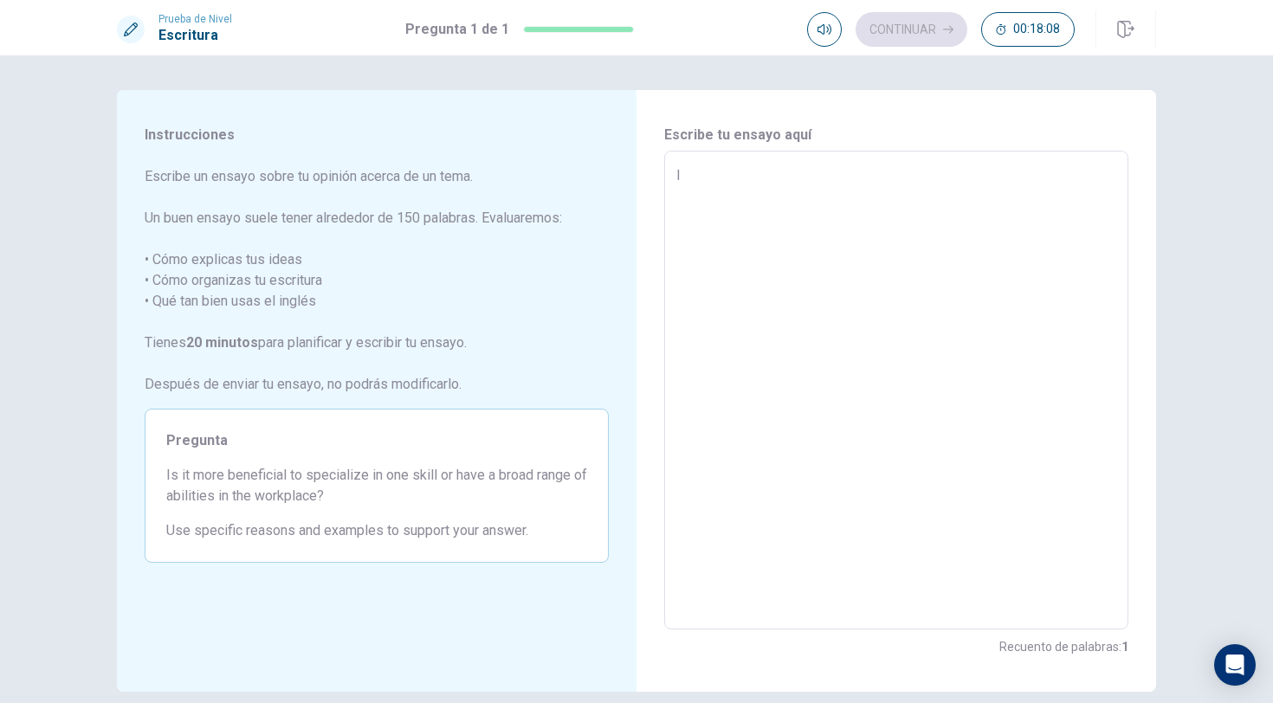
type textarea "x"
type textarea "It"
type textarea "x"
type textarea "Its"
type textarea "x"
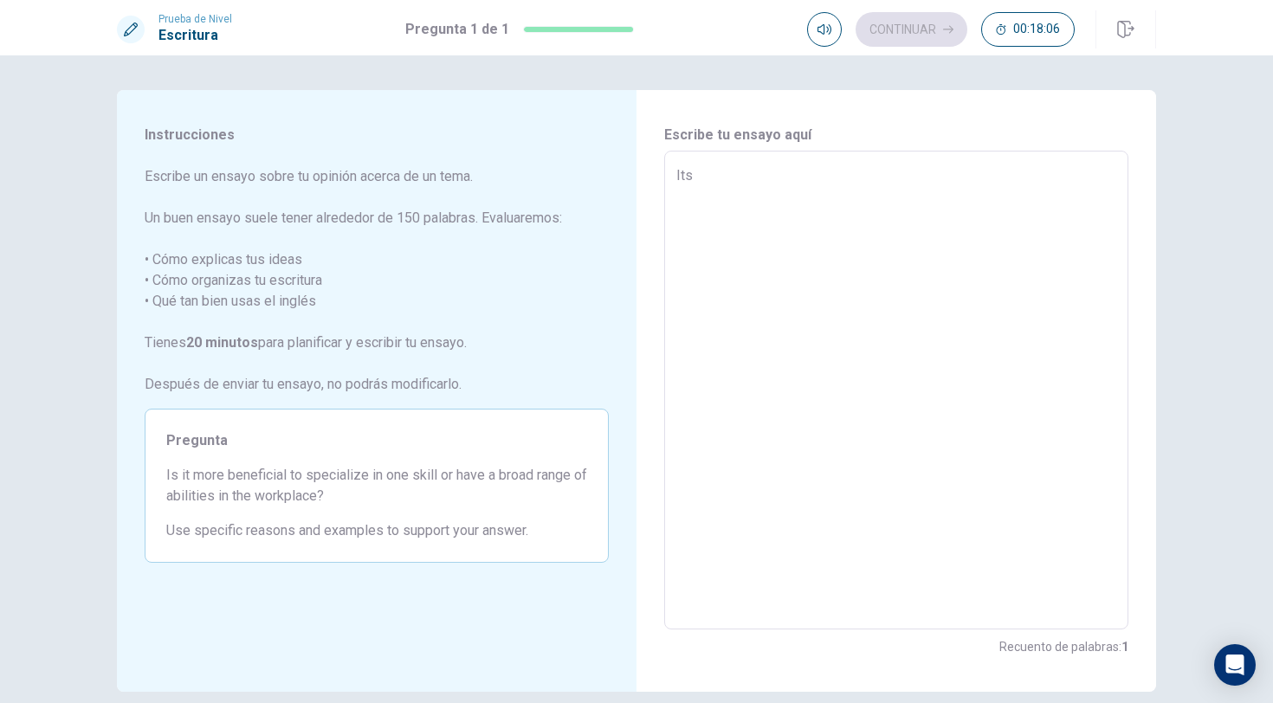
type textarea "Its"
type textarea "x"
type textarea "Its b"
type textarea "x"
type textarea "Its be"
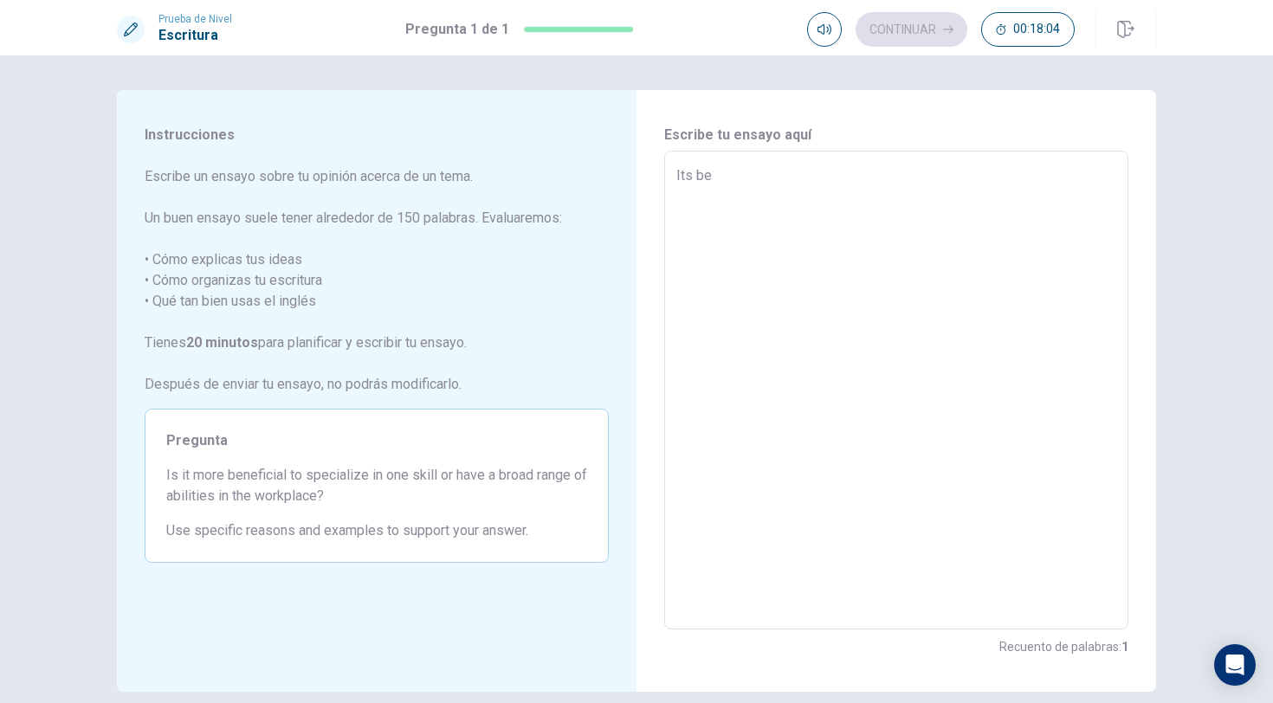
type textarea "x"
type textarea "Its bet"
type textarea "x"
type textarea "Its bett"
type textarea "x"
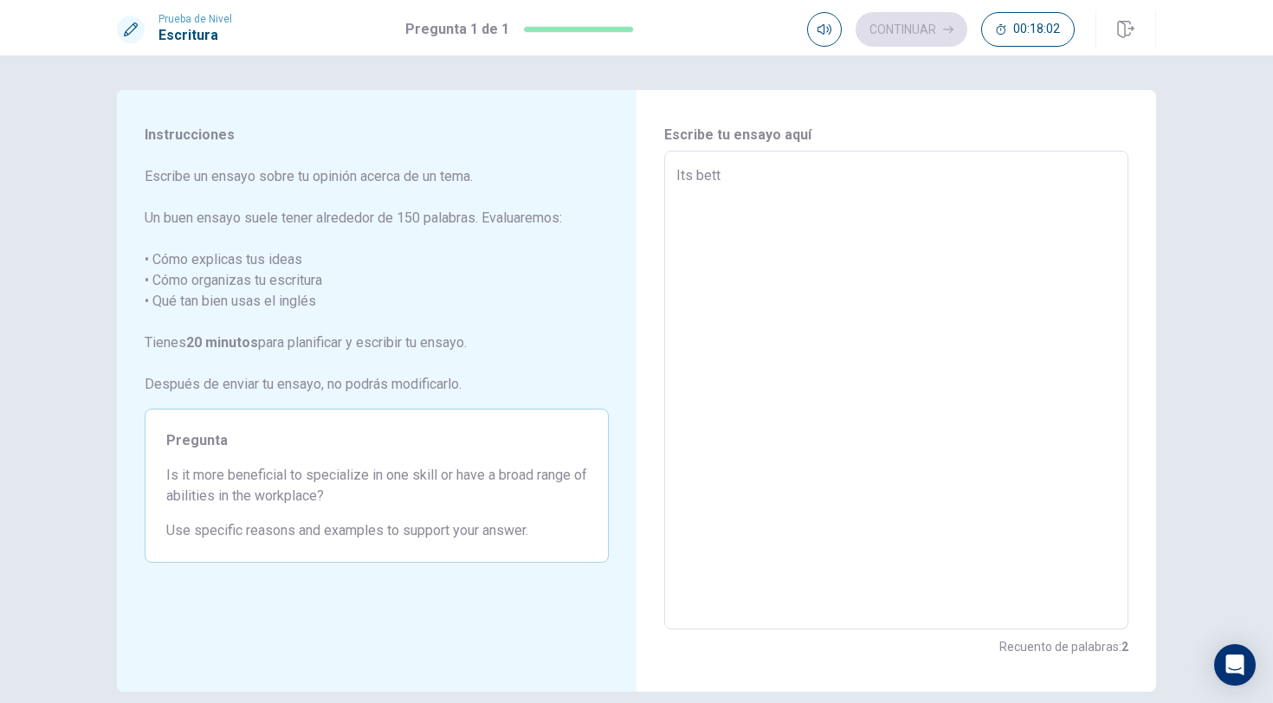
type textarea "Its [PERSON_NAME]"
type textarea "x"
type textarea "Its better"
type textarea "x"
type textarea "Its better"
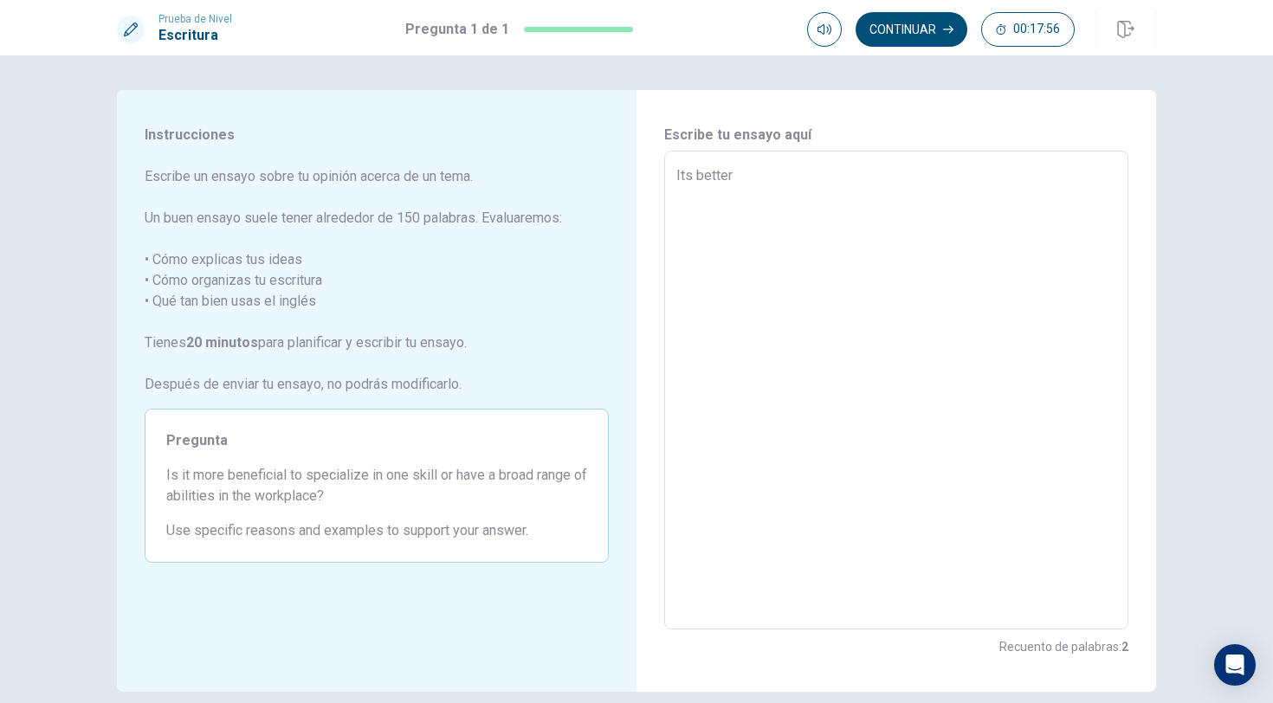
type textarea "x"
type textarea "Its better t"
type textarea "x"
type textarea "Its better to"
type textarea "x"
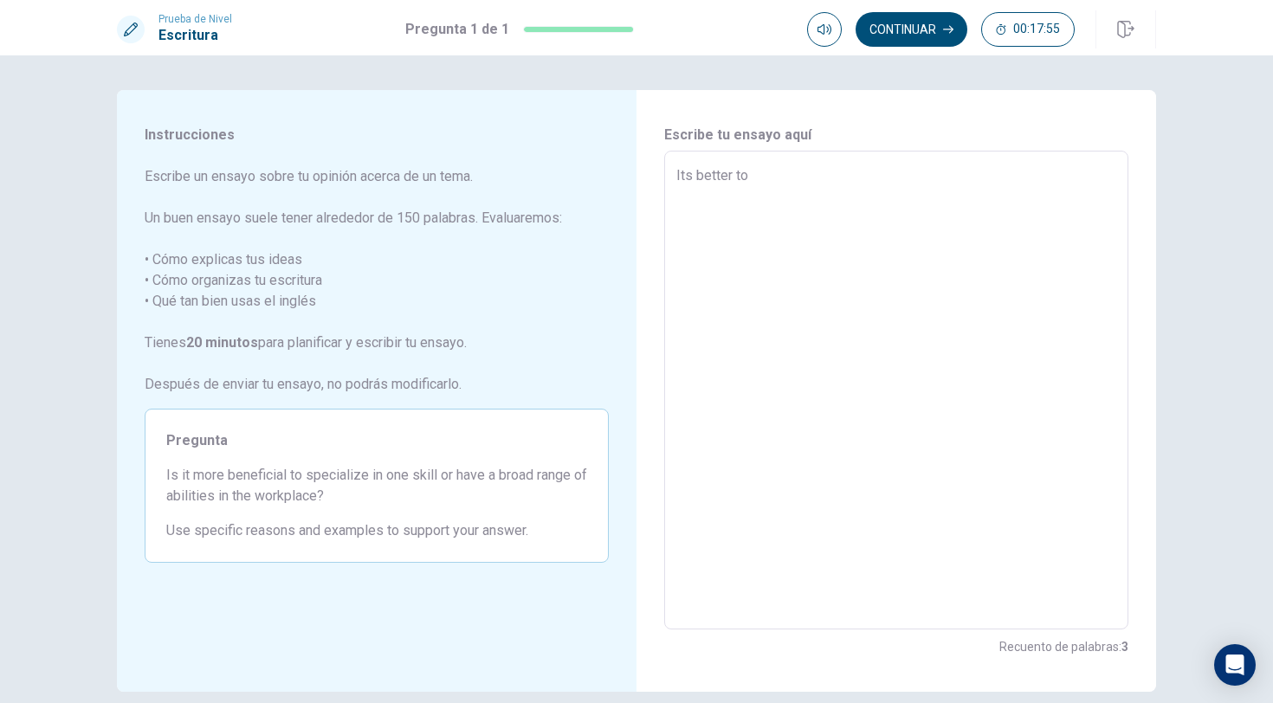
type textarea "Its better to"
type textarea "x"
type textarea "Its better to h"
type textarea "x"
type textarea "Its better to ha"
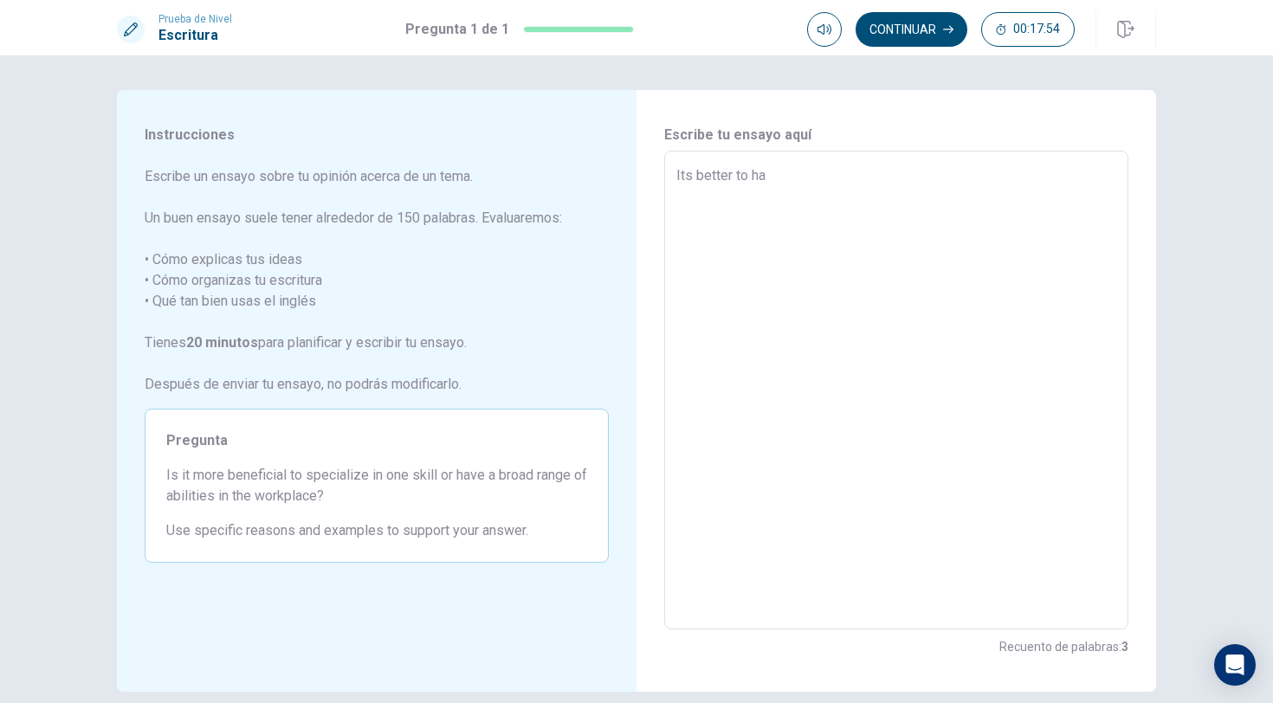
type textarea "x"
type textarea "Its better to hav"
type textarea "x"
type textarea "Its better to have"
type textarea "x"
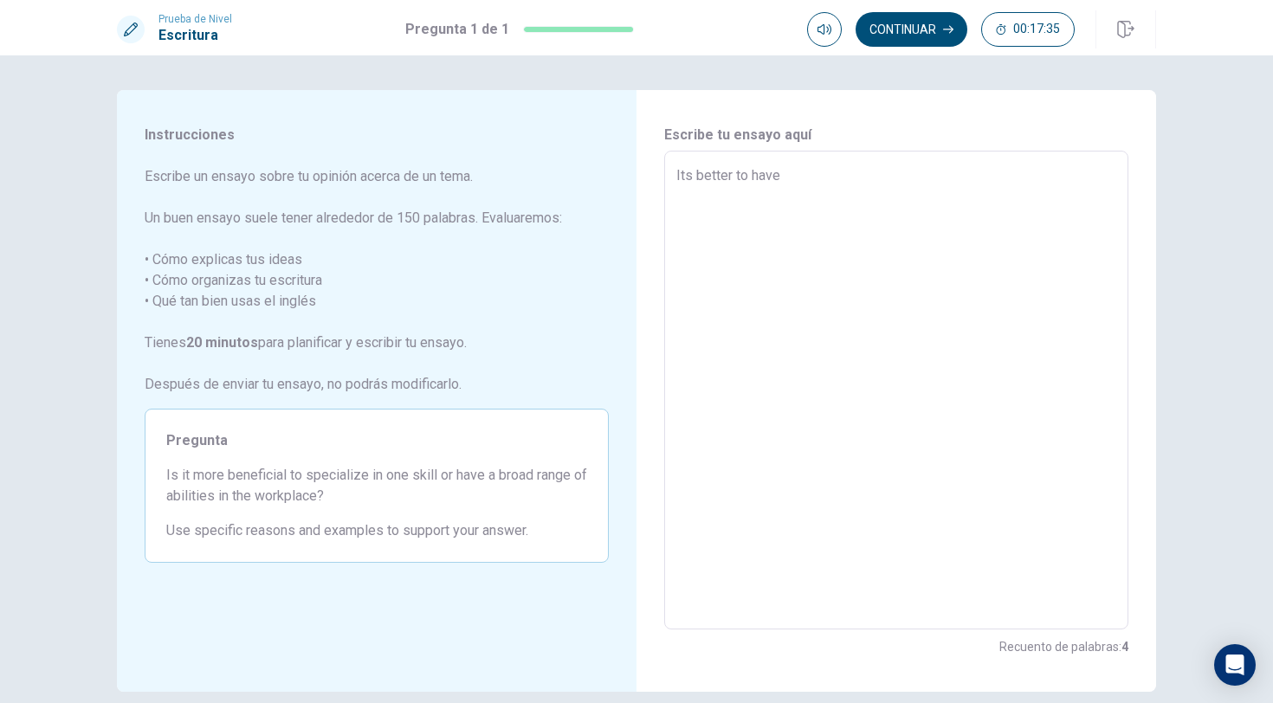
type textarea "Its better to have"
type textarea "x"
type textarea "Its better to have a"
type textarea "x"
type textarea "Its better to have a"
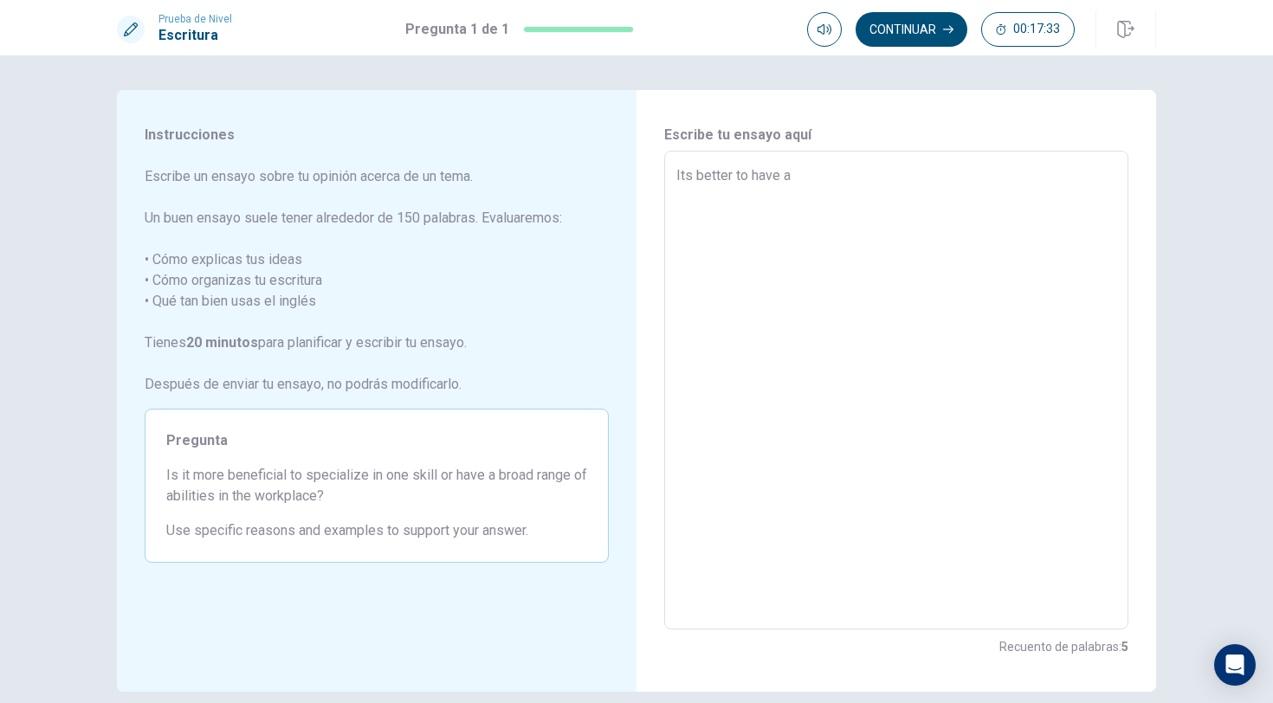
type textarea "x"
type textarea "Its better to have a b"
type textarea "x"
type textarea "Its better to have a br"
type textarea "x"
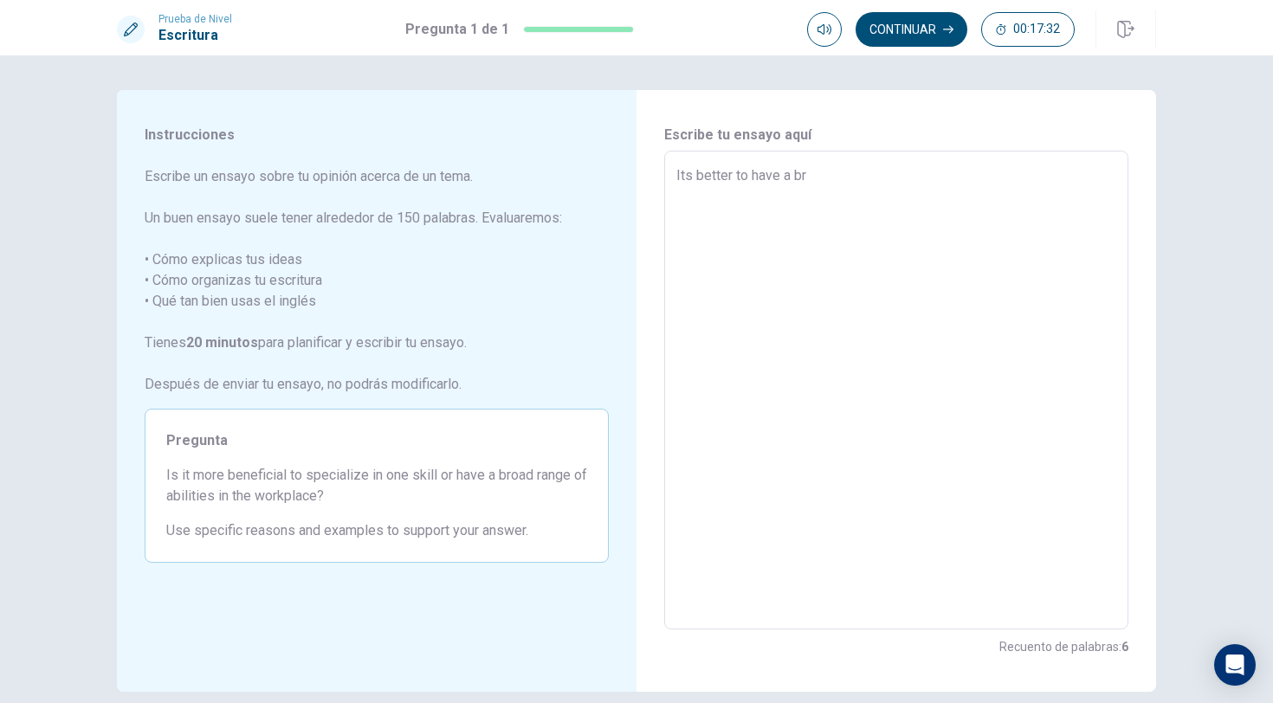
type textarea "Its better to have a bro"
type textarea "x"
type textarea "Its better to have a broa"
type textarea "x"
type textarea "Its better to have a broad"
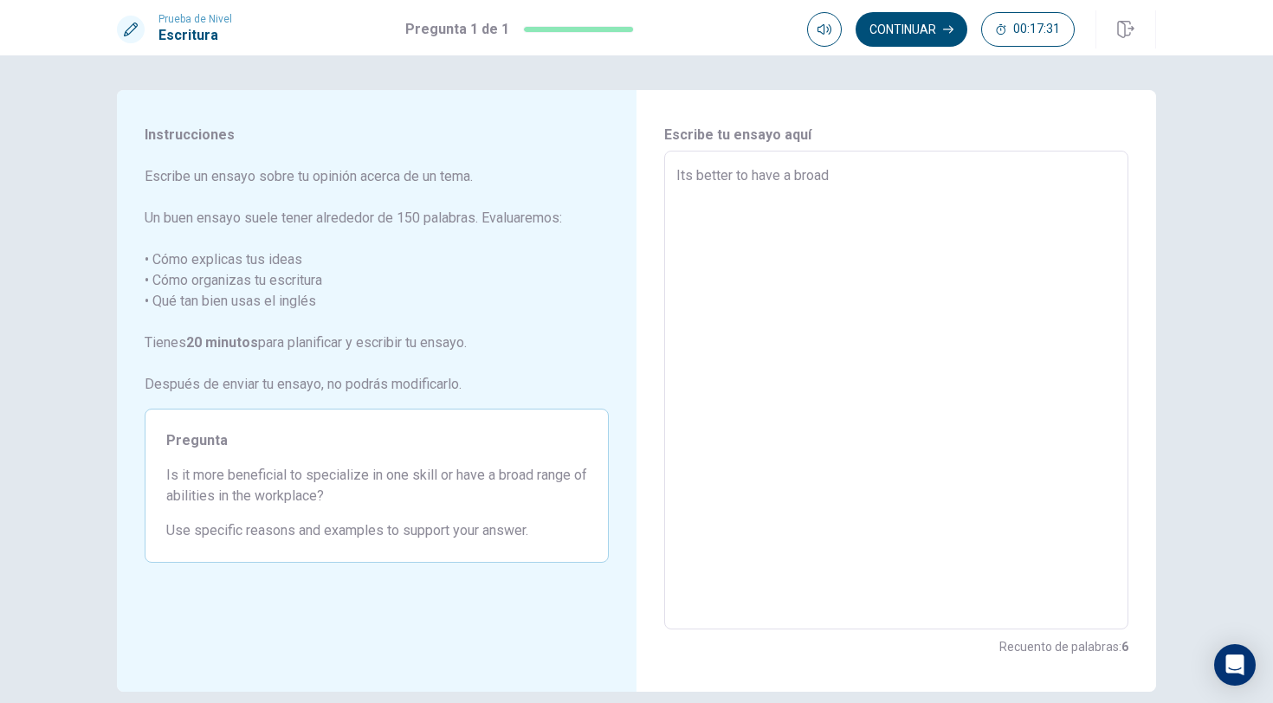
type textarea "x"
type textarea "Its better to have a broad"
type textarea "x"
type textarea "Its better to have a broad r"
type textarea "x"
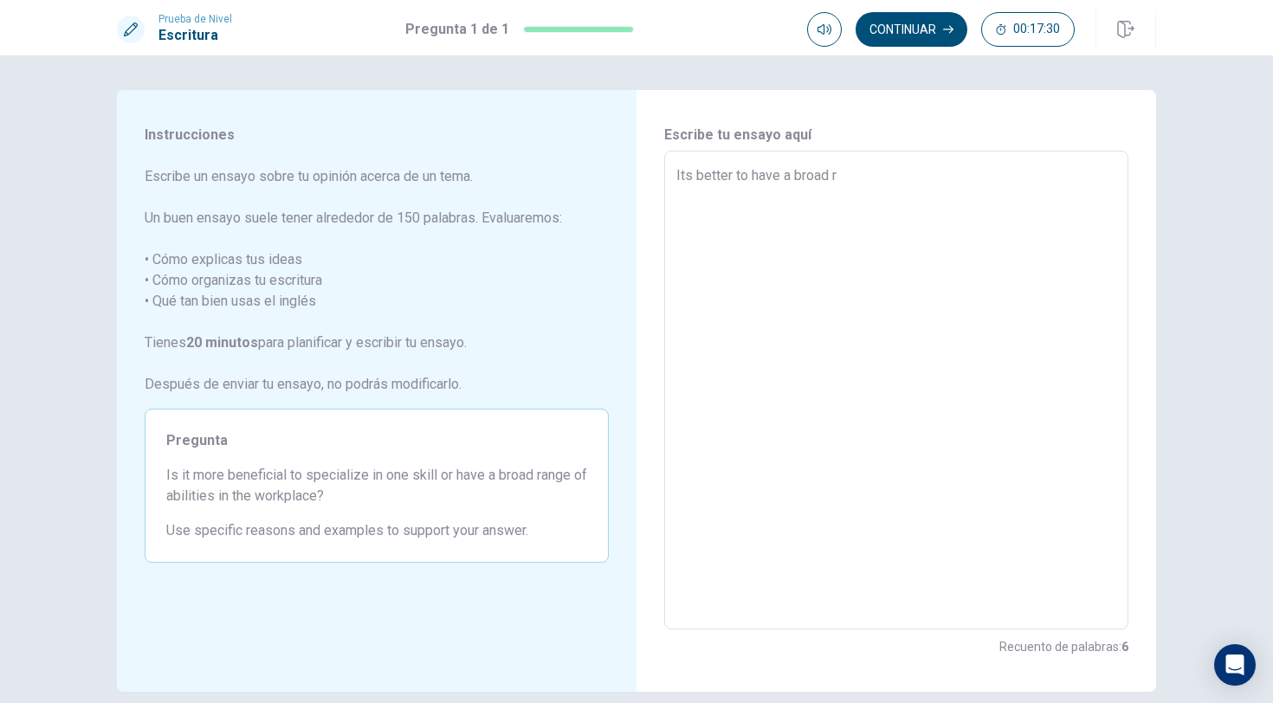
type textarea "Its better to have a broad ra"
type textarea "x"
type textarea "Its better to have a broad ran"
type textarea "x"
type textarea "Its better to have a broad rang"
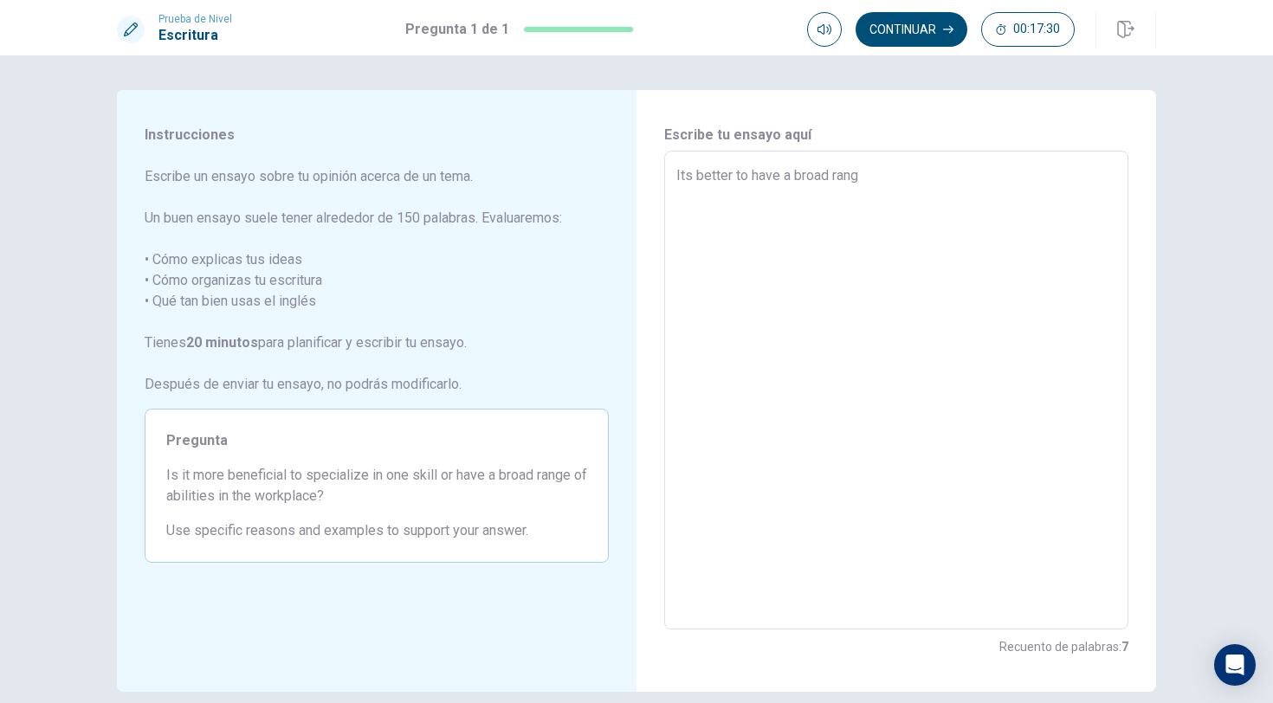
type textarea "x"
type textarea "Its better to have a broad range"
type textarea "x"
type textarea "Its better to have a broad range"
type textarea "x"
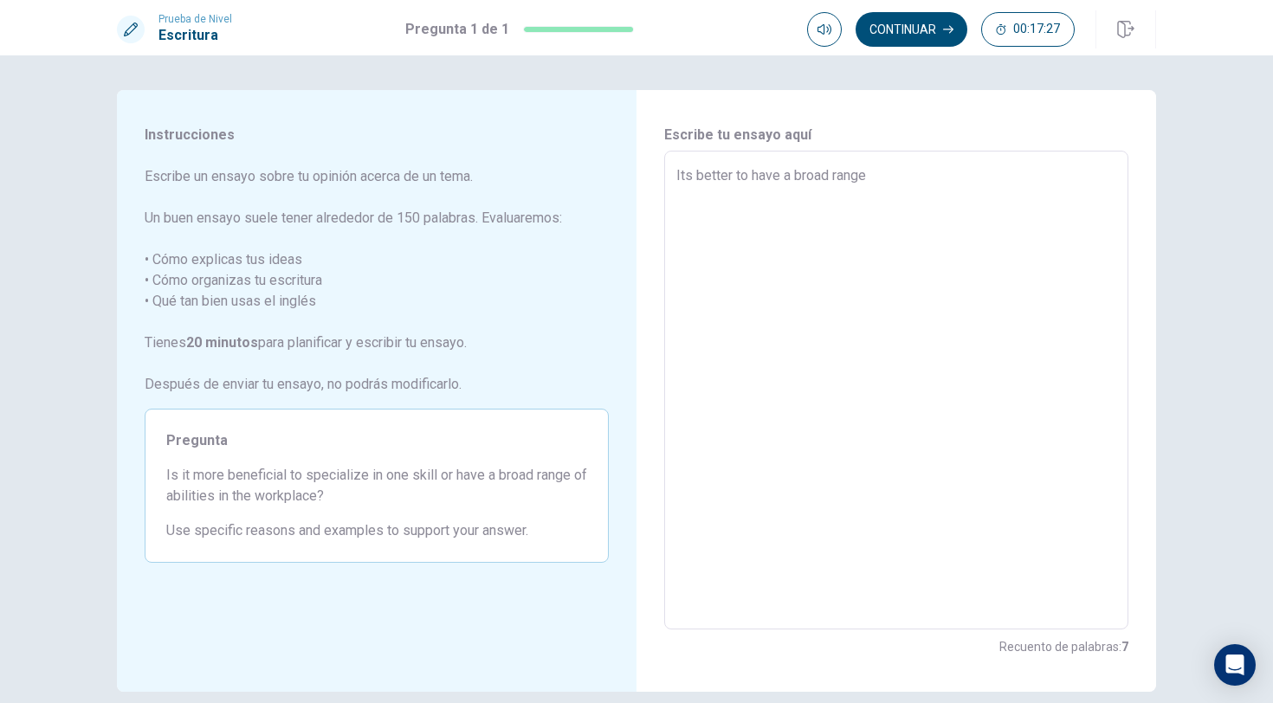
type textarea "Its better to have a broad range o"
type textarea "x"
type textarea "Its better to have a broad range of"
type textarea "x"
type textarea "Its better to have a broad range of"
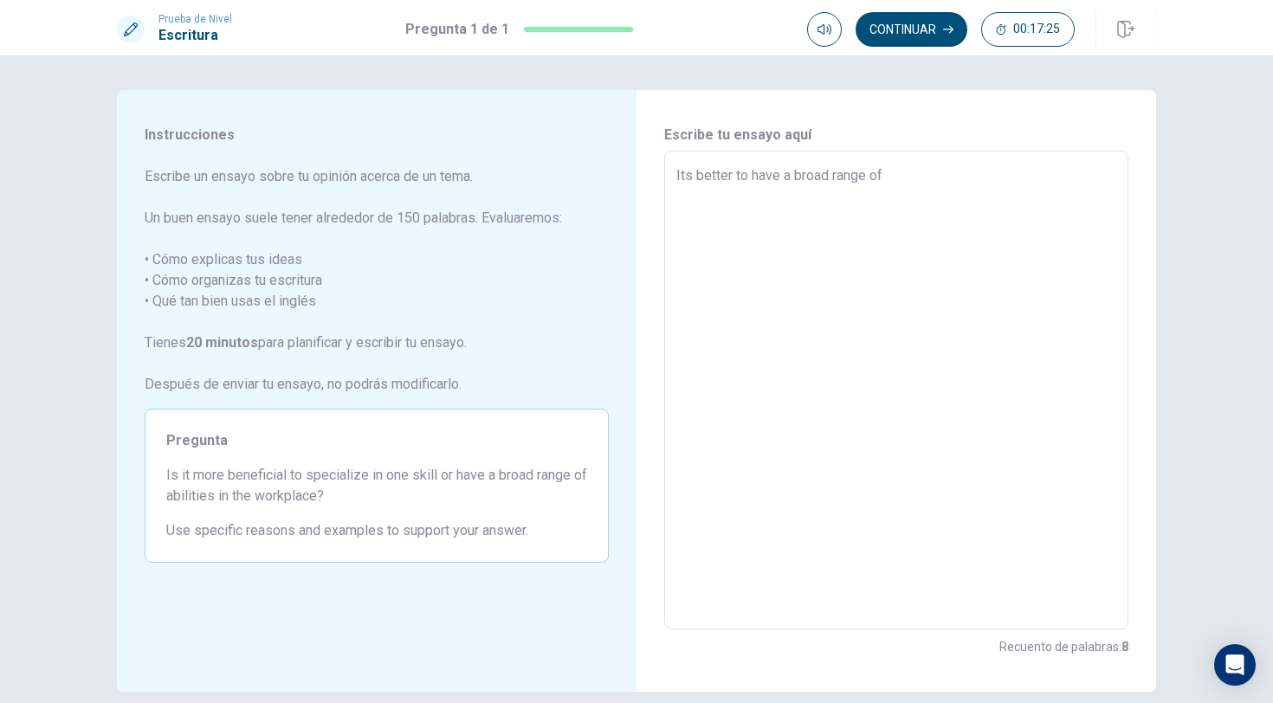
type textarea "x"
type textarea "Its better to have a broad range of a"
type textarea "x"
type textarea "Its better to have a broad range of ab"
type textarea "x"
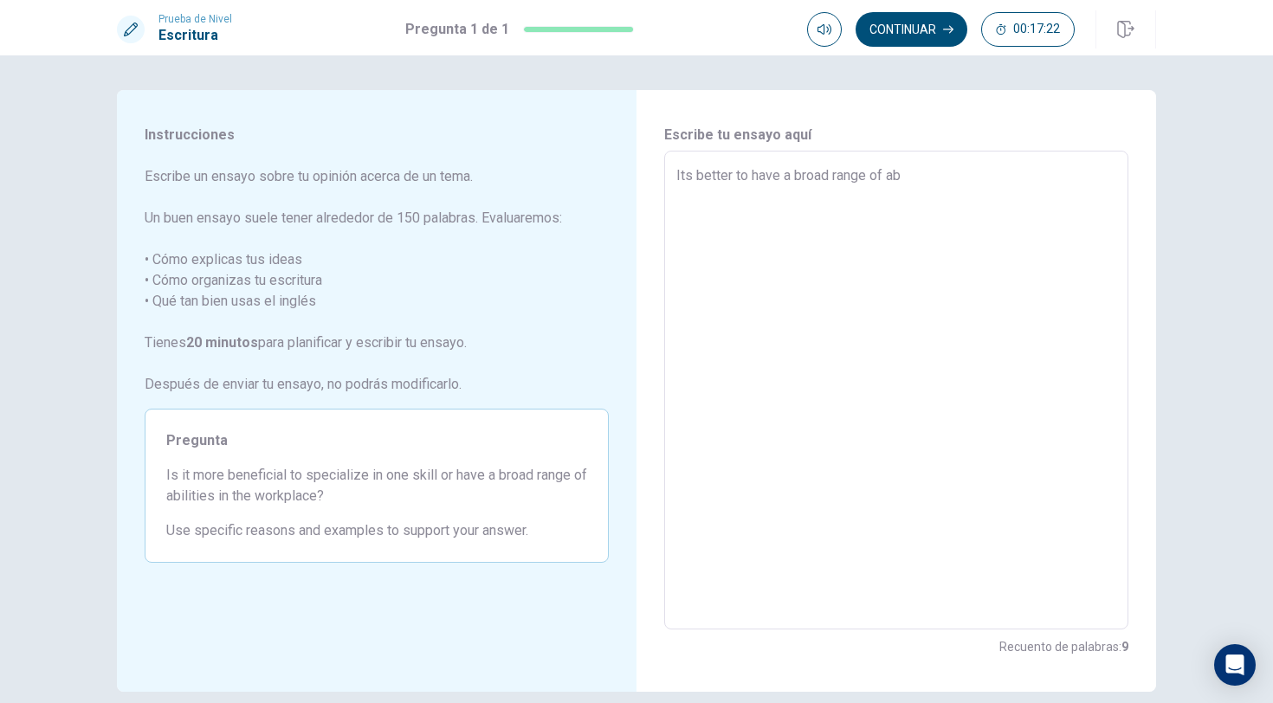
type textarea "Its better to have a broad range of abi"
type textarea "x"
type textarea "Its better to have a broad range of abil"
type textarea "x"
type textarea "Its better to have a broad range of abili"
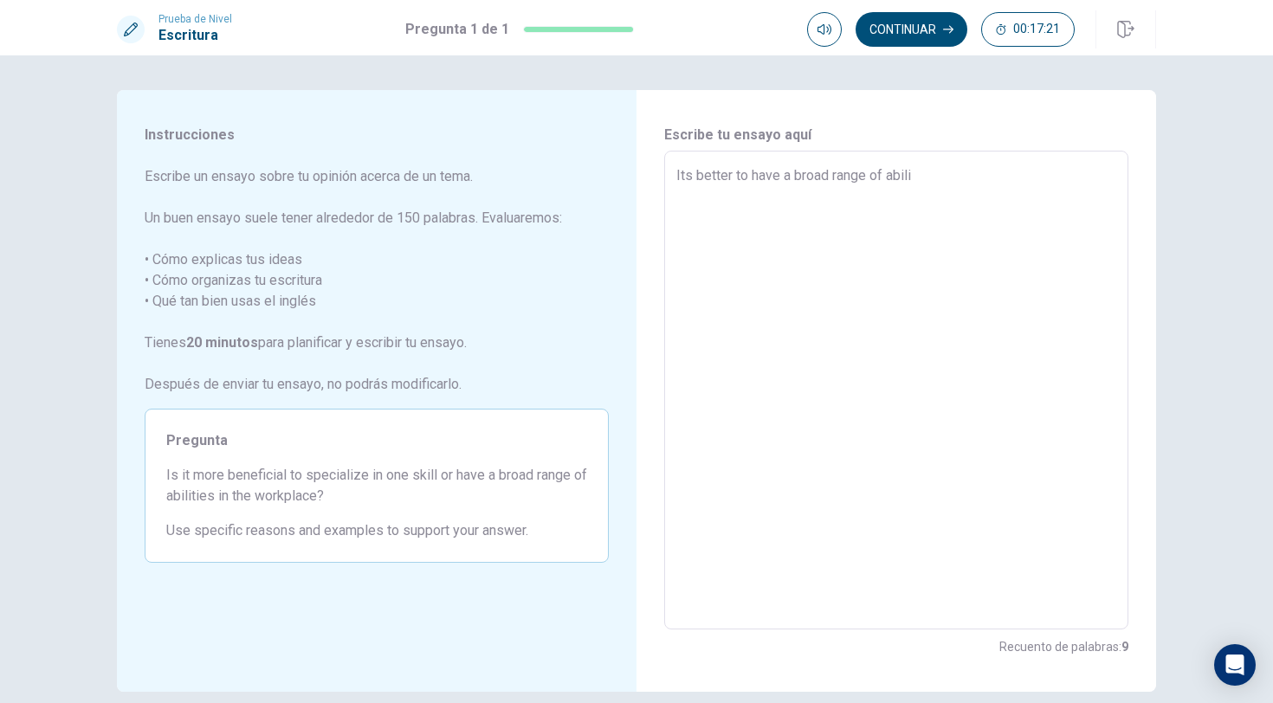
type textarea "x"
type textarea "Its better to have a broad range of abilit"
type textarea "x"
type textarea "Its better to have a broad range of abiliti"
type textarea "x"
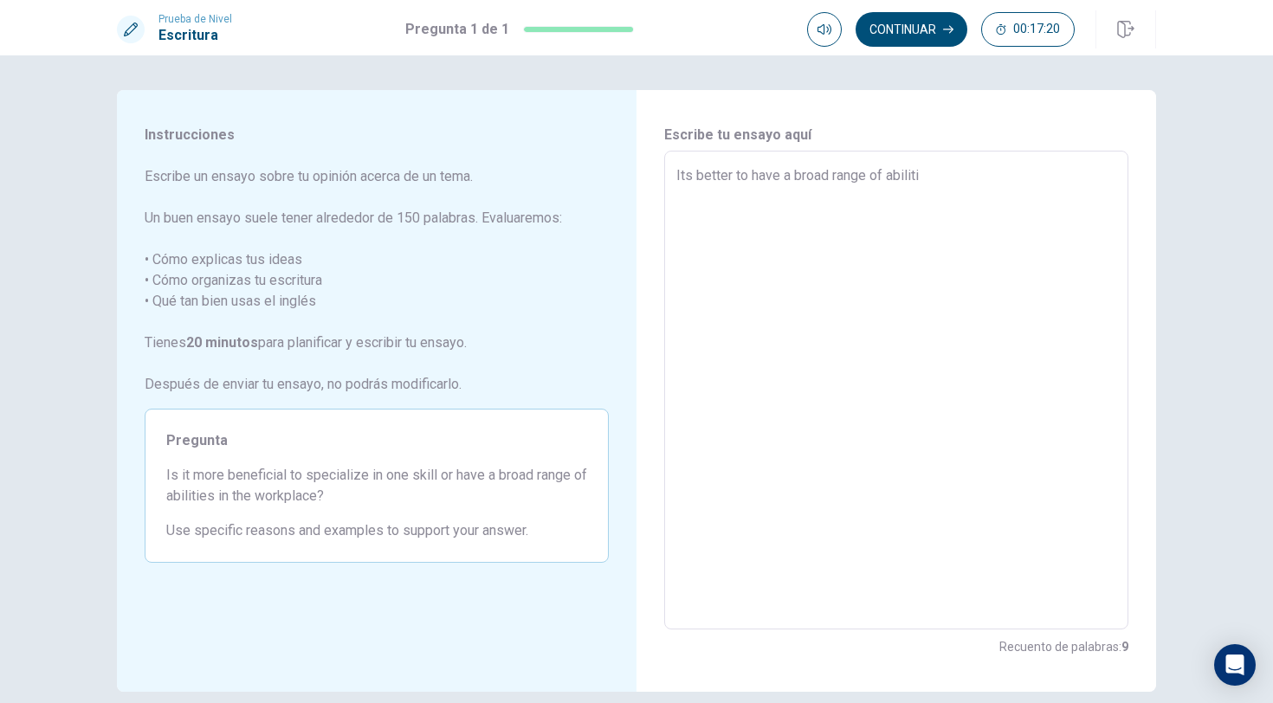
type textarea "Its better to have a broad range of abilitie"
type textarea "x"
type textarea "Its better to have a broad range of abilities"
type textarea "x"
type textarea "Its better to have a broad range of abilities,"
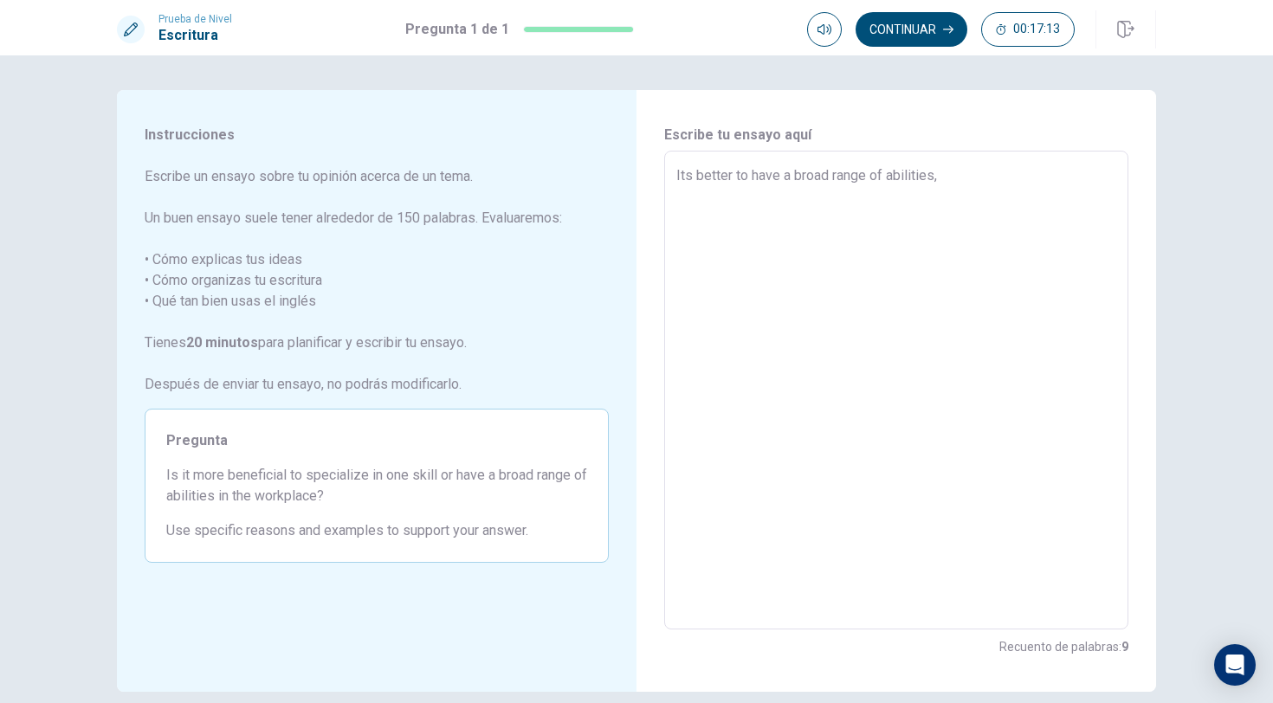
type textarea "x"
type textarea "Its better to have a broad range of abilities,"
type textarea "x"
type textarea "Its better to have a broad range of abilities, b"
type textarea "x"
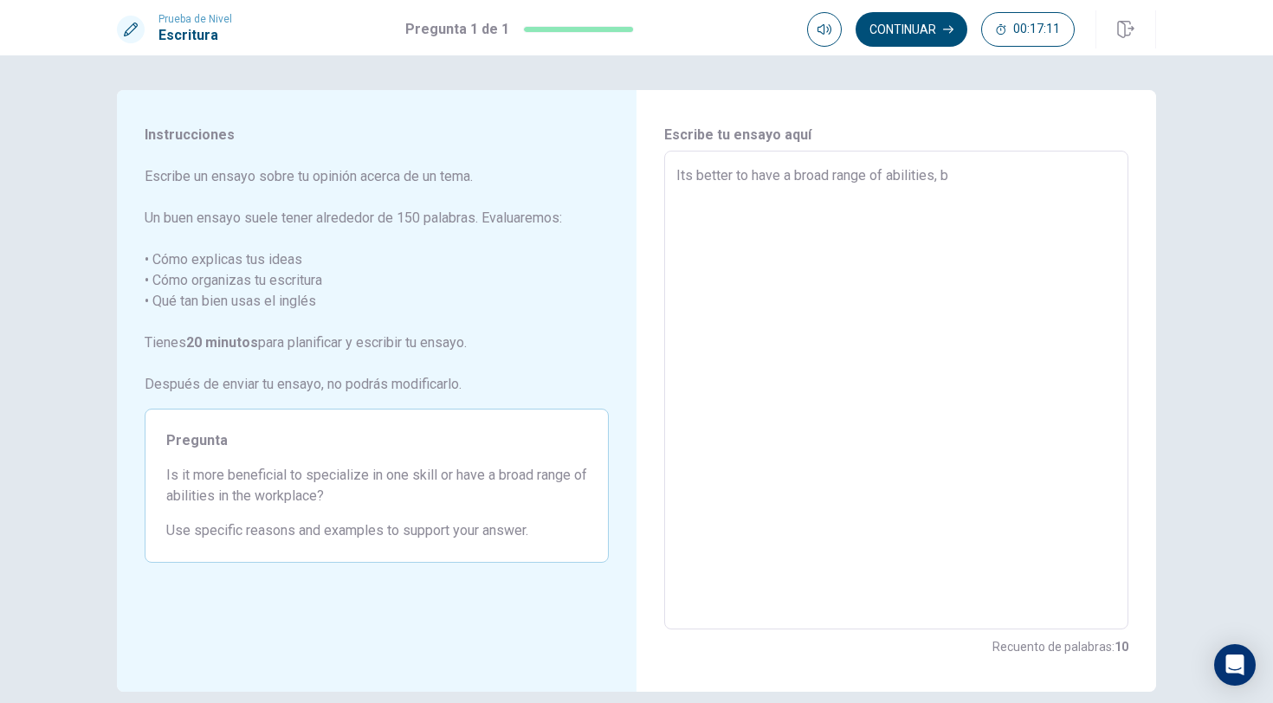
type textarea "Its better to have a broad range of abilities, be"
type textarea "x"
type textarea "Its better to have a broad range of abilities, bec"
type textarea "x"
type textarea "Its better to have a broad range of abilities, beca"
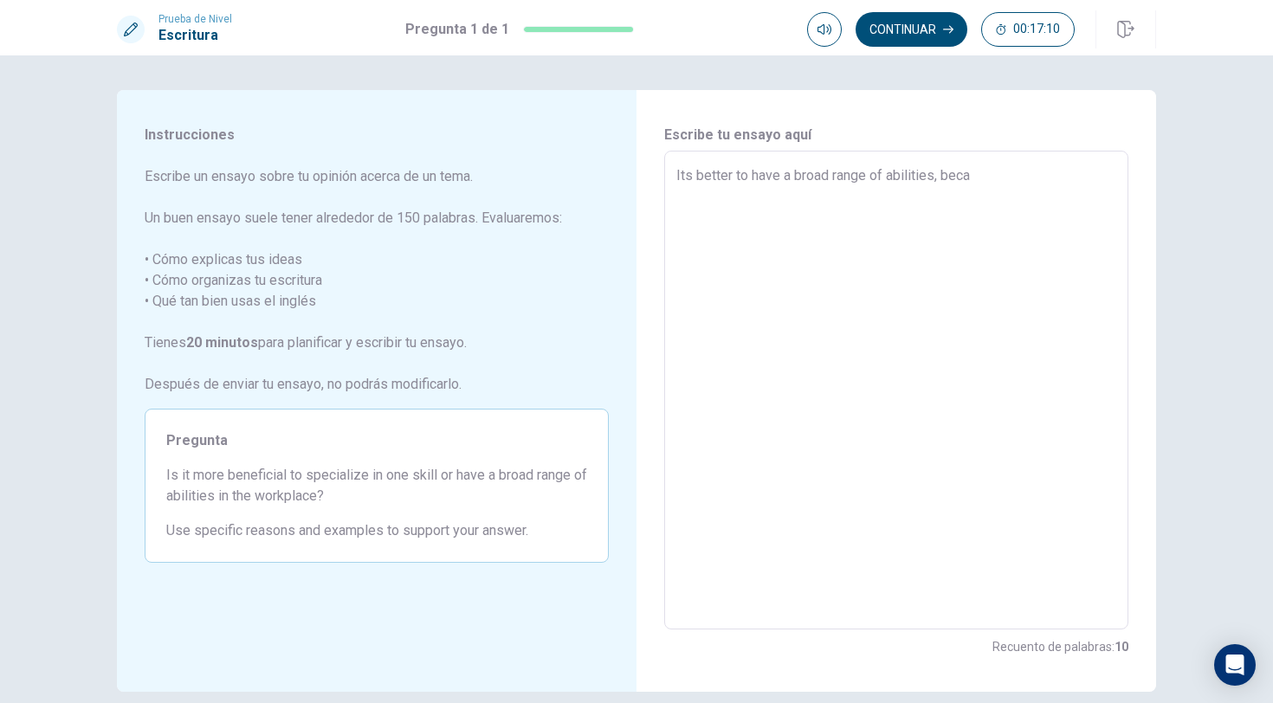
type textarea "x"
type textarea "Its better to have a broad range of abilities, becau"
type textarea "x"
type textarea "Its better to have a broad range of abilities, becaus"
type textarea "x"
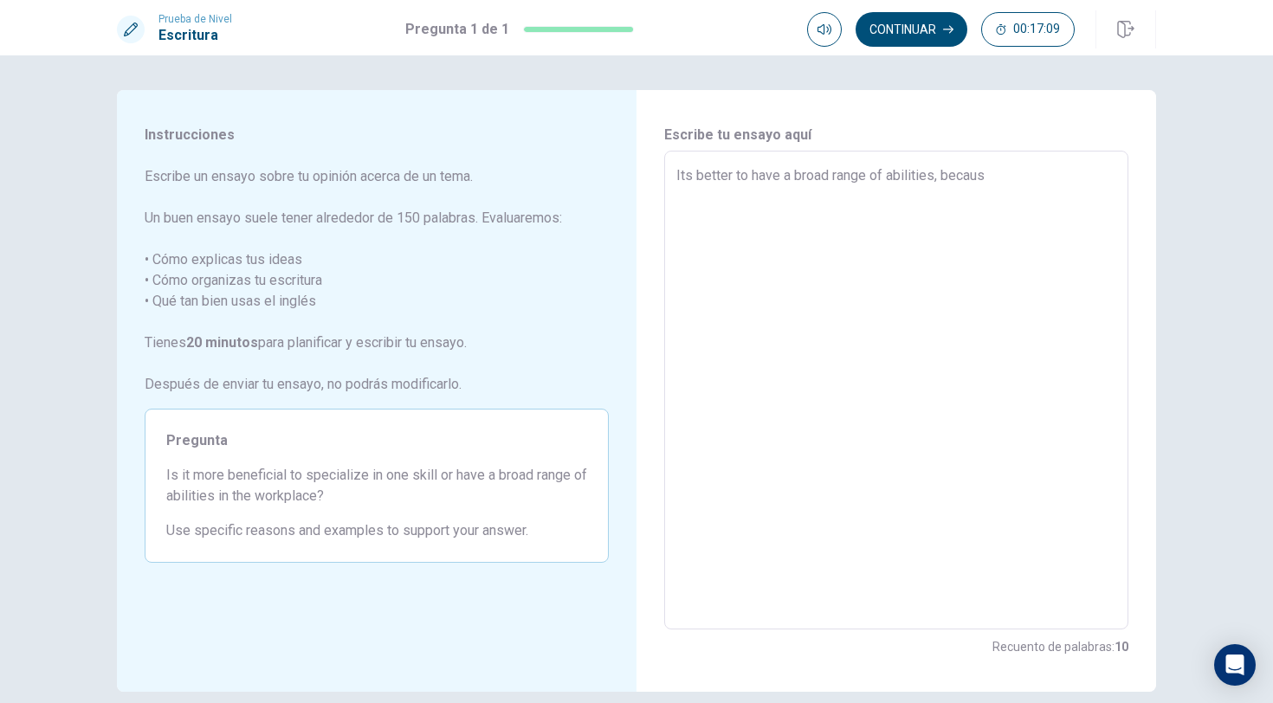
type textarea "Its better to have a broad range of abilities, because"
type textarea "x"
type textarea "Its better to have a broad range of abilities, because"
type textarea "x"
type textarea "Its better to have a broad range of abilities, because y"
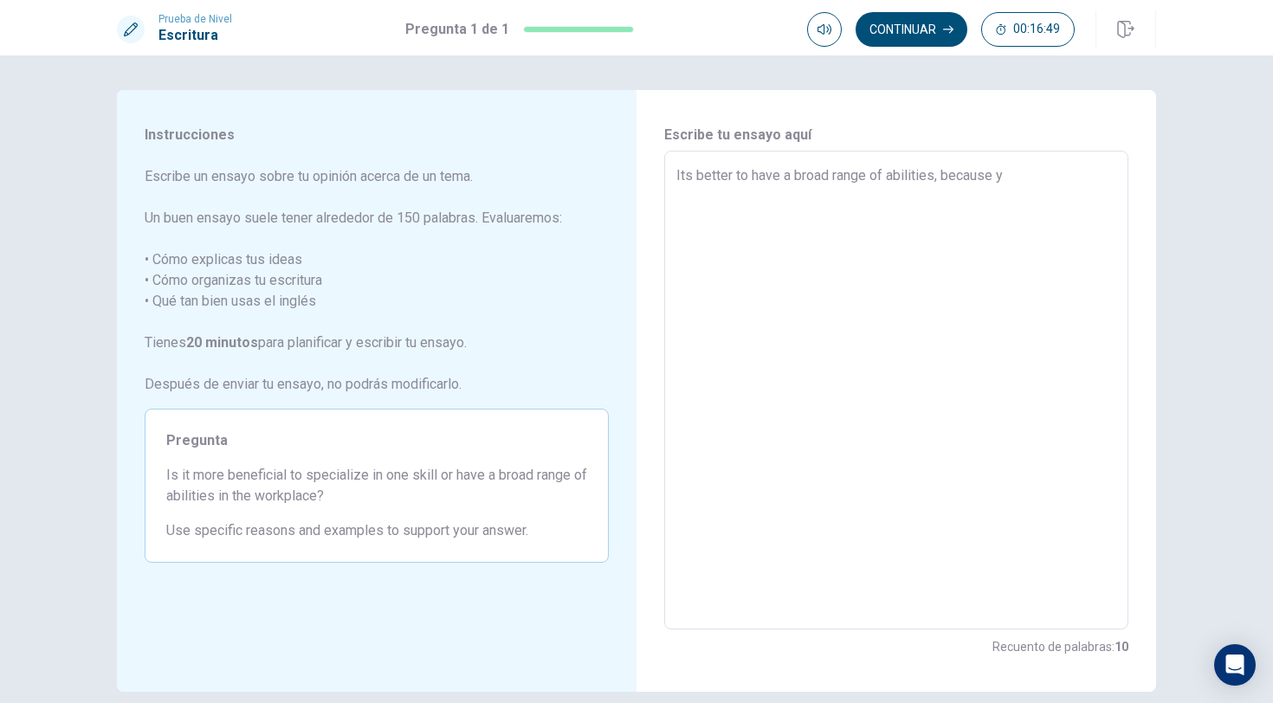
type textarea "x"
type textarea "Its better to have a broad range of abilities, because yo"
type textarea "x"
type textarea "Its better to have a broad range of abilities, because you"
type textarea "x"
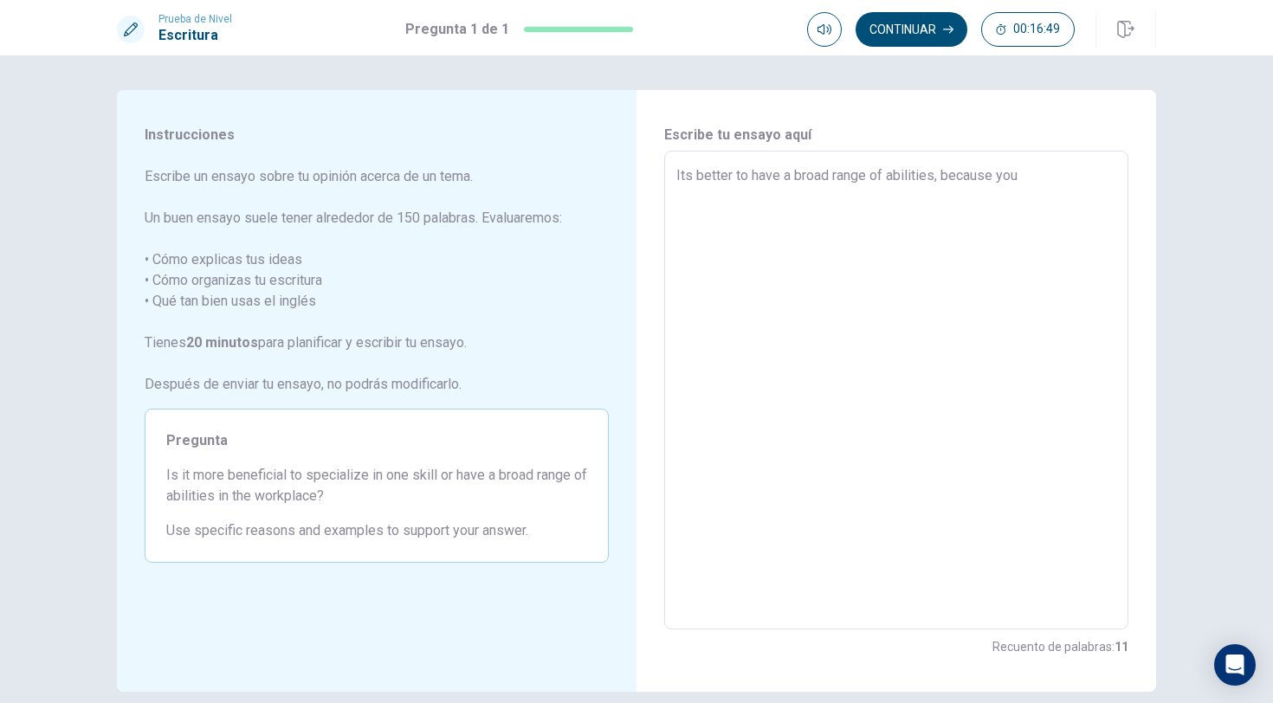
type textarea "Its better to have a broad range of abilities, because you"
type textarea "x"
type textarea "Its better to have a broad range of abilities, because you h"
type textarea "x"
type textarea "Its better to have a broad range of abilities, because you ha"
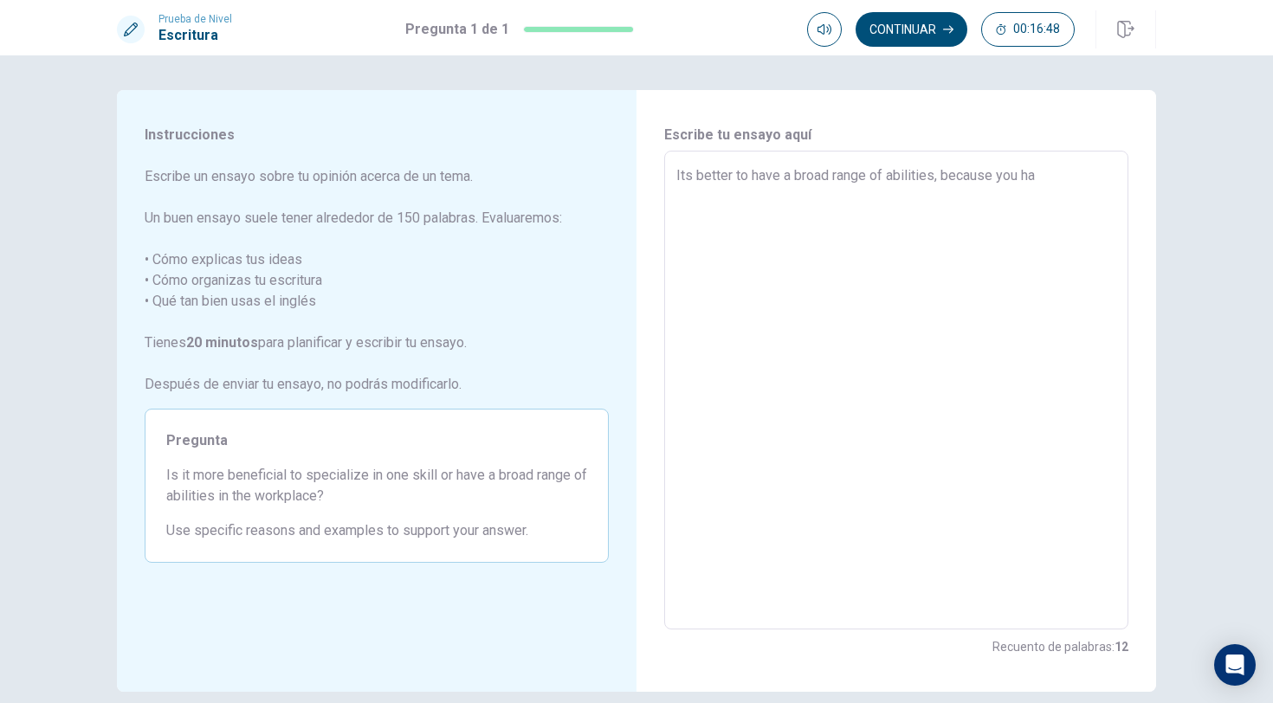
type textarea "x"
type textarea "Its better to have a broad range of abilities, because you has"
type textarea "x"
type textarea "Its better to have a broad range of abilities, because you has"
type textarea "x"
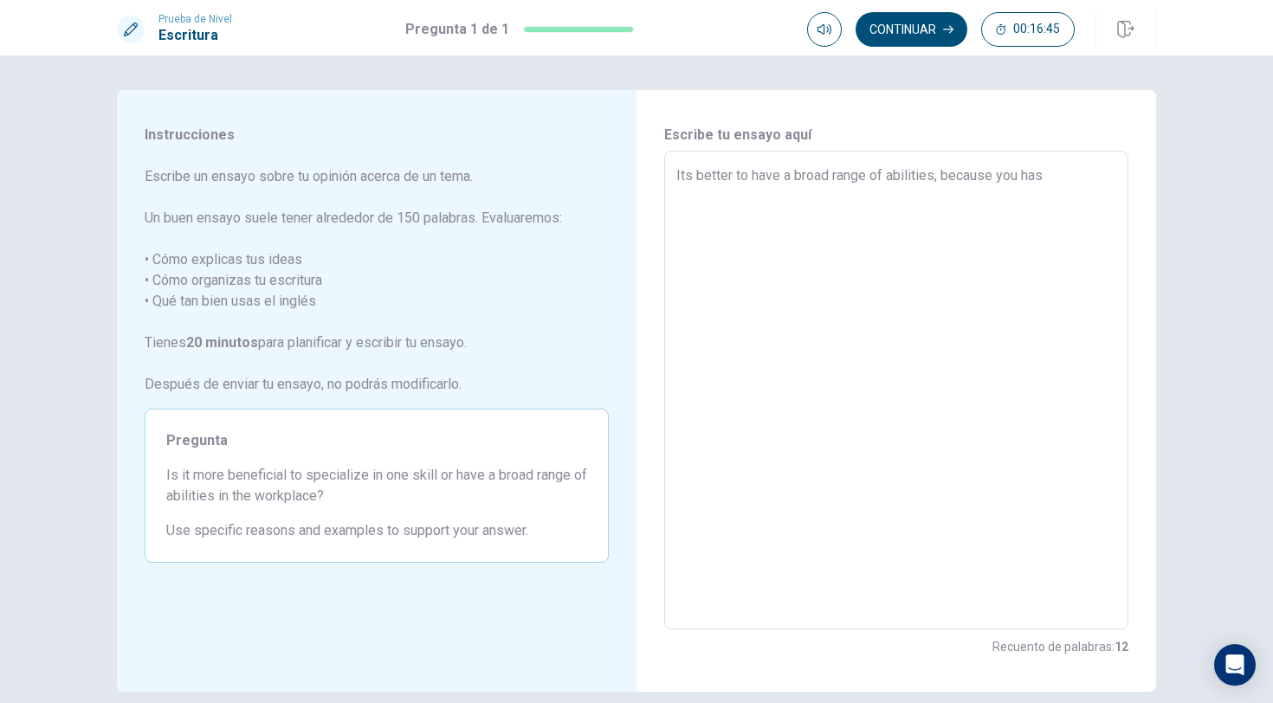
type textarea "Its better to have a broad range of abilities, because you has m"
type textarea "x"
type textarea "Its better to have a broad range of abilities, because you has mo"
type textarea "x"
type textarea "Its better to have a broad range of abilities, because you has mor"
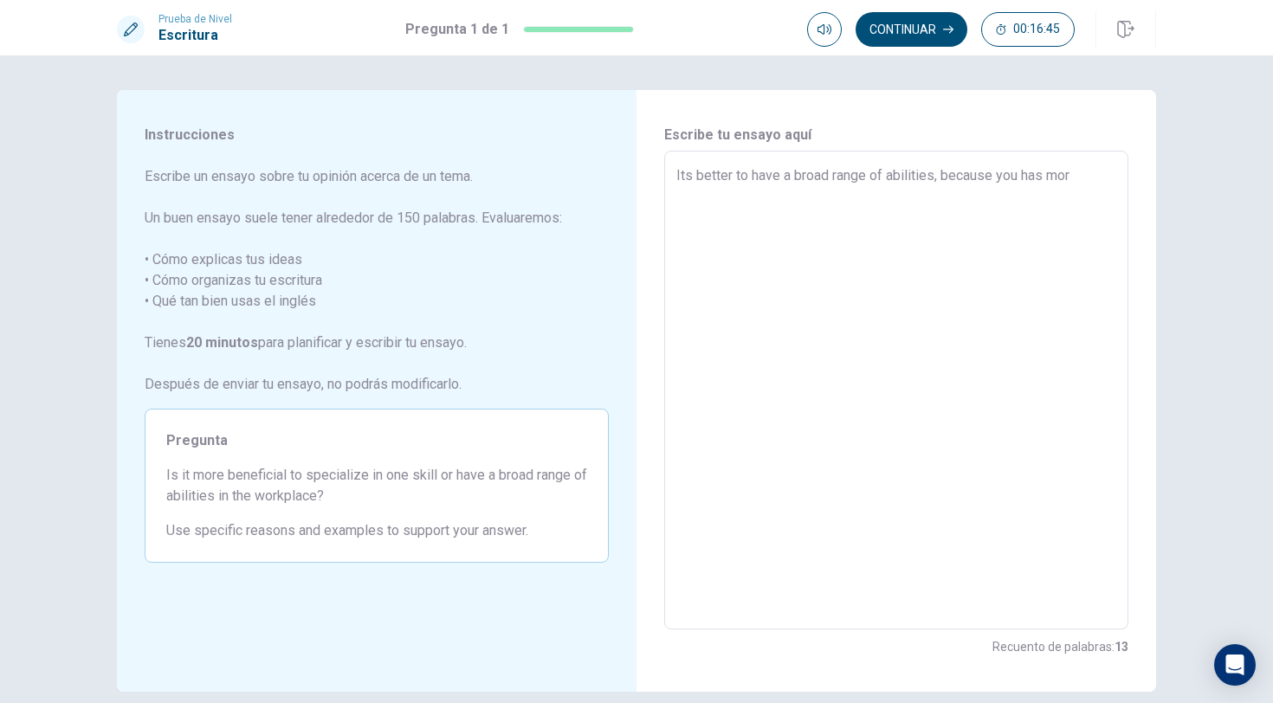
type textarea "x"
type textarea "Its better to have a broad range of abilities, because you has more"
type textarea "x"
type textarea "Its better to have a broad range of abilities, because you has more"
type textarea "x"
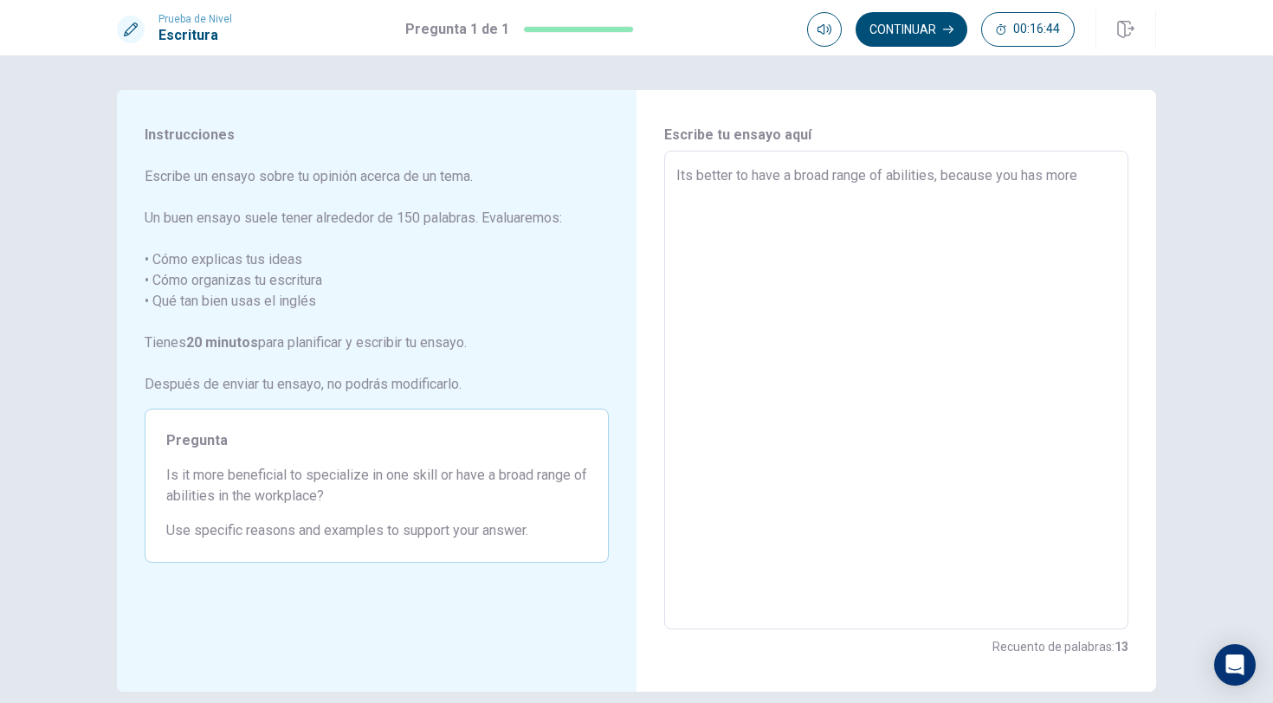
type textarea "Its better to have a broad range of abilities, because you has more p"
type textarea "x"
type textarea "Its better to have a broad range of abilities, because you has more po"
type textarea "x"
type textarea "Its better to have a broad range of abilities, because you has more pos"
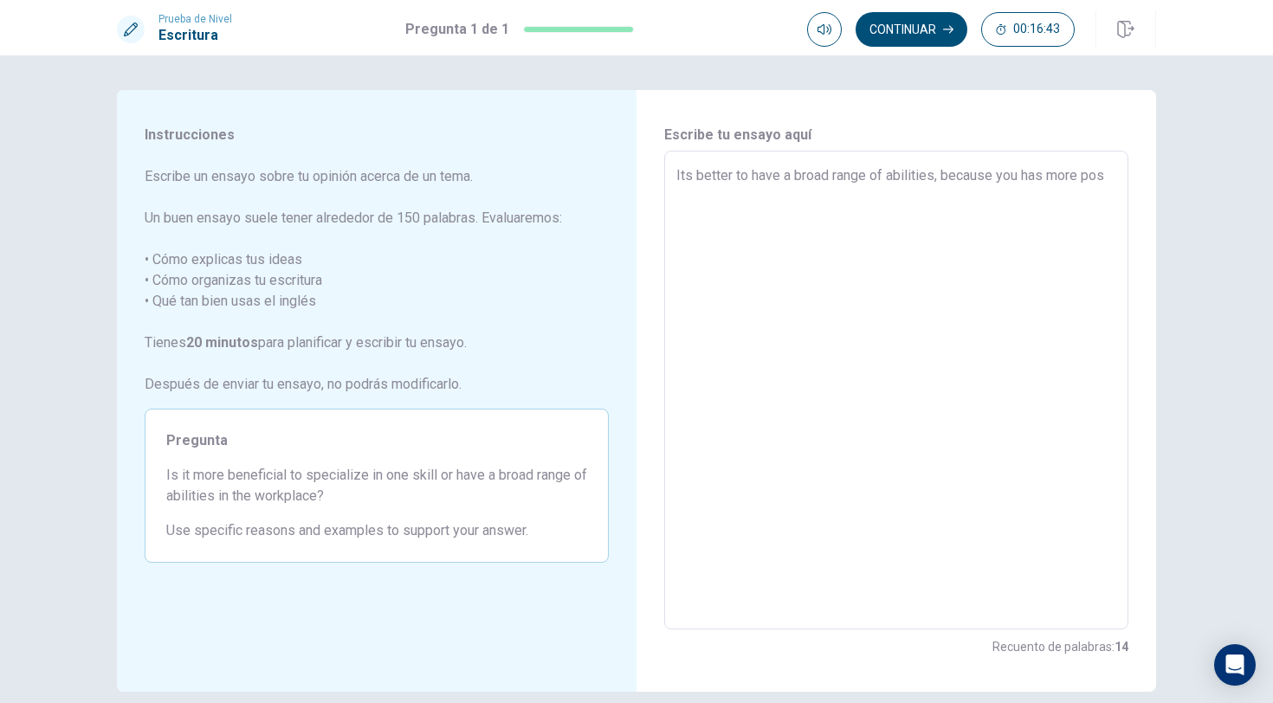
type textarea "x"
type textarea "Its better to have a broad range of abilities, because you has more posi"
type textarea "x"
type textarea "Its better to have a broad range of abilities, because you has more posib"
type textarea "x"
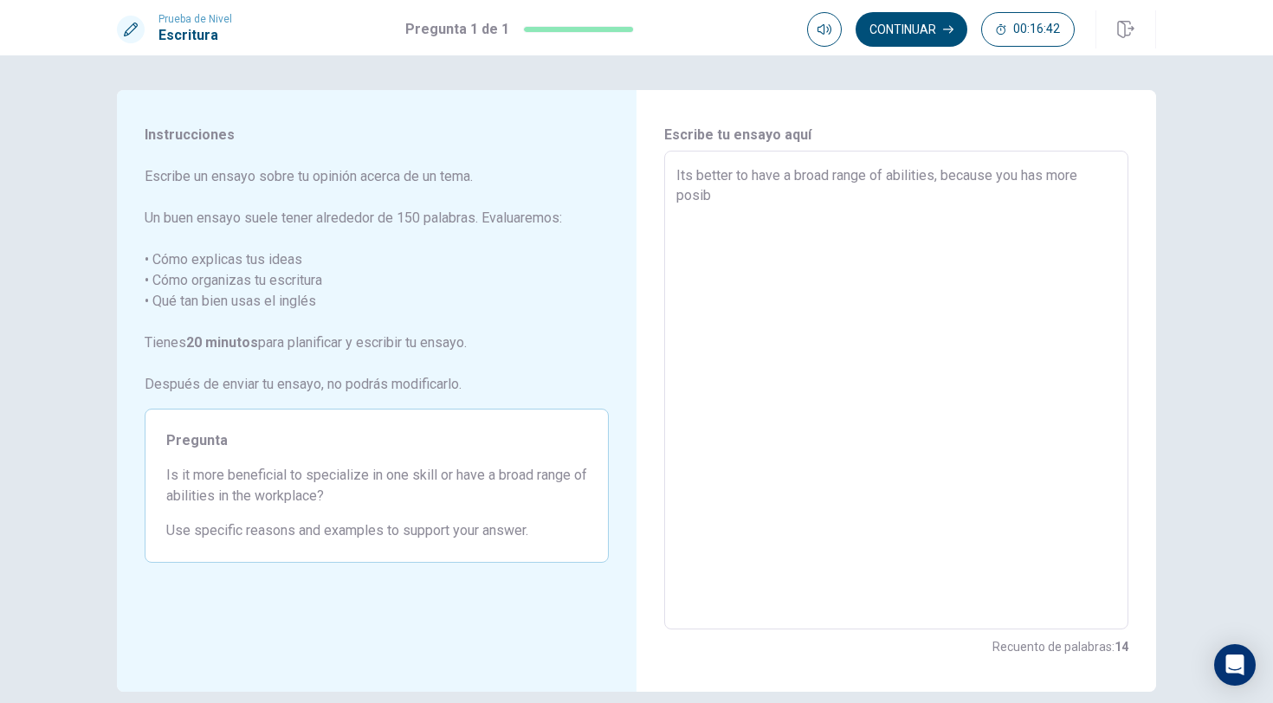
type textarea "Its better to have a broad range of abilities, because you has more posibi"
type textarea "x"
type textarea "Its better to have a broad range of abilities, because you has more posibil"
type textarea "x"
type textarea "Its better to have a broad range of abilities, because you has more posibili"
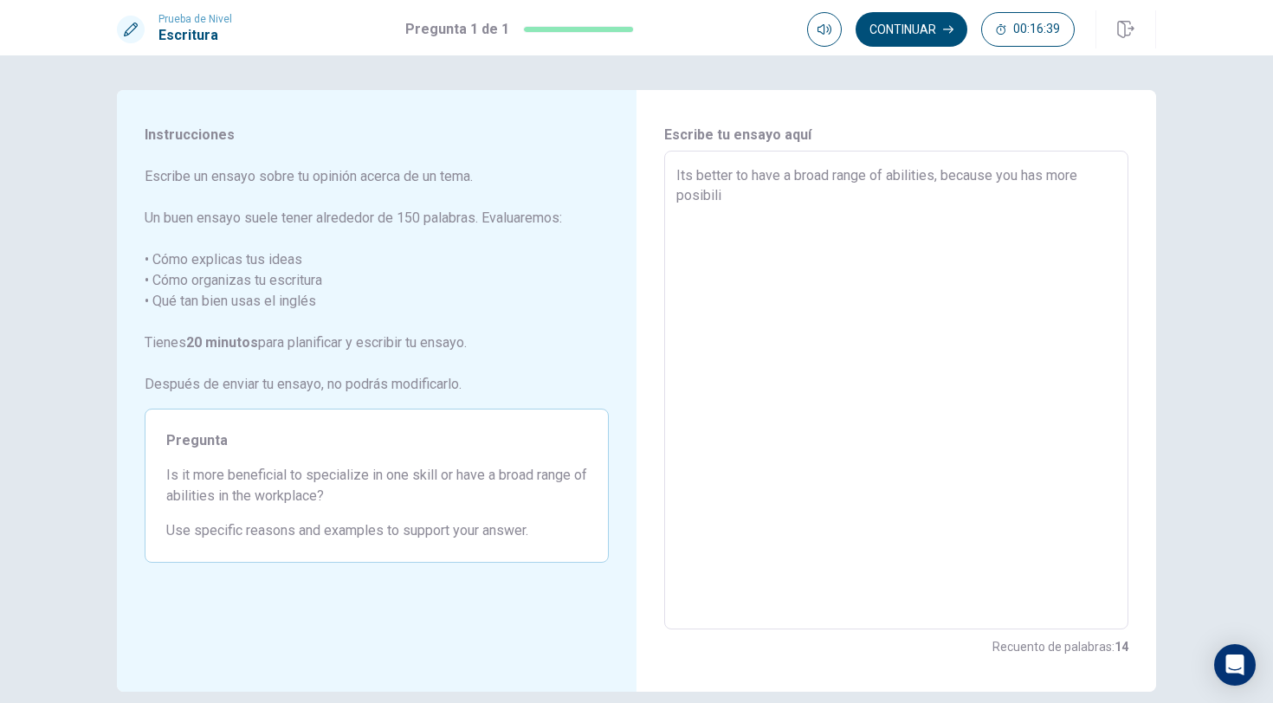
type textarea "x"
type textarea "Its better to have a broad range of abilities, because you has more posibilie"
type textarea "x"
type textarea "Its better to have a broad range of abilities, because you has more posibilies"
type textarea "x"
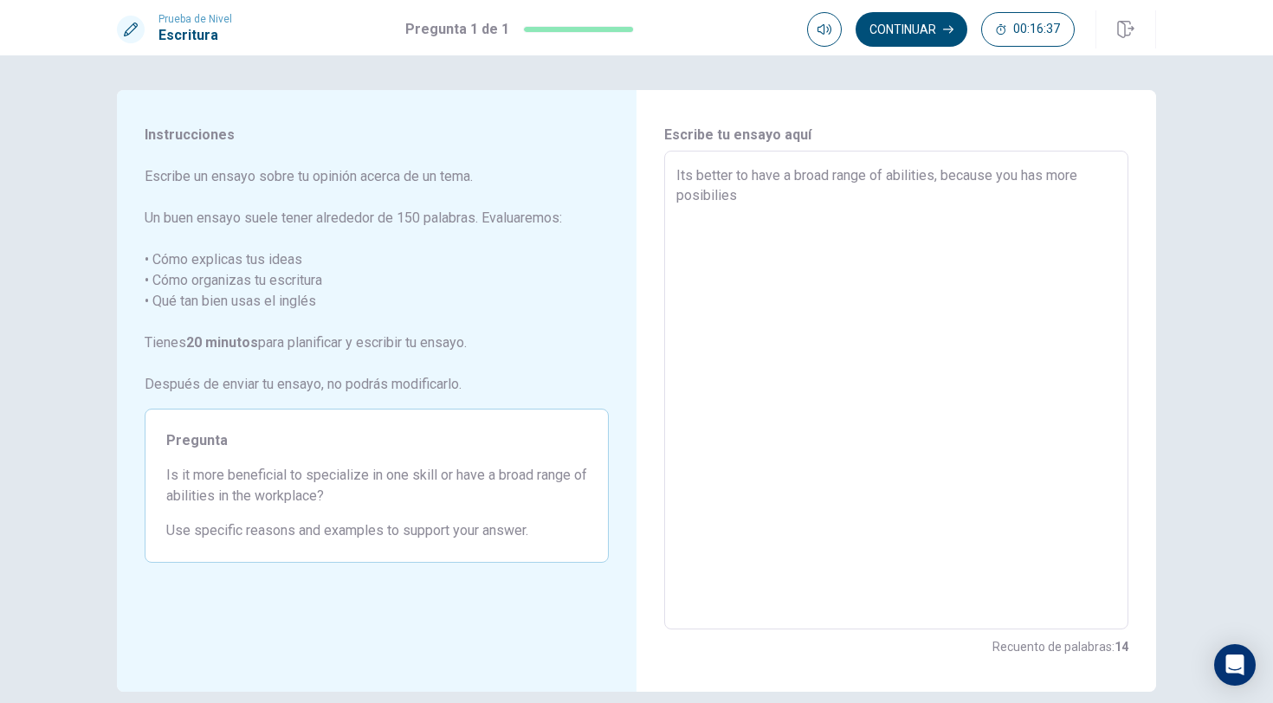
type textarea "Its better to have a broad range of abilities, because you has more posibilies"
type textarea "x"
type textarea "Its better to have a broad range of abilities, because you has more posibilies"
type textarea "x"
type textarea "Its better to have a broad range of abilities, because you has more posibilie"
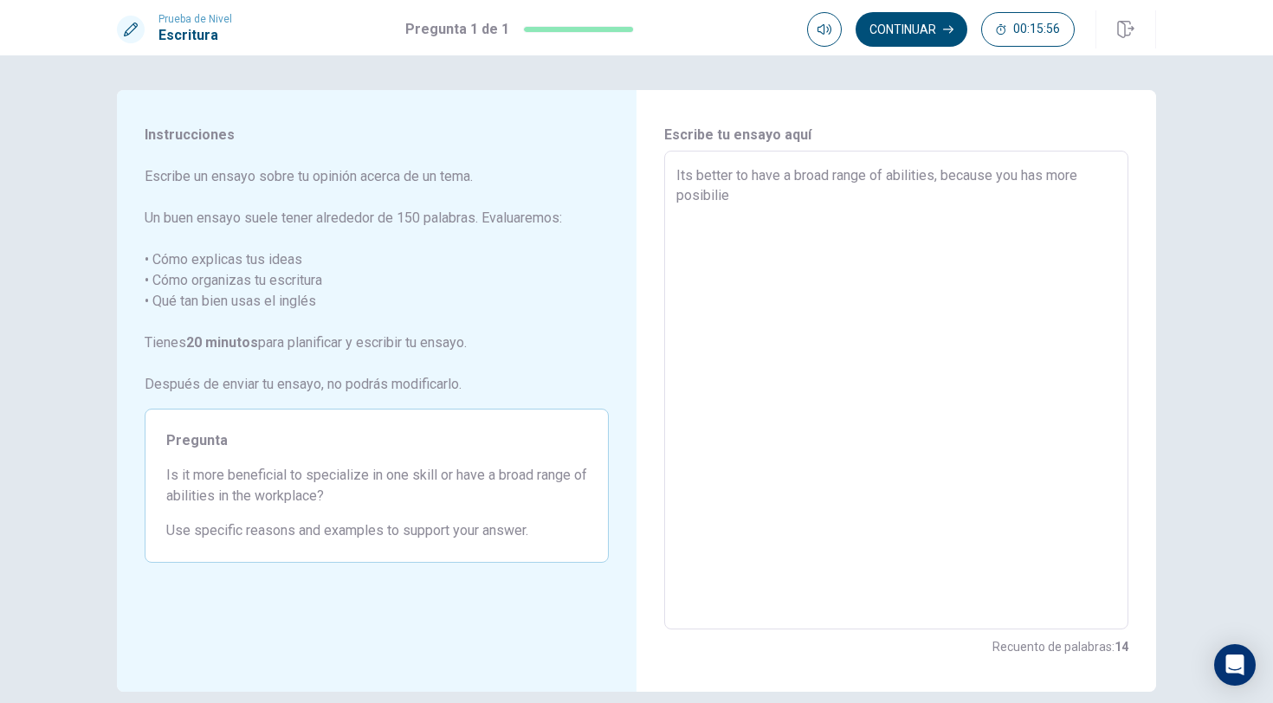
type textarea "x"
type textarea "Its better to have a broad range of abilities, because you has more posibili"
type textarea "x"
type textarea "Its better to have a broad range of abilities, because you has more posibil"
type textarea "x"
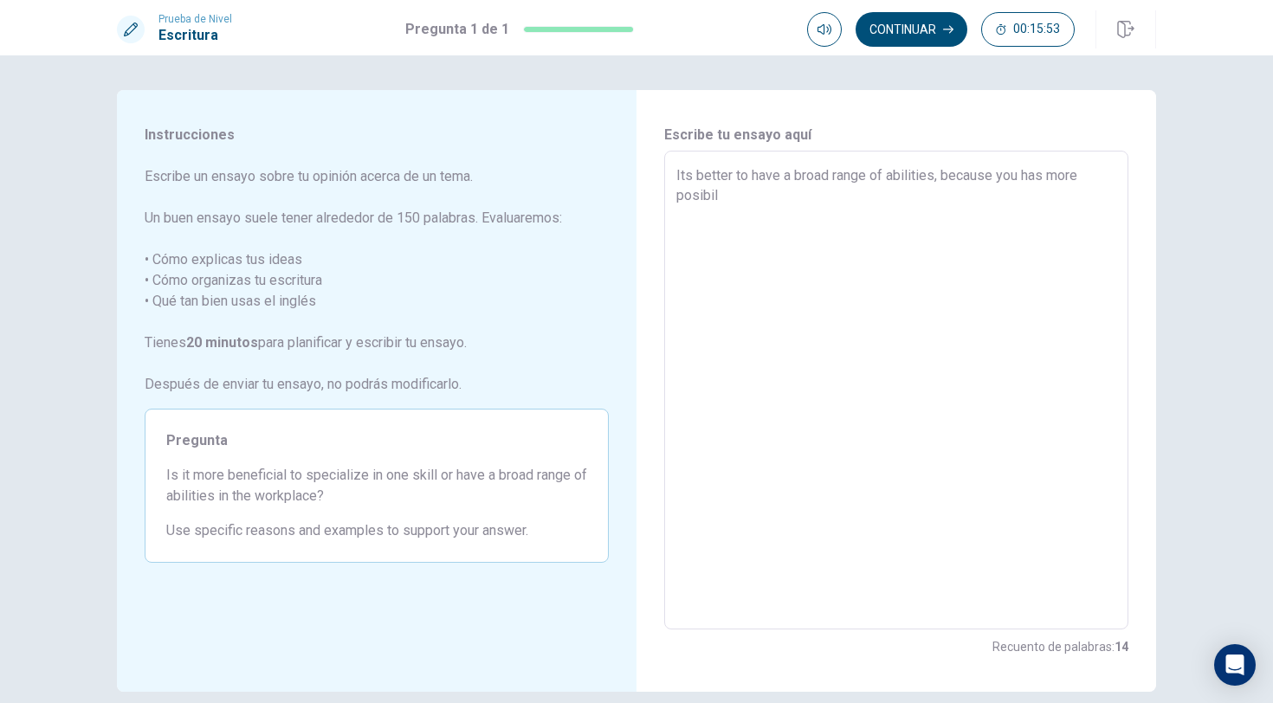
type textarea "Its better to have a broad range of abilities, because you has more posibili"
type textarea "x"
type textarea "Its better to have a broad range of abilities, because you has more posibilit"
type textarea "x"
type textarea "Its better to have a broad range of abilities, because you has more posibiliti"
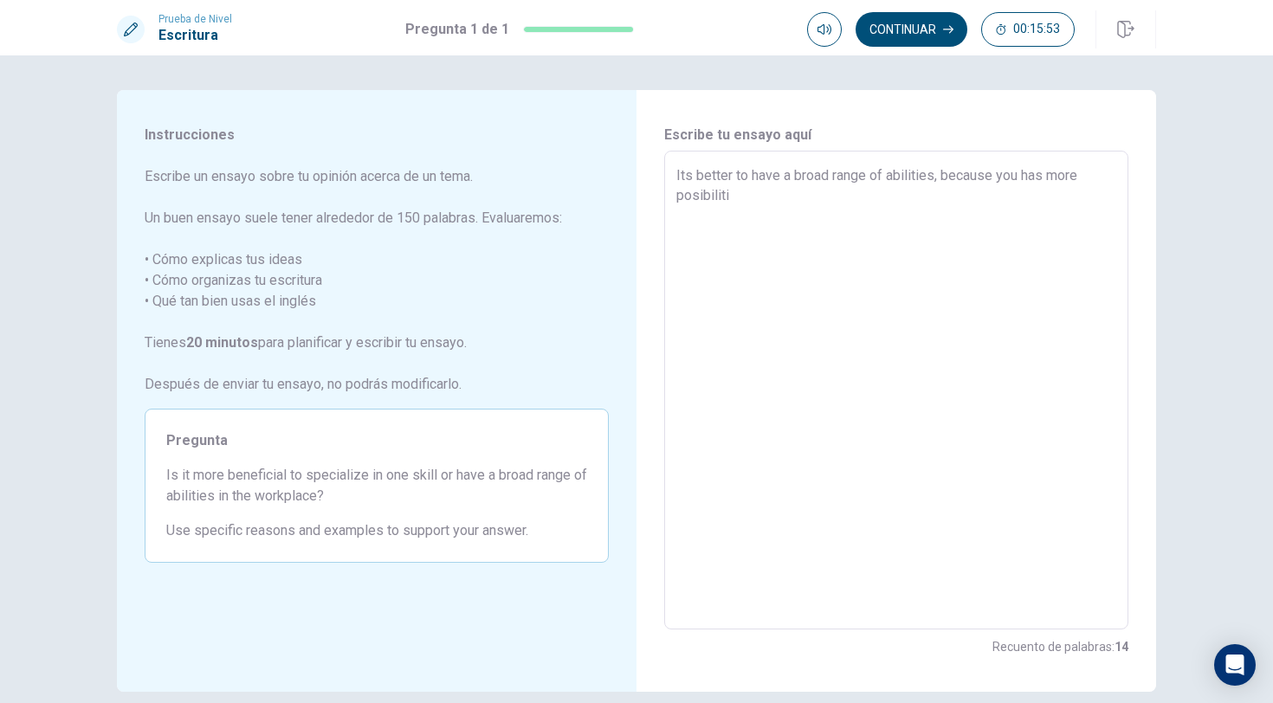
type textarea "x"
type textarea "Its better to have a broad range of abilities, because you has more posibilitie"
type textarea "x"
type textarea "Its better to have a broad range of abilities, because you has more posibilities"
type textarea "x"
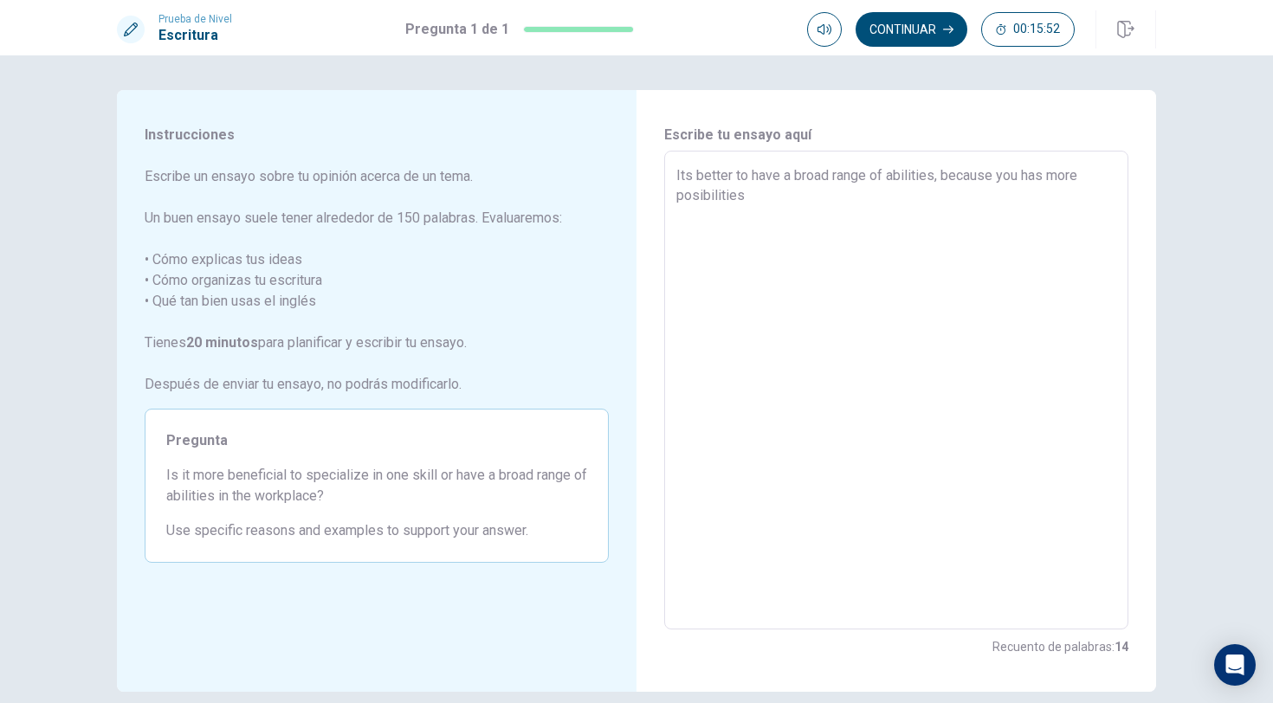
type textarea "Its better to have a broad range of abilities, because you has more posibilities"
type textarea "x"
type textarea "Its better to have a broad range of abilities, because you has more posibilitie…"
type textarea "x"
type textarea "Its better to have a broad range of abilities, because you has more posibilitie…"
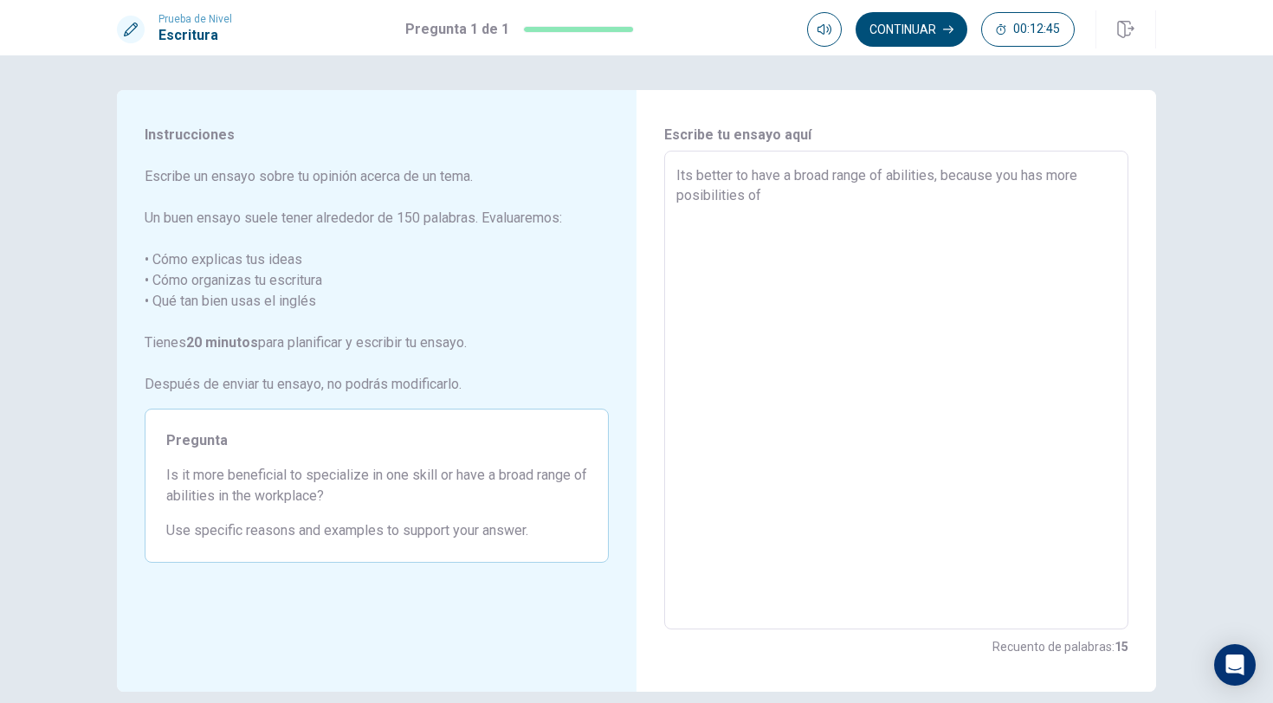
type textarea "x"
type textarea "Its better to have a broad range of abilities, because you has more posibilitie…"
type textarea "x"
type textarea "Its better to have a broad range of abilities, because you has more posibilitie…"
type textarea "x"
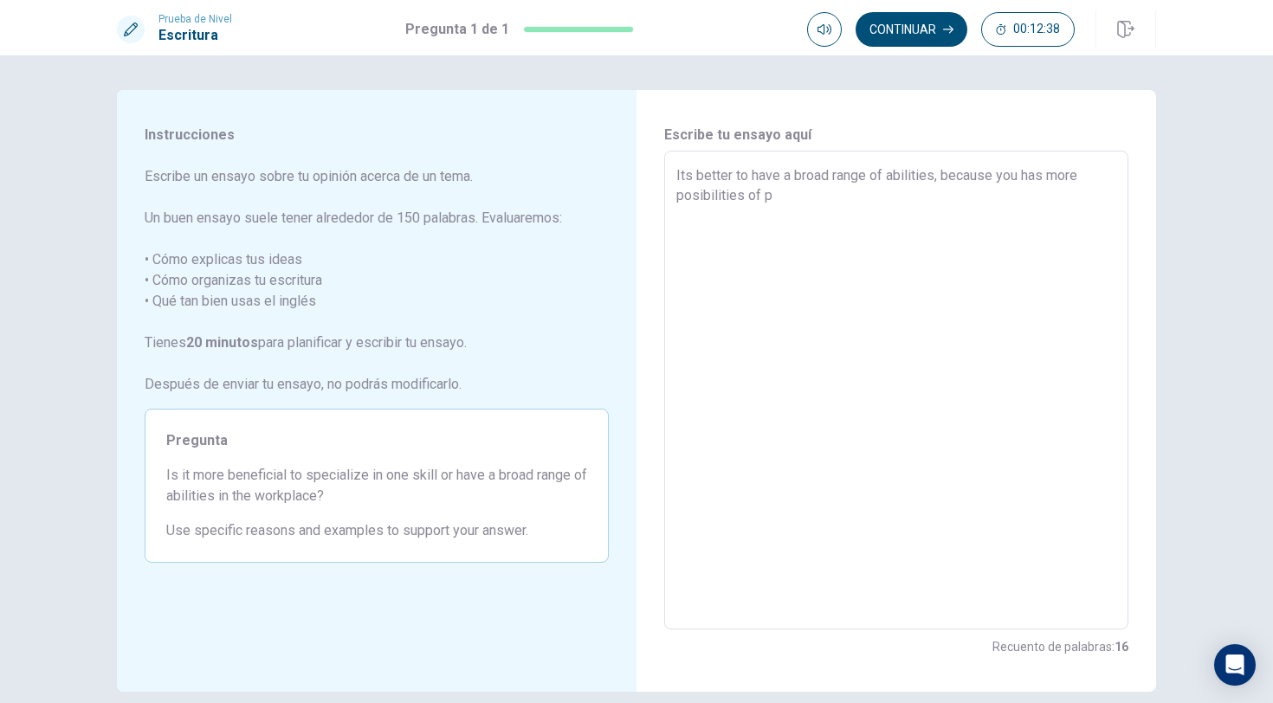
type textarea "Its better to have a broad range of abilities, because you has more posibilitie…"
type textarea "x"
type textarea "Its better to have a broad range of abilities, because you has more posibilitie…"
type textarea "x"
type textarea "Its better to have a broad range of abilities, because you has more posibilitie…"
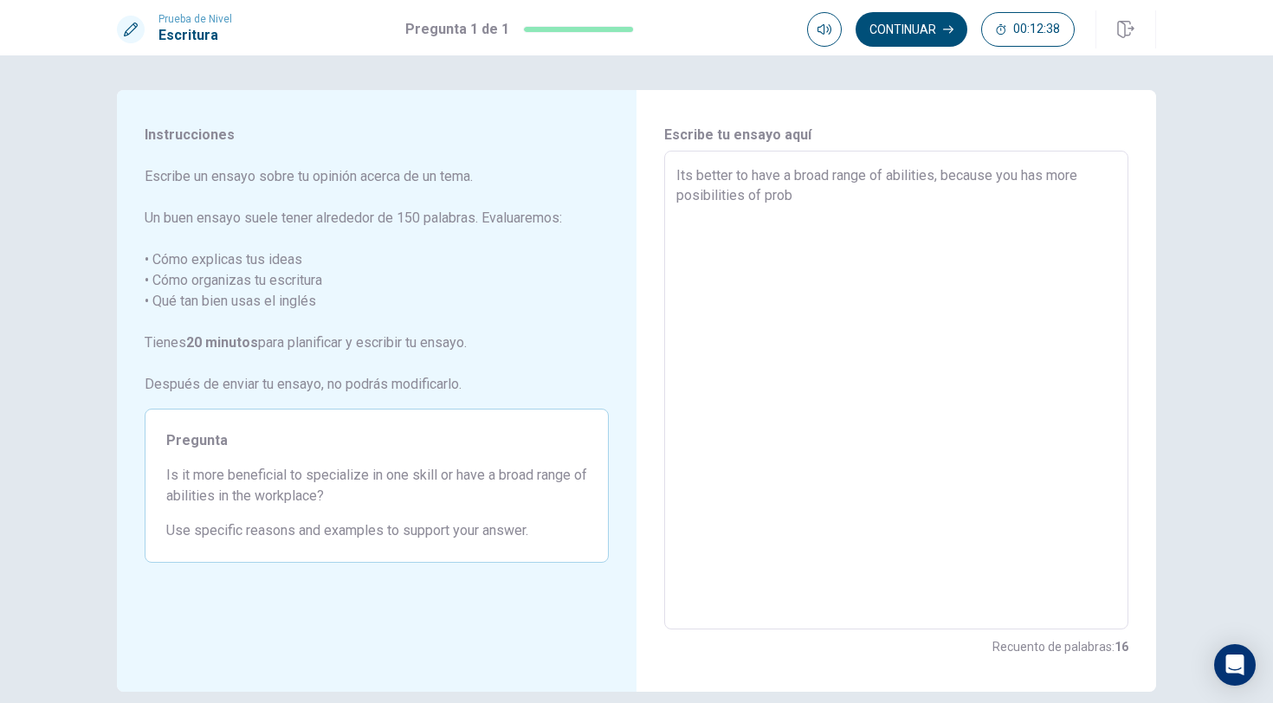
type textarea "x"
type textarea "Its better to have a broad range of abilities, because you has more posibilitie…"
type textarea "x"
type textarea "Its better to have a broad range of abilities, because you has more posibilitie…"
type textarea "x"
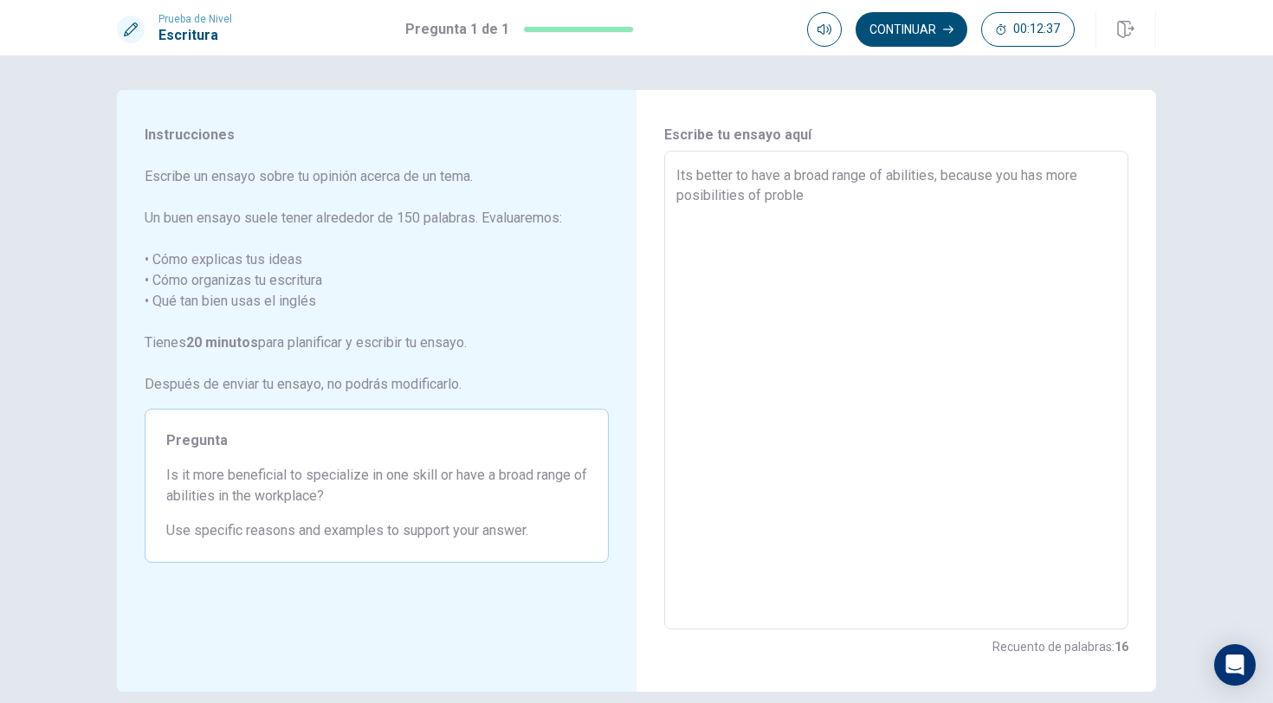
type textarea "Its better to have a broad range of abilities, because you has more posibilitie…"
type textarea "x"
click at [933, 30] on button "Continuar" at bounding box center [912, 29] width 112 height 35
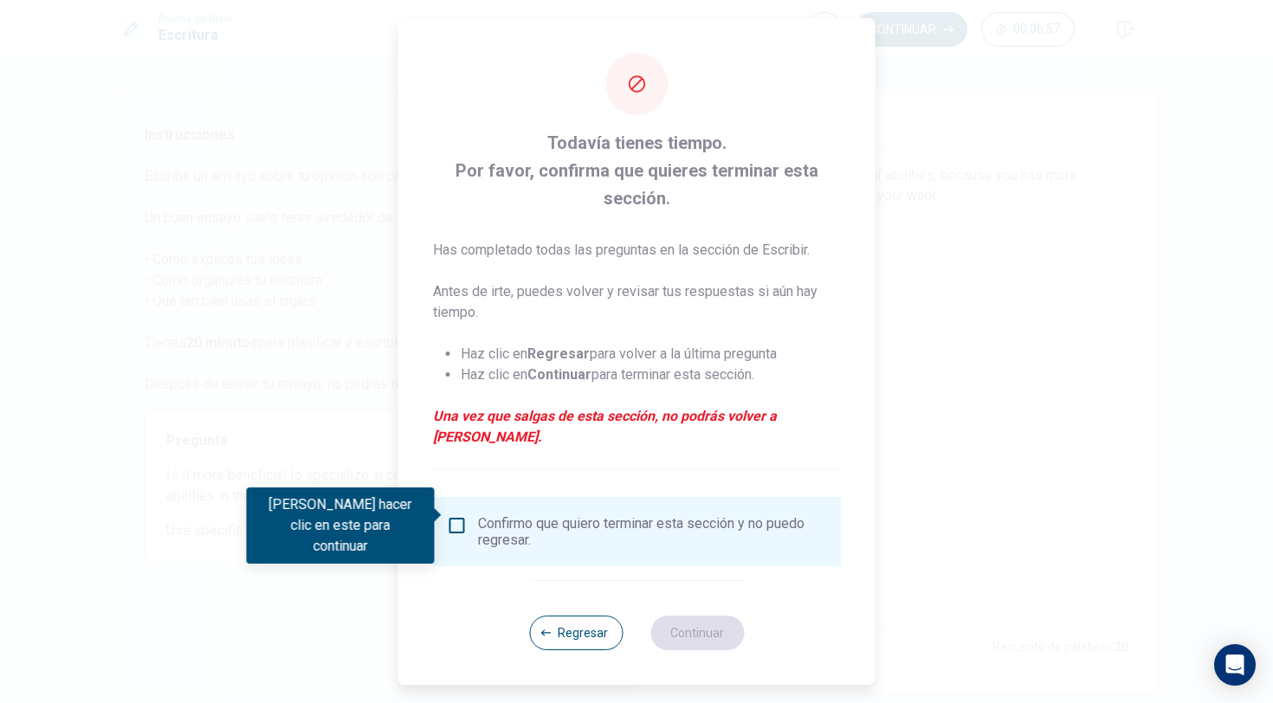
click at [457, 521] on input "Debes hacer clic en este para continuar" at bounding box center [457, 525] width 21 height 21
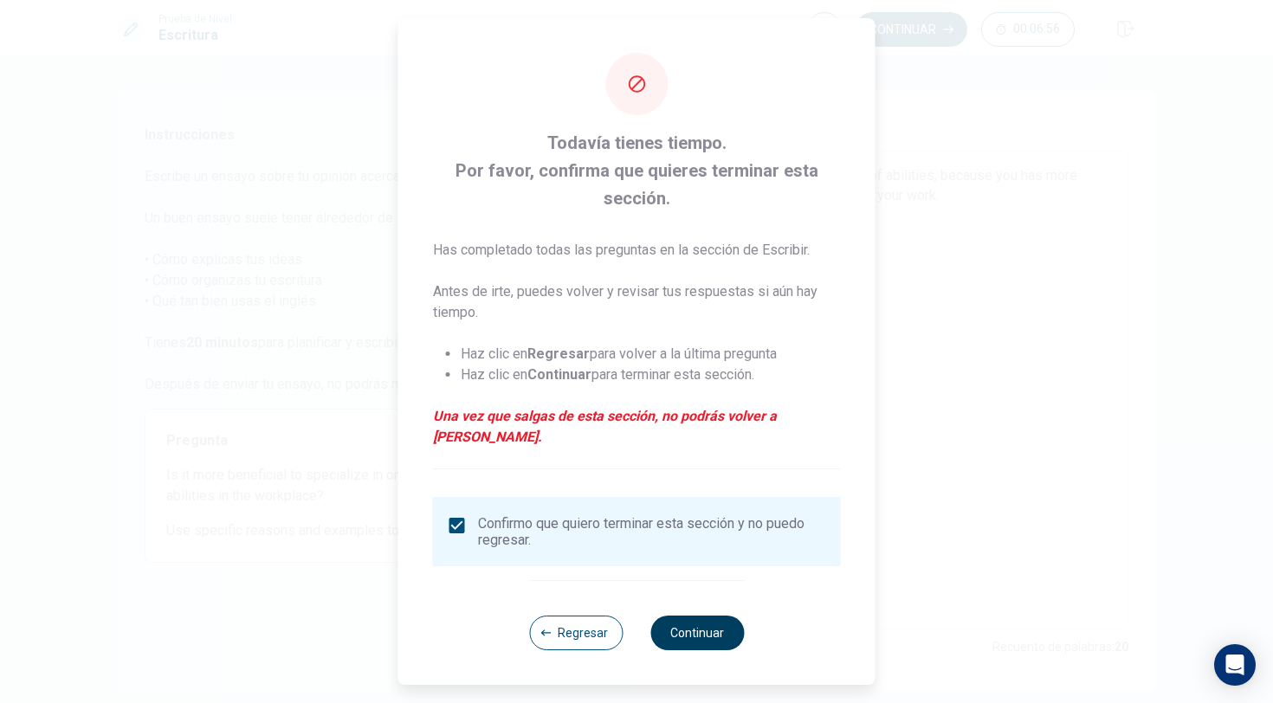
click at [709, 620] on button "Continuar" at bounding box center [698, 633] width 94 height 35
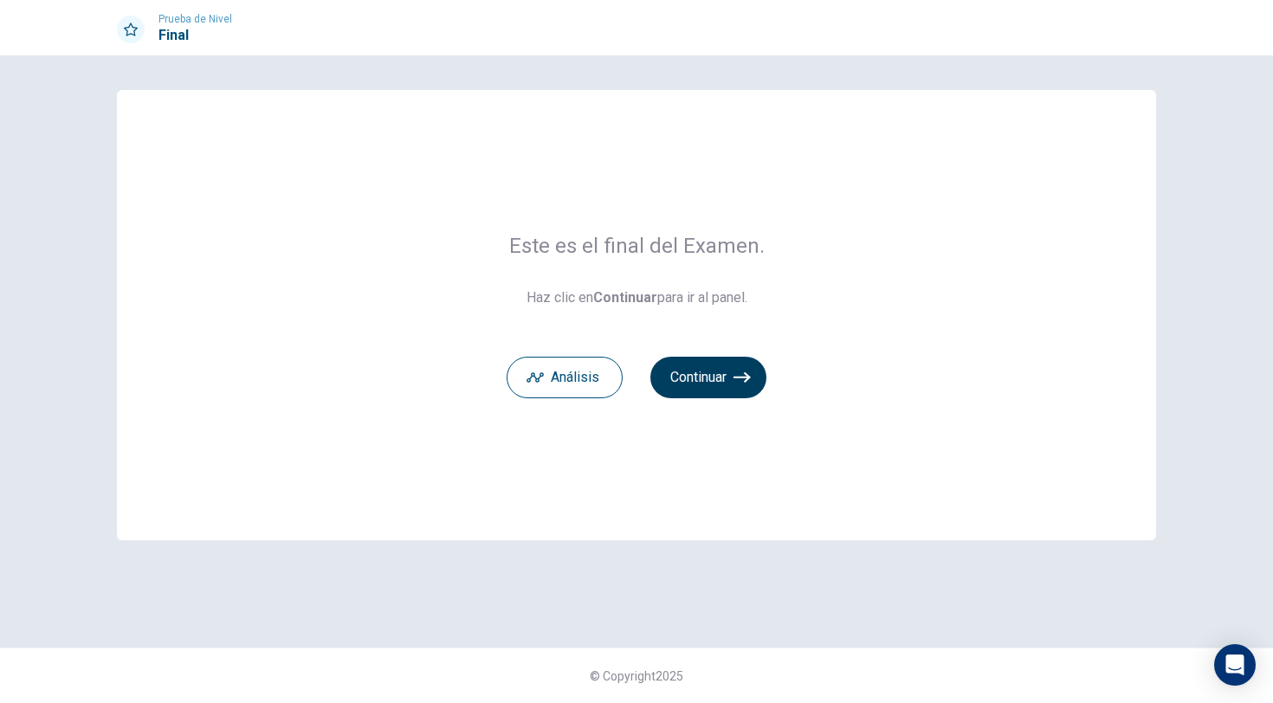
click at [724, 387] on button "Continuar" at bounding box center [709, 378] width 116 height 42
